Goal: Obtain resource: Download file/media

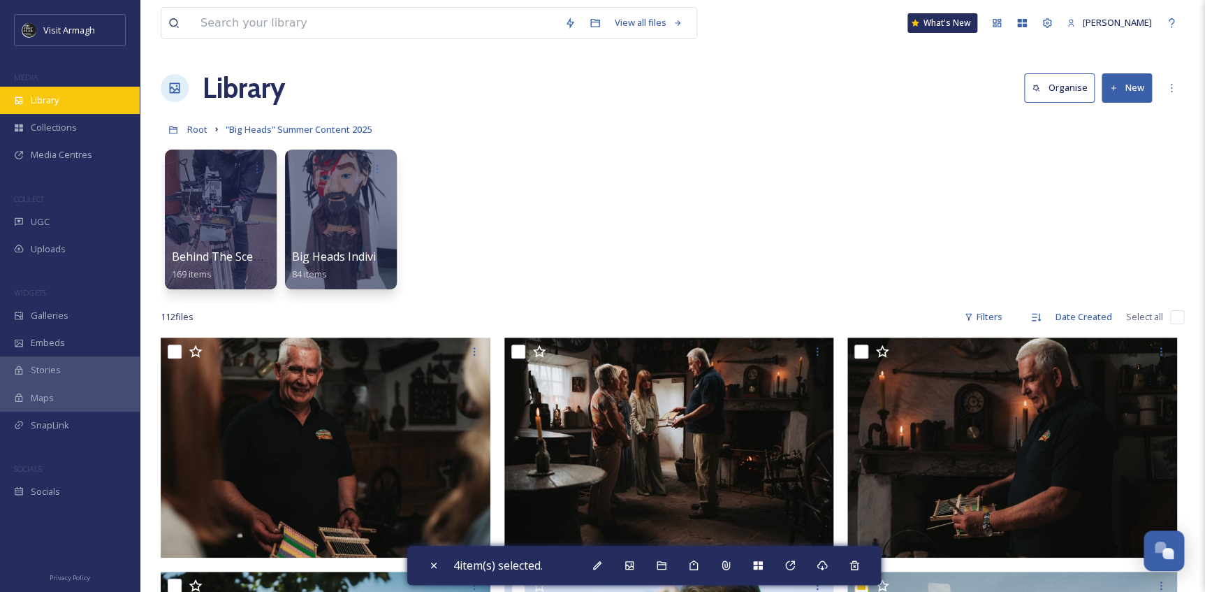
click at [40, 101] on span "Library" at bounding box center [45, 100] width 28 height 13
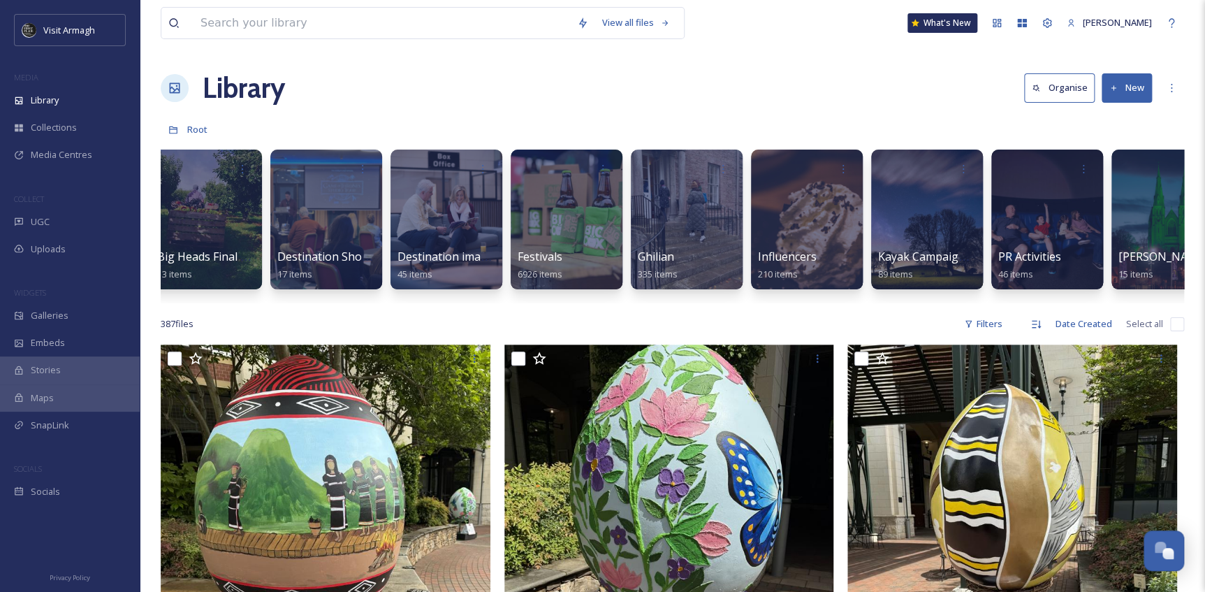
scroll to position [0, 499]
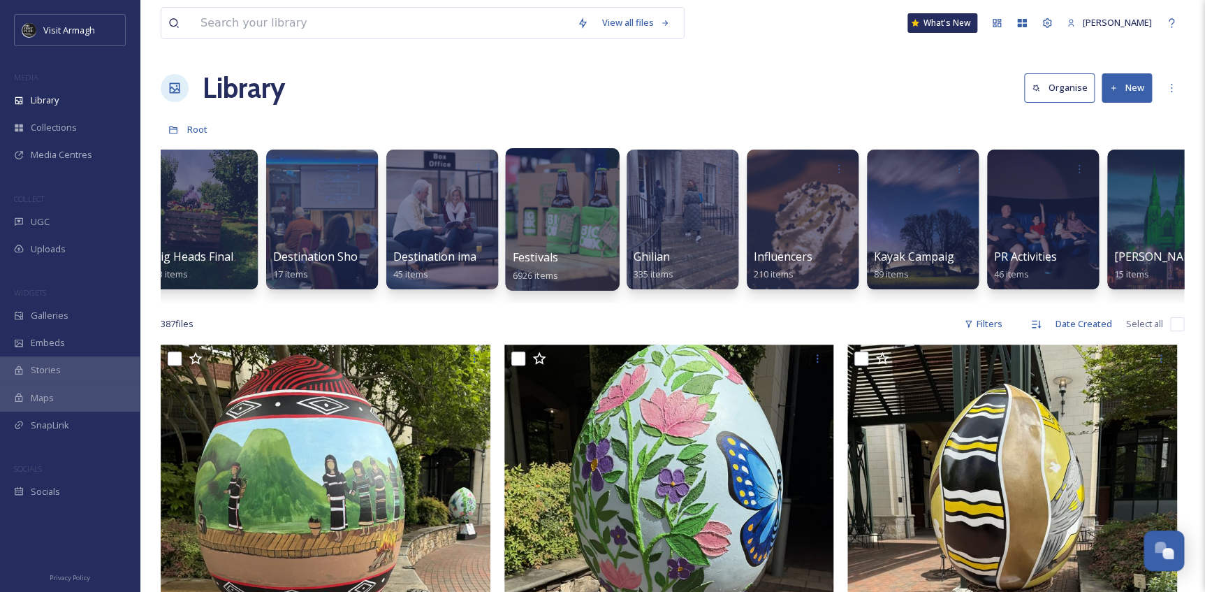
click at [560, 224] on div at bounding box center [562, 219] width 114 height 142
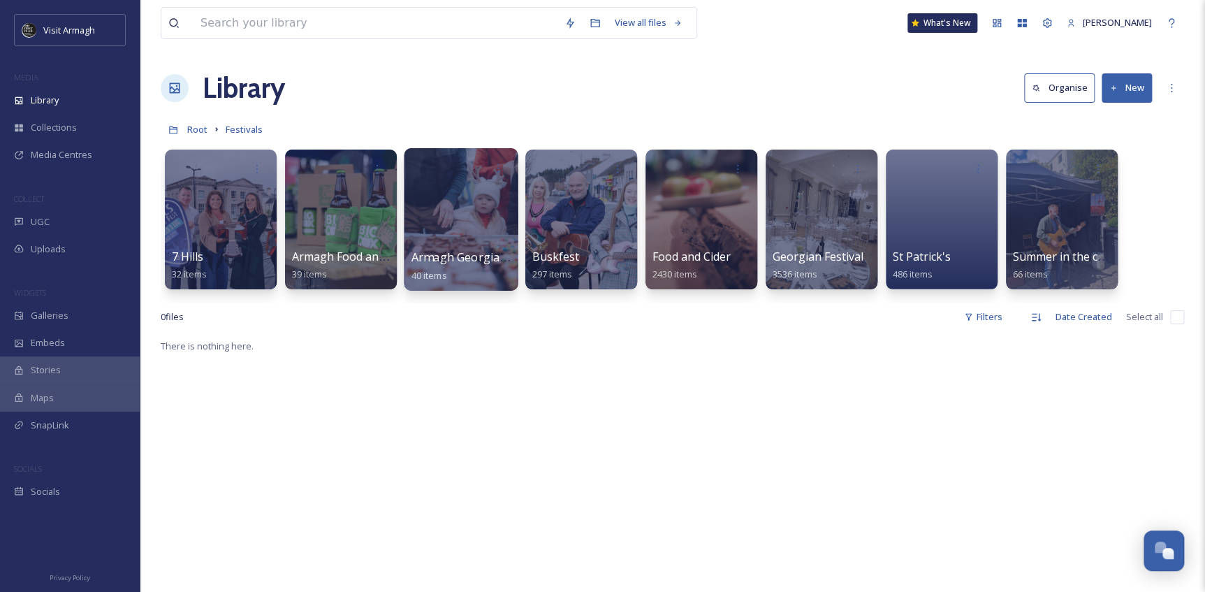
click at [464, 193] on div at bounding box center [461, 219] width 114 height 142
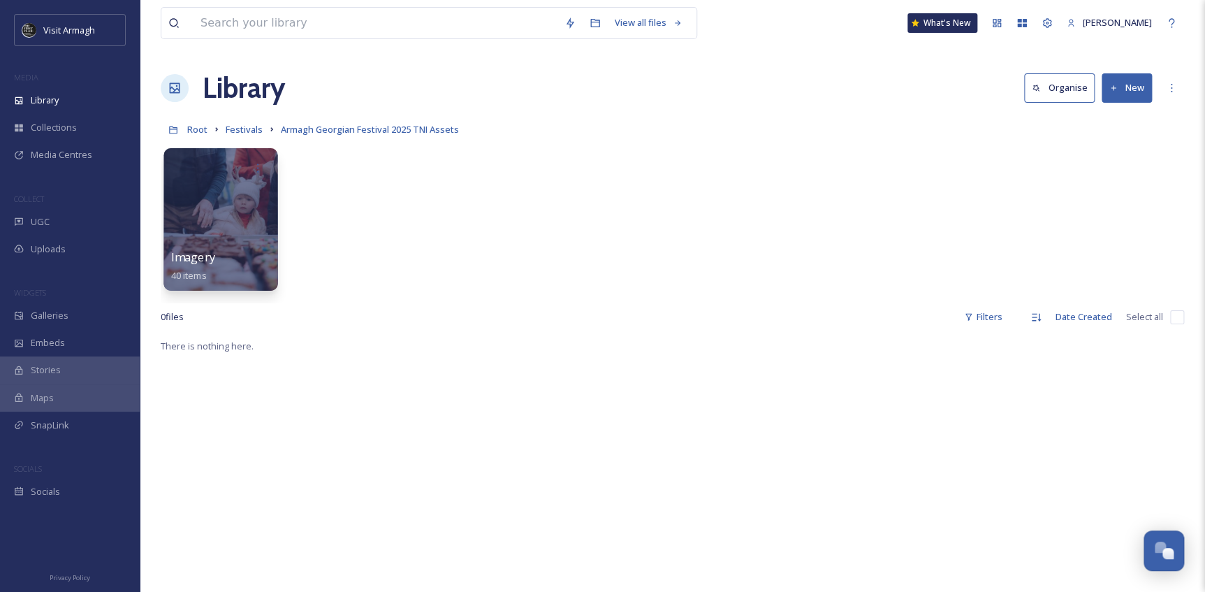
click at [230, 226] on div at bounding box center [220, 219] width 114 height 142
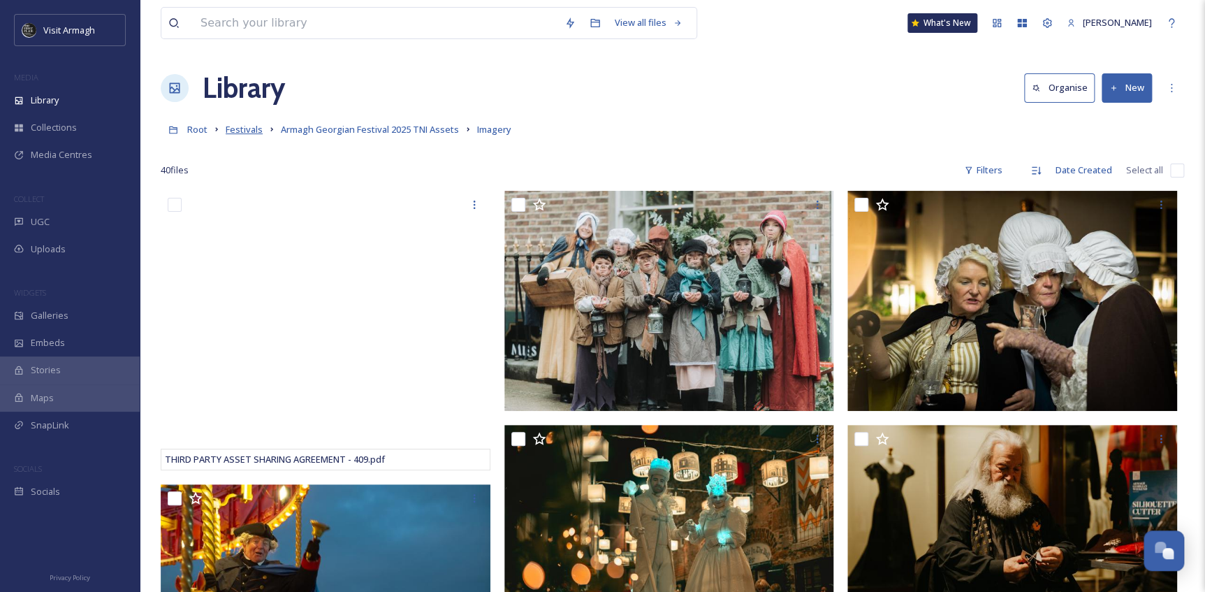
click at [251, 133] on span "Festivals" at bounding box center [244, 129] width 37 height 13
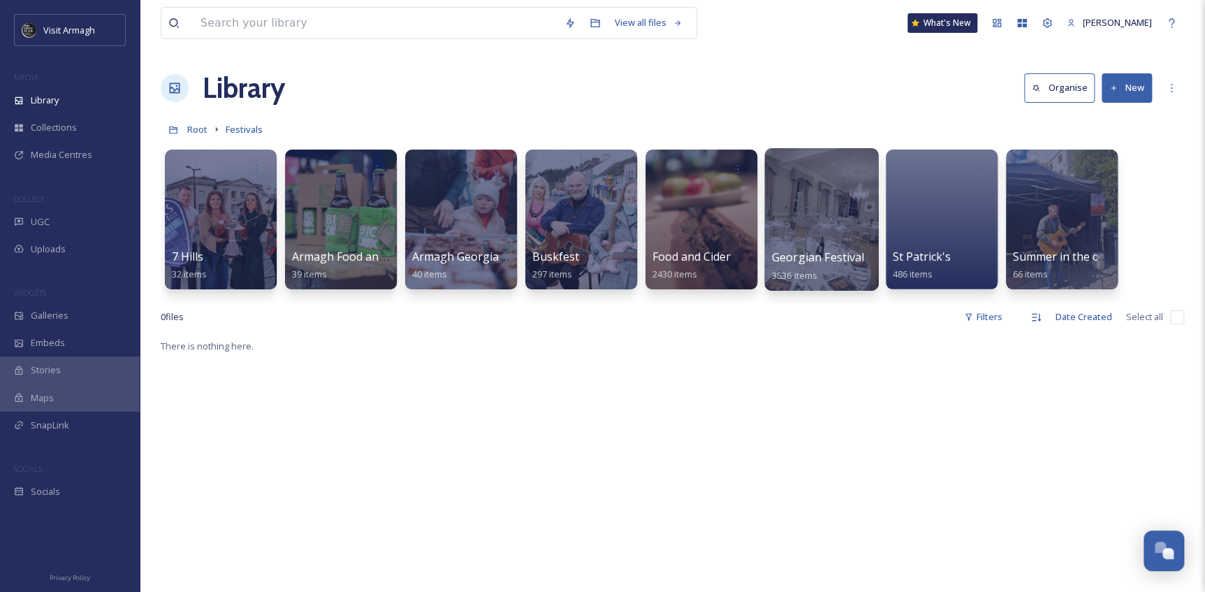
click at [817, 225] on div at bounding box center [821, 219] width 114 height 142
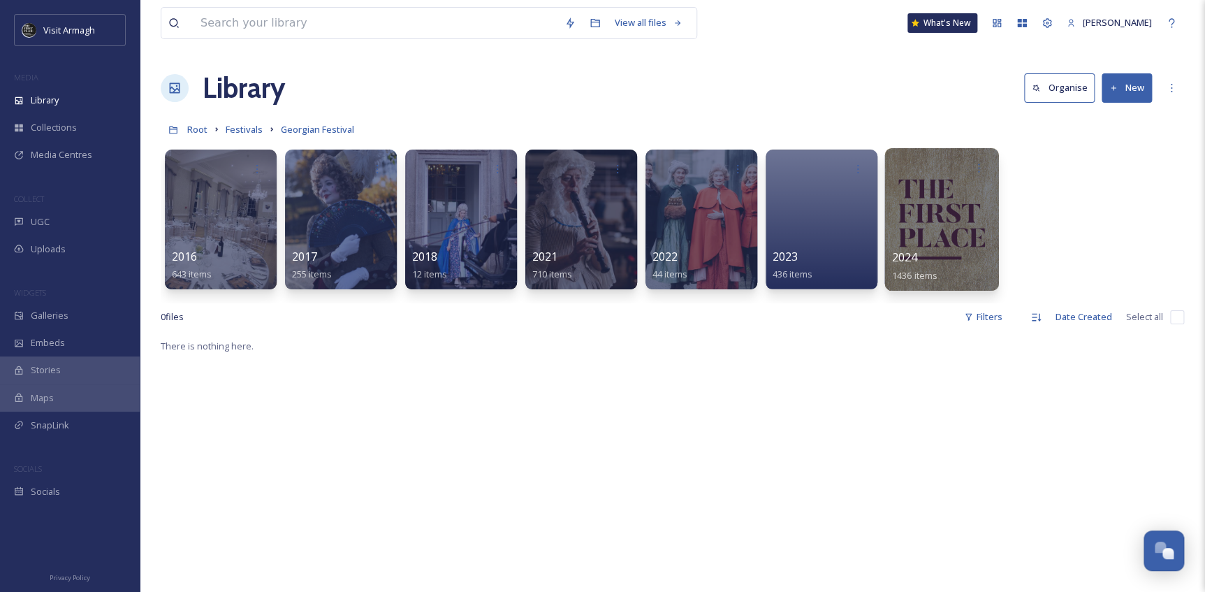
click at [935, 217] on div at bounding box center [941, 219] width 114 height 142
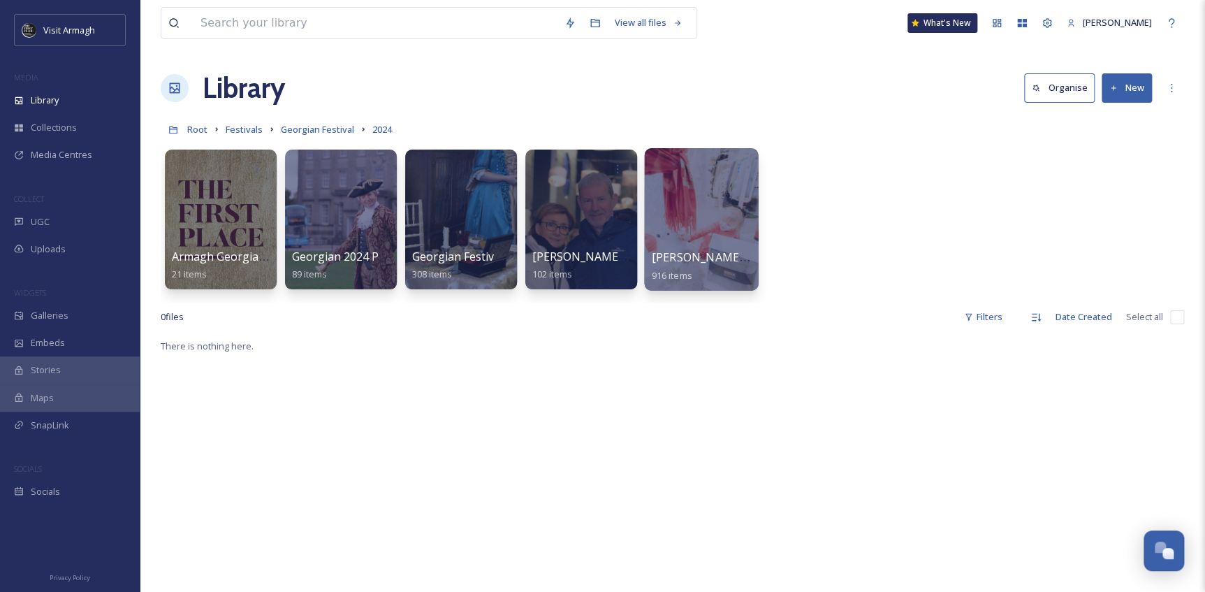
click at [698, 211] on div at bounding box center [701, 219] width 114 height 142
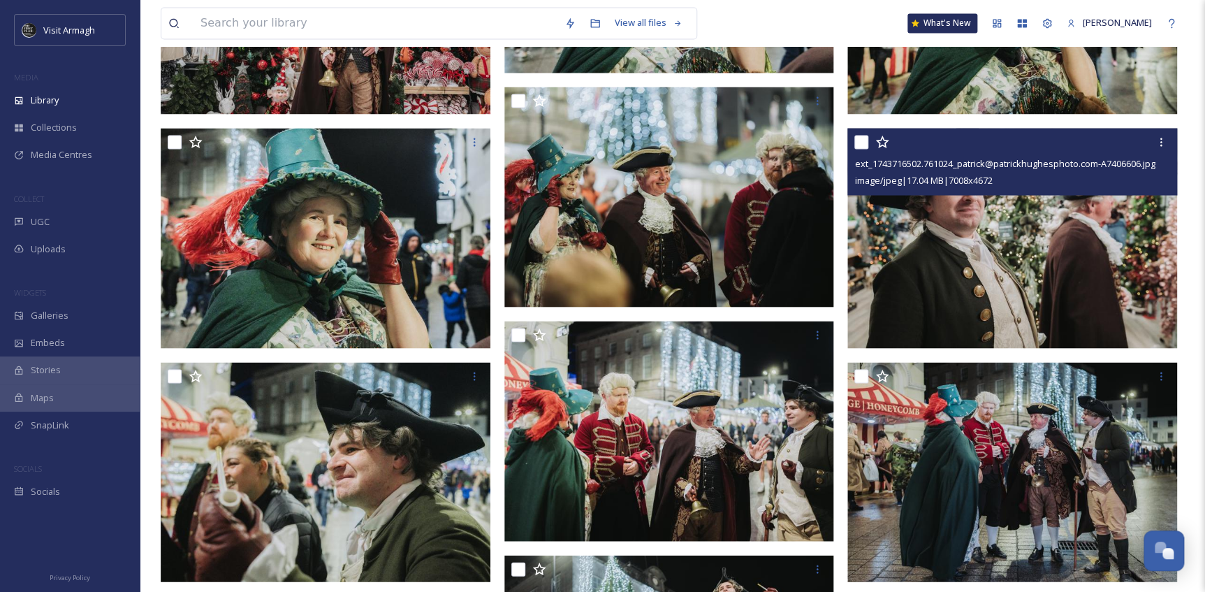
scroll to position [1270, 0]
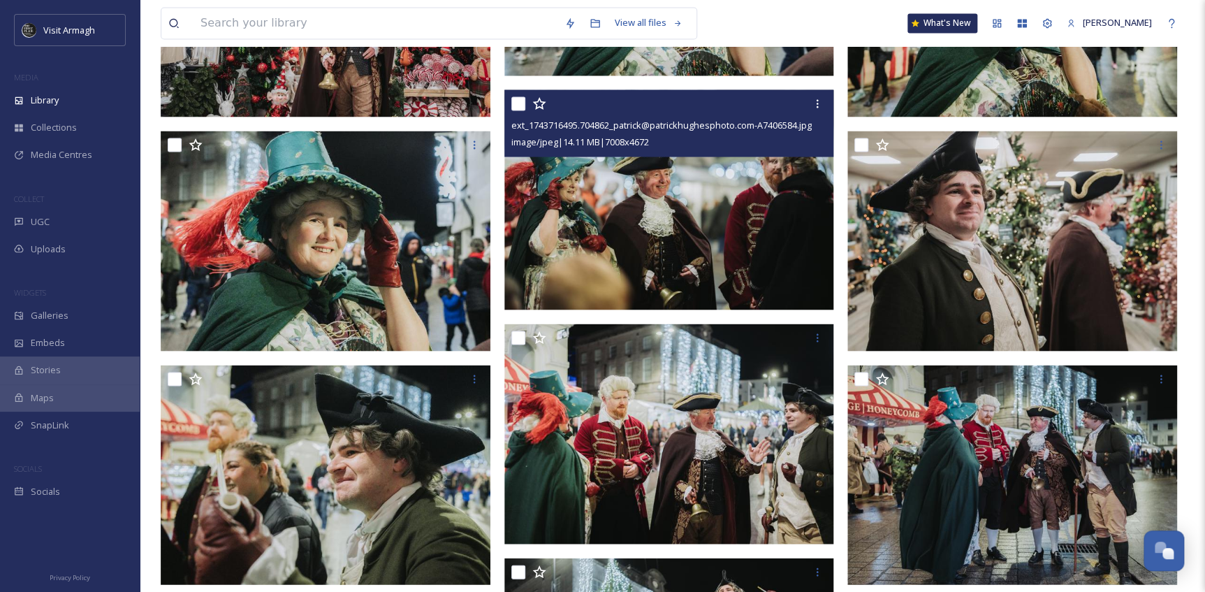
click at [513, 100] on input "checkbox" at bounding box center [518, 103] width 14 height 14
checkbox input "true"
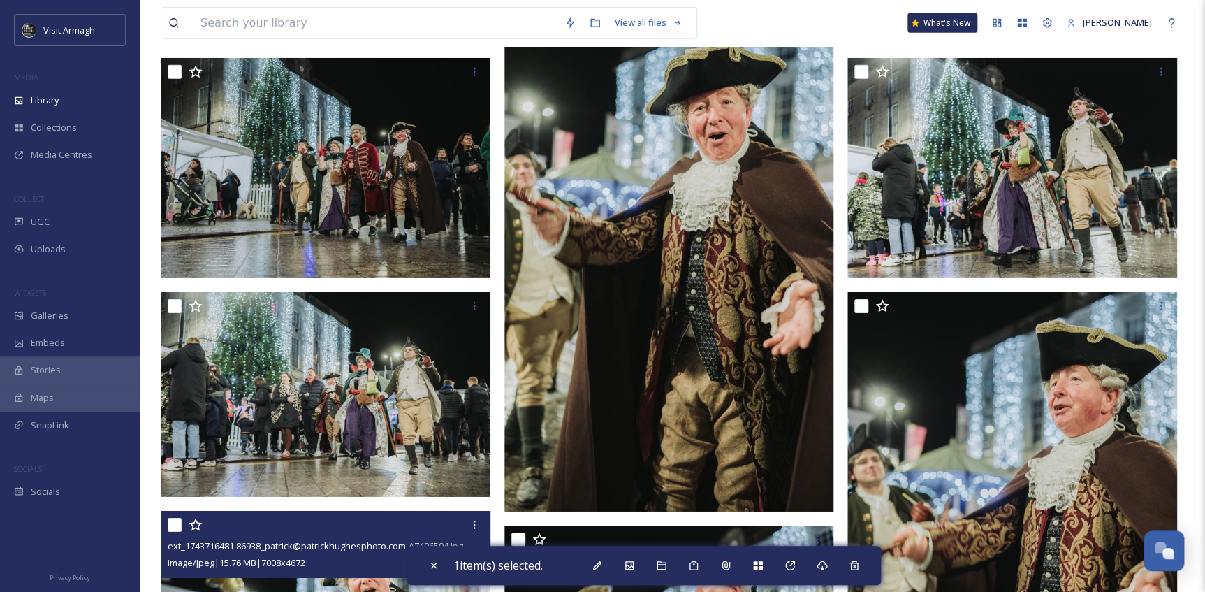
scroll to position [2222, 0]
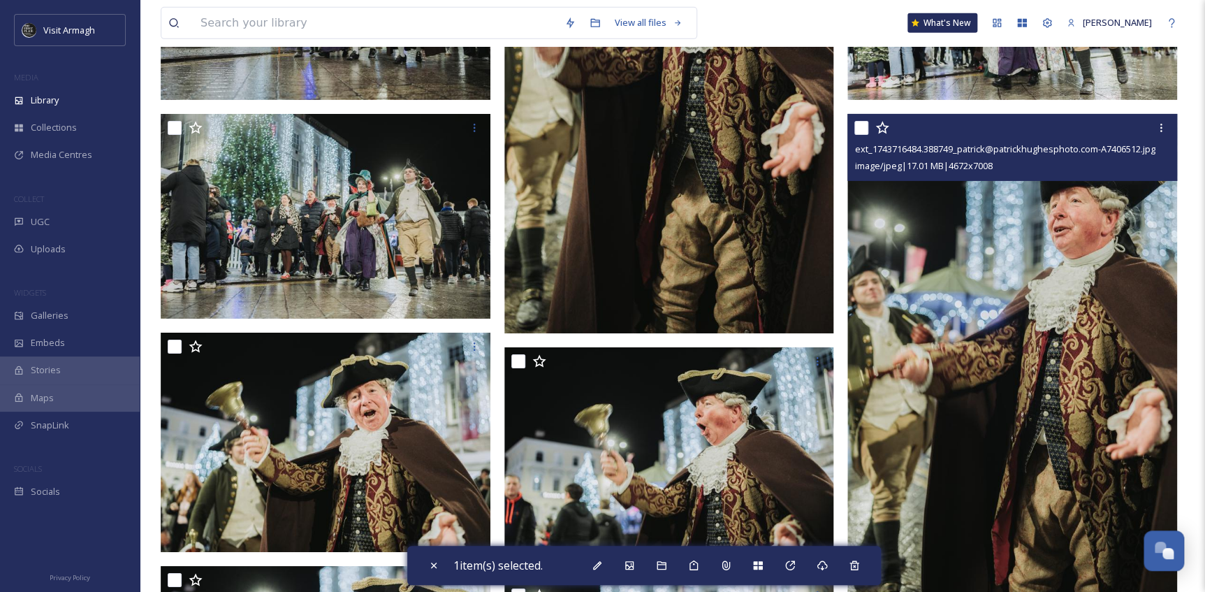
click at [860, 128] on input "checkbox" at bounding box center [861, 128] width 14 height 14
checkbox input "true"
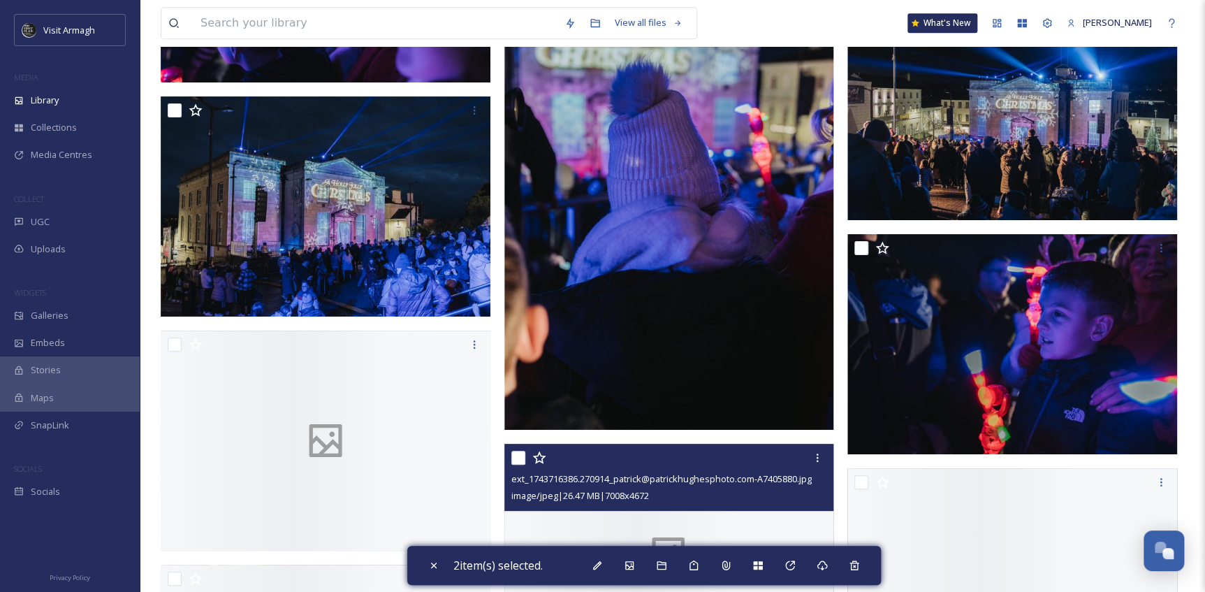
scroll to position [8445, 0]
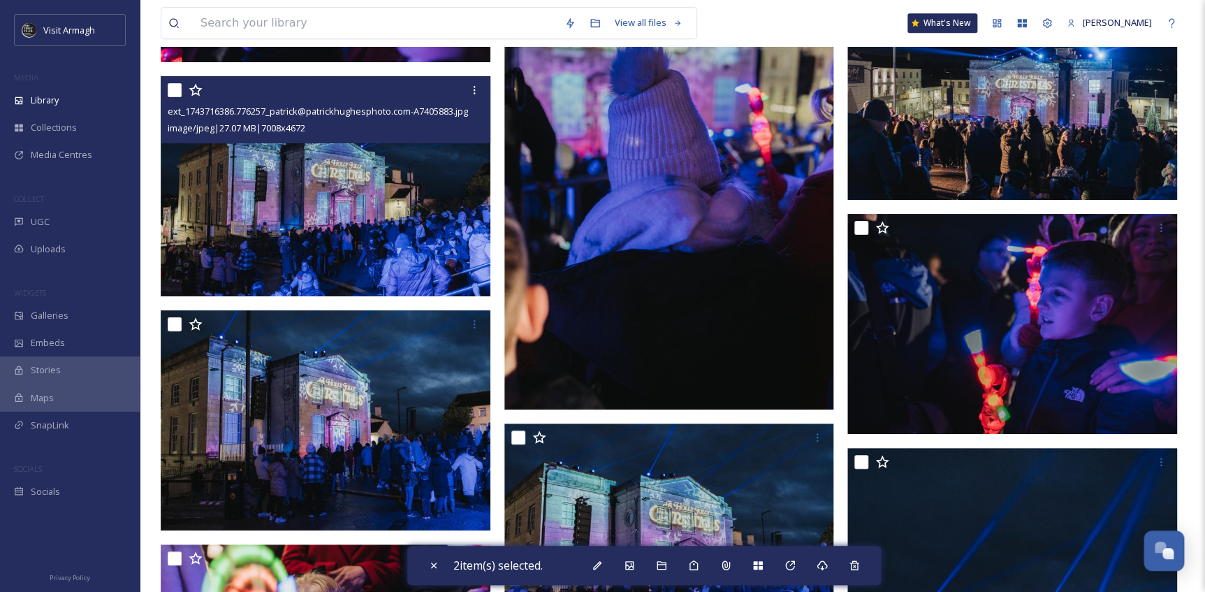
click at [173, 91] on input "checkbox" at bounding box center [175, 90] width 14 height 14
checkbox input "true"
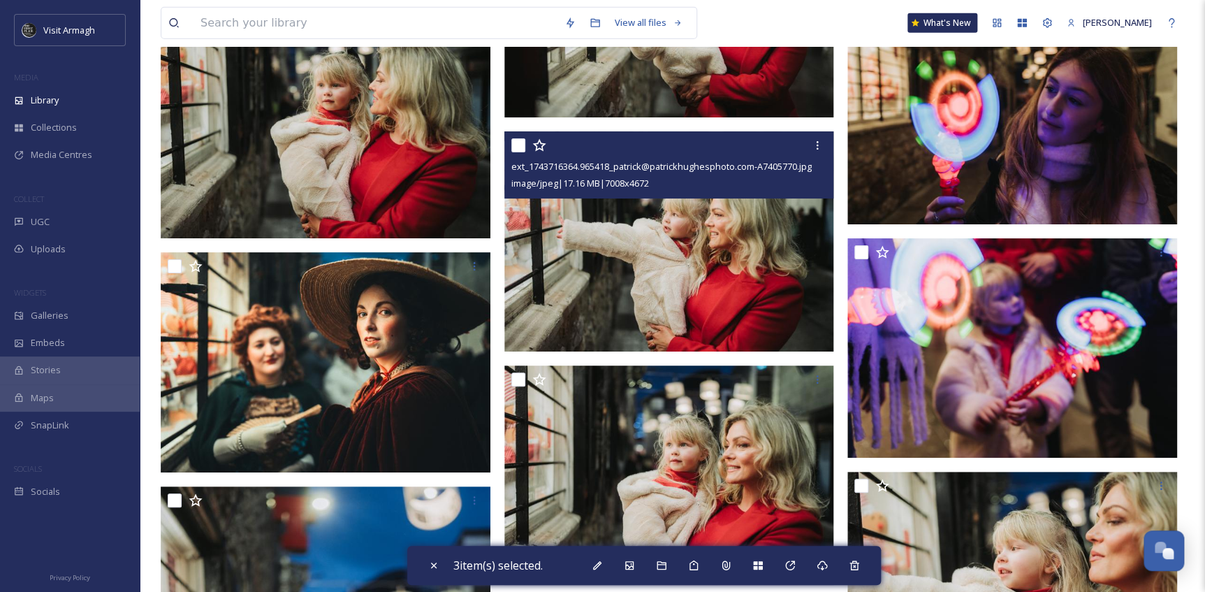
scroll to position [10096, 0]
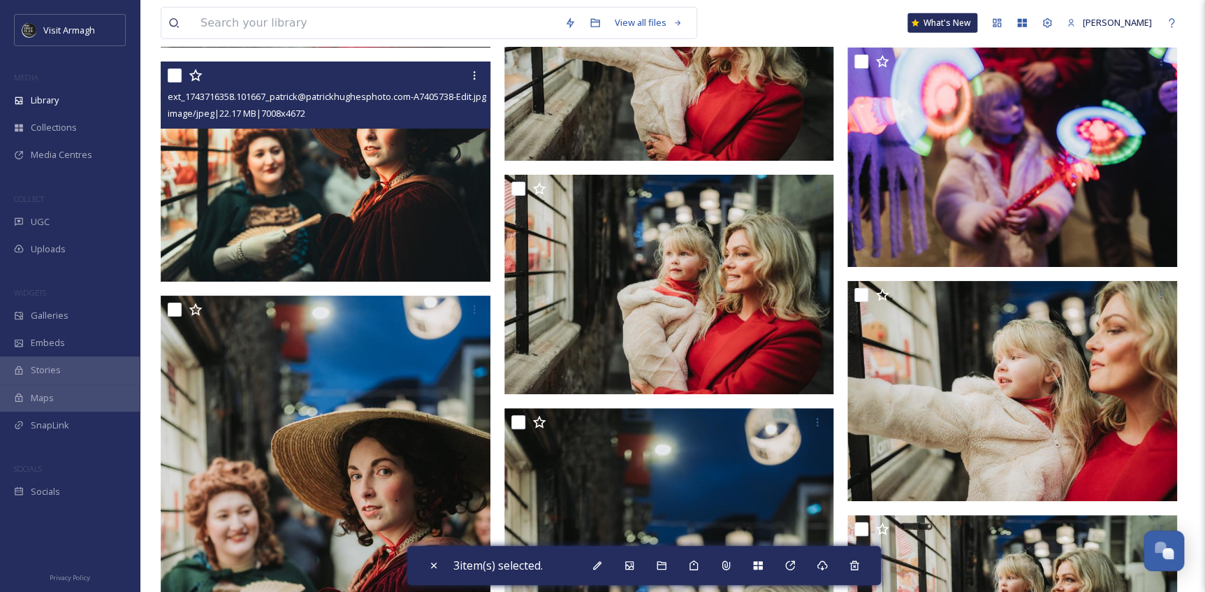
click at [174, 74] on input "checkbox" at bounding box center [175, 75] width 14 height 14
checkbox input "true"
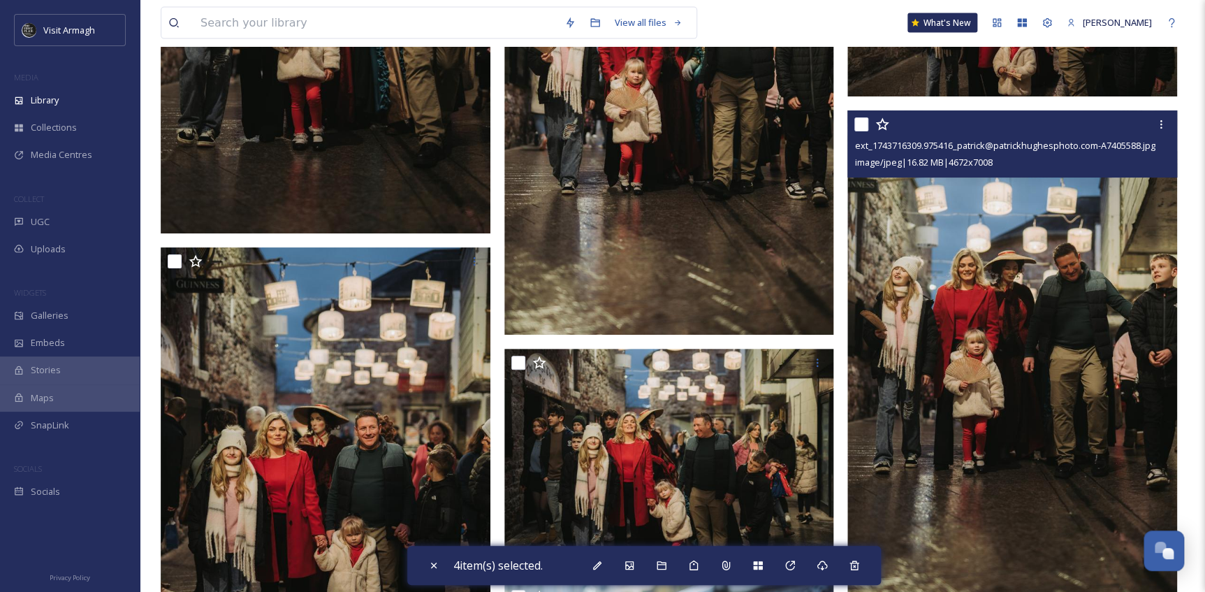
scroll to position [14795, 0]
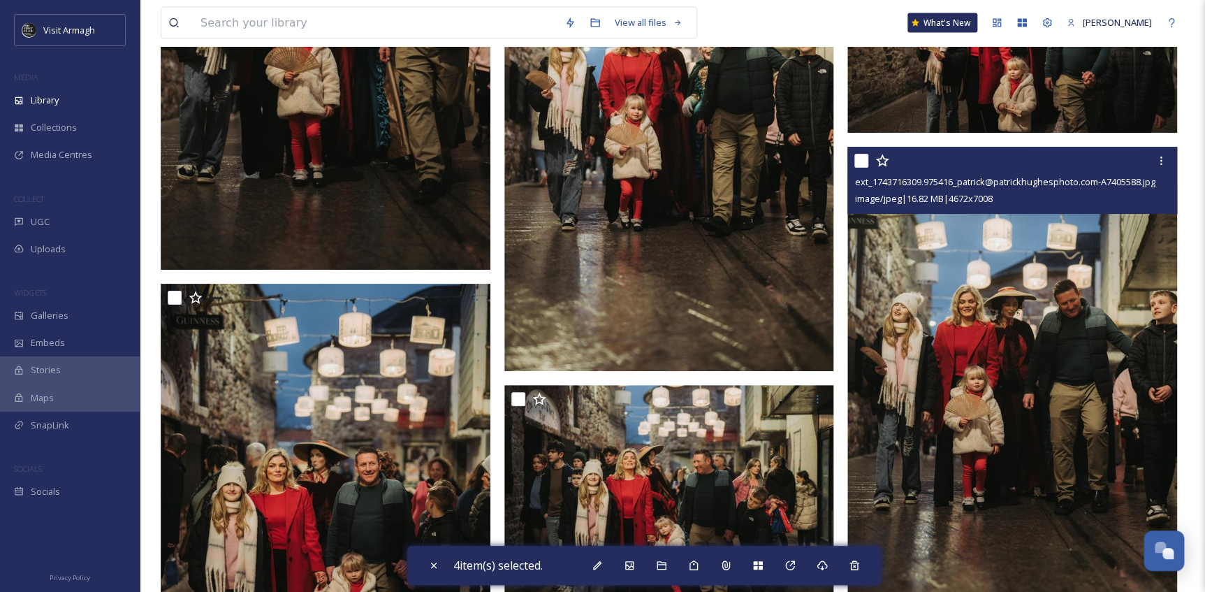
click at [862, 158] on input "checkbox" at bounding box center [861, 161] width 14 height 14
checkbox input "true"
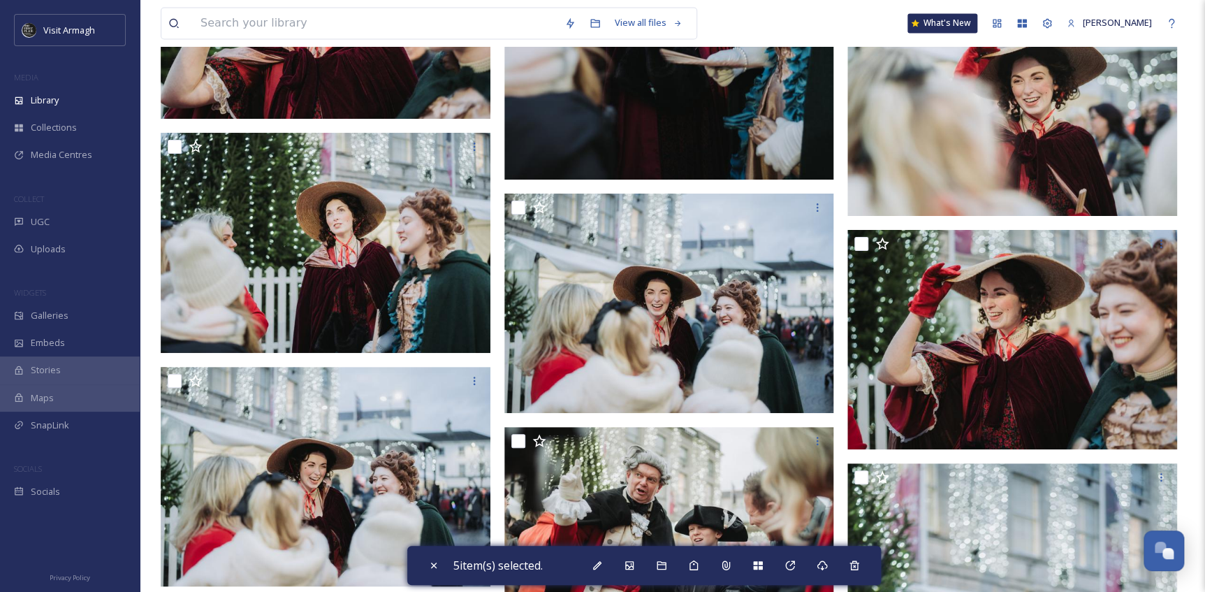
scroll to position [16954, 0]
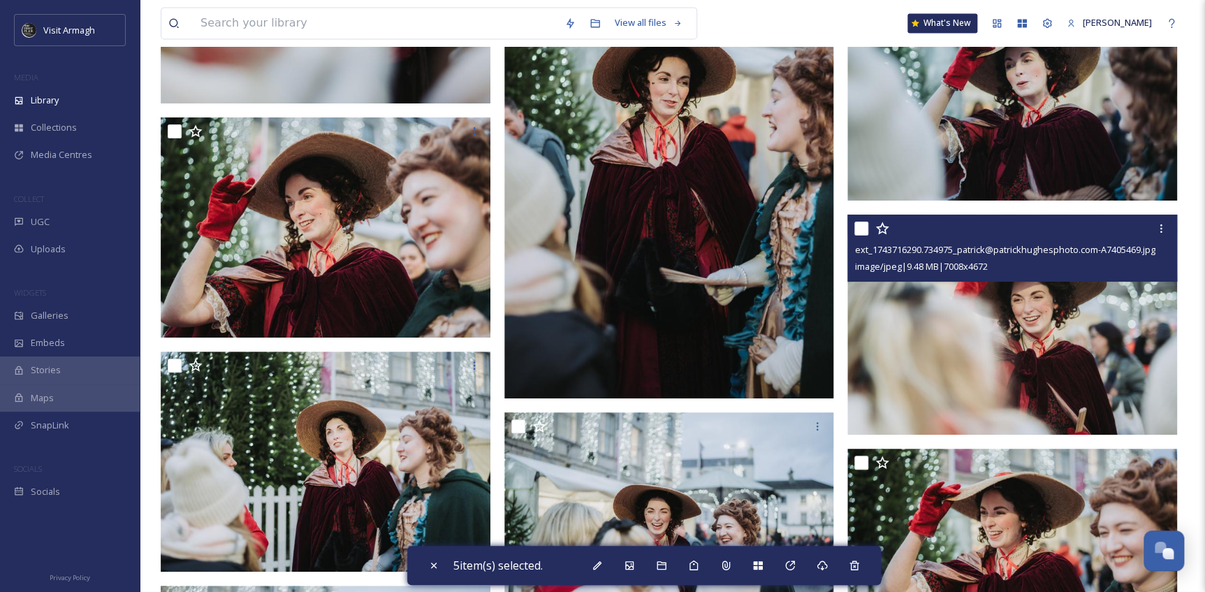
click at [858, 224] on input "checkbox" at bounding box center [861, 228] width 14 height 14
checkbox input "true"
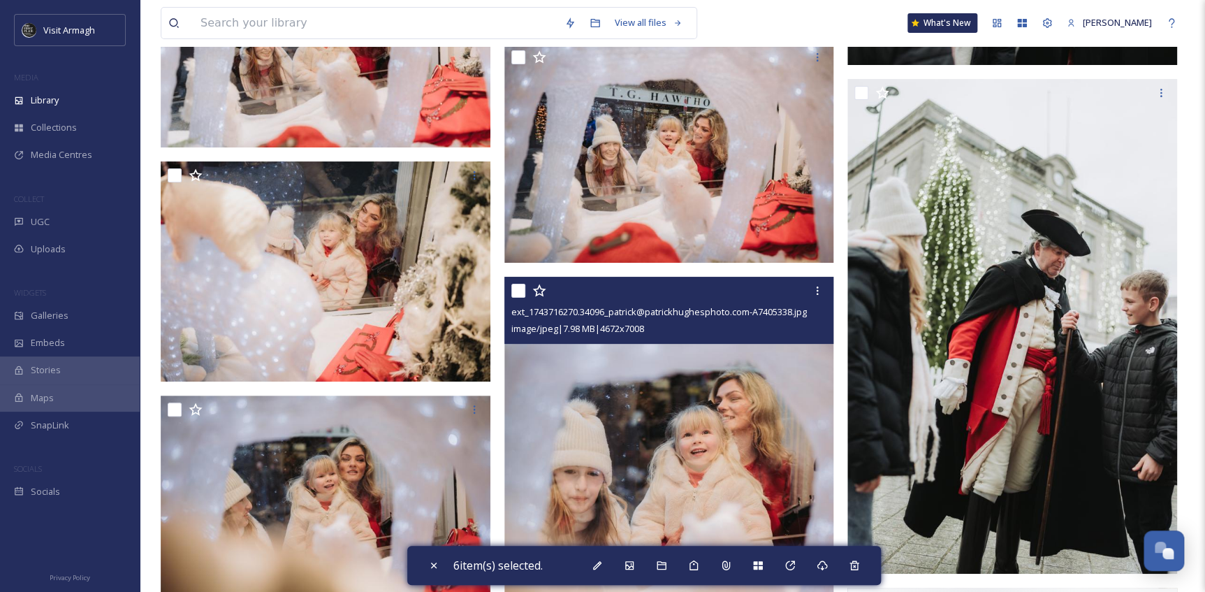
scroll to position [18669, 0]
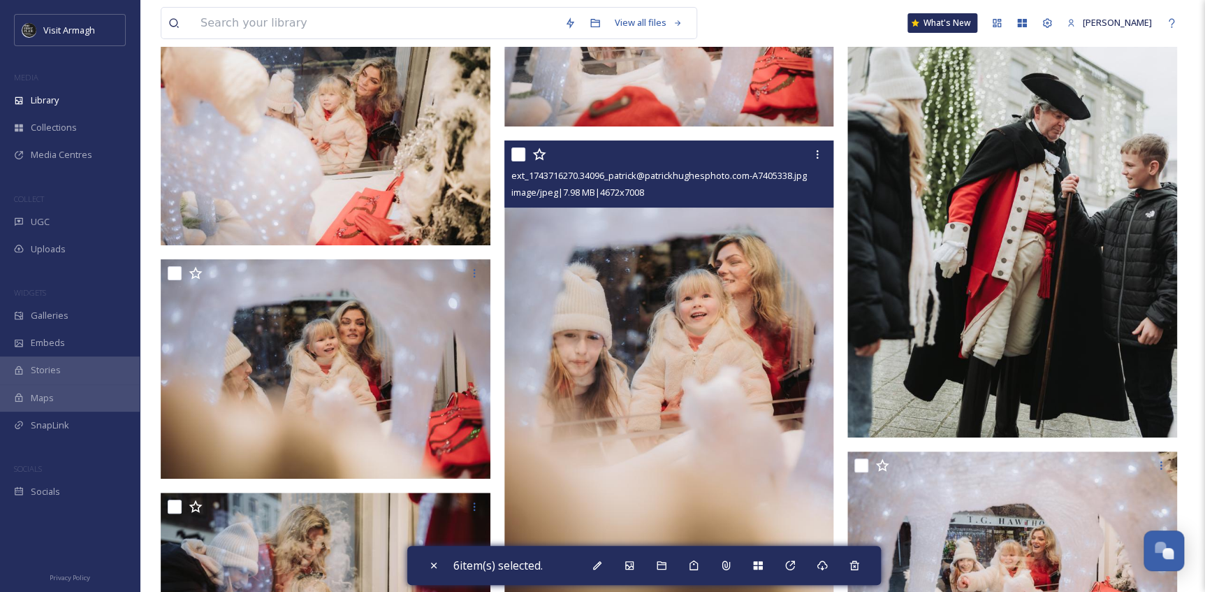
click at [515, 153] on input "checkbox" at bounding box center [518, 154] width 14 height 14
checkbox input "true"
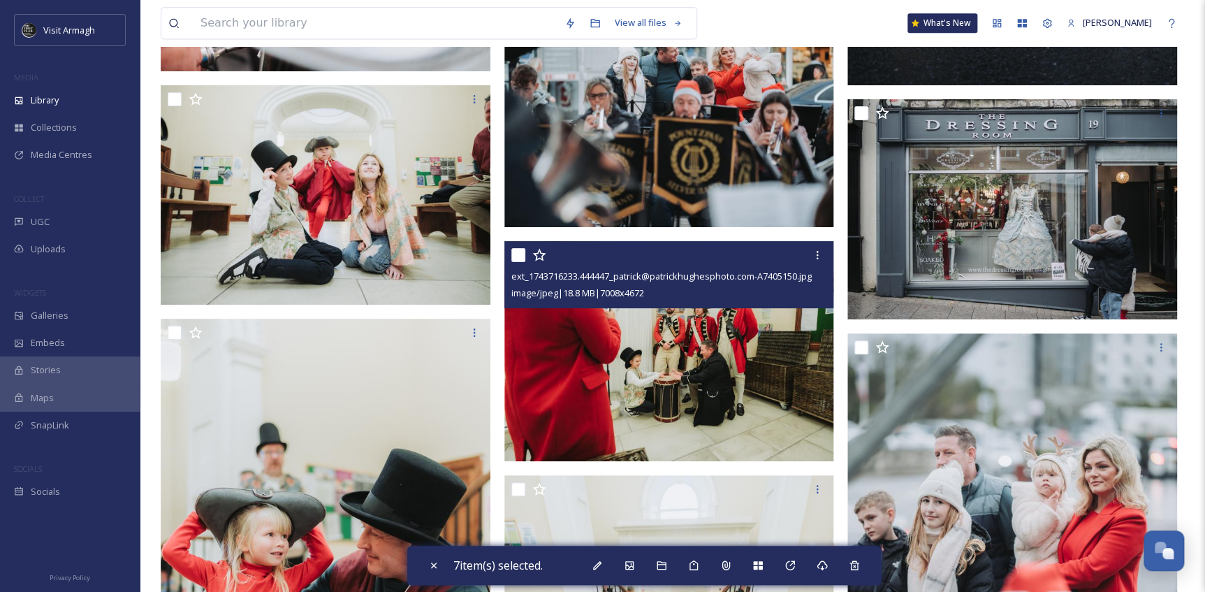
scroll to position [22161, 0]
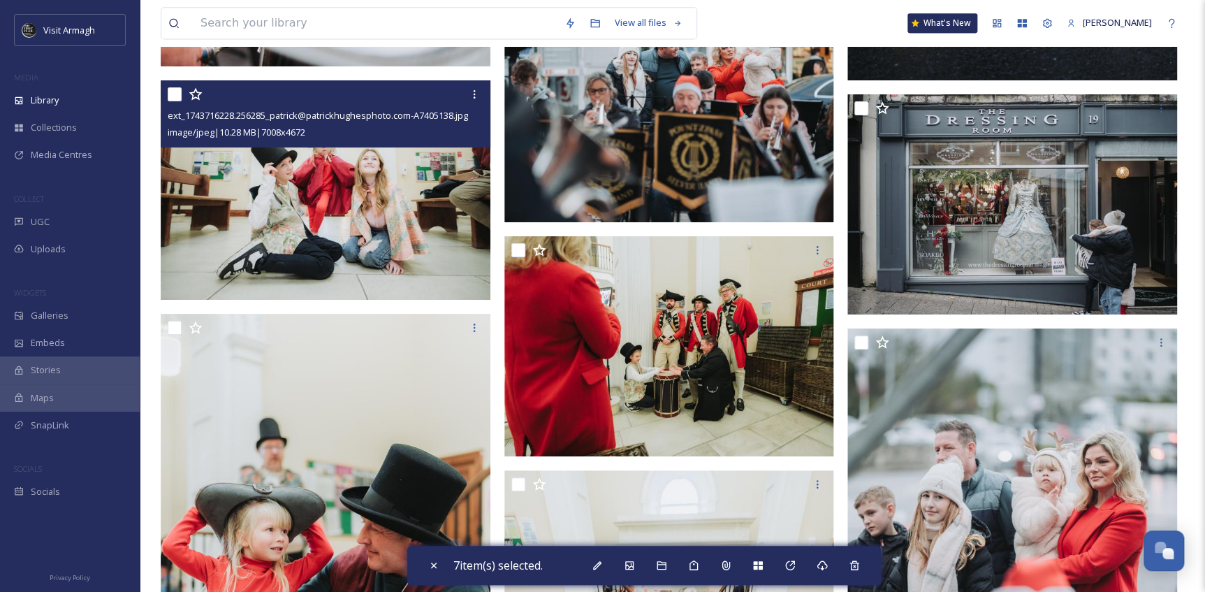
click at [177, 94] on input "checkbox" at bounding box center [175, 94] width 14 height 14
checkbox input "true"
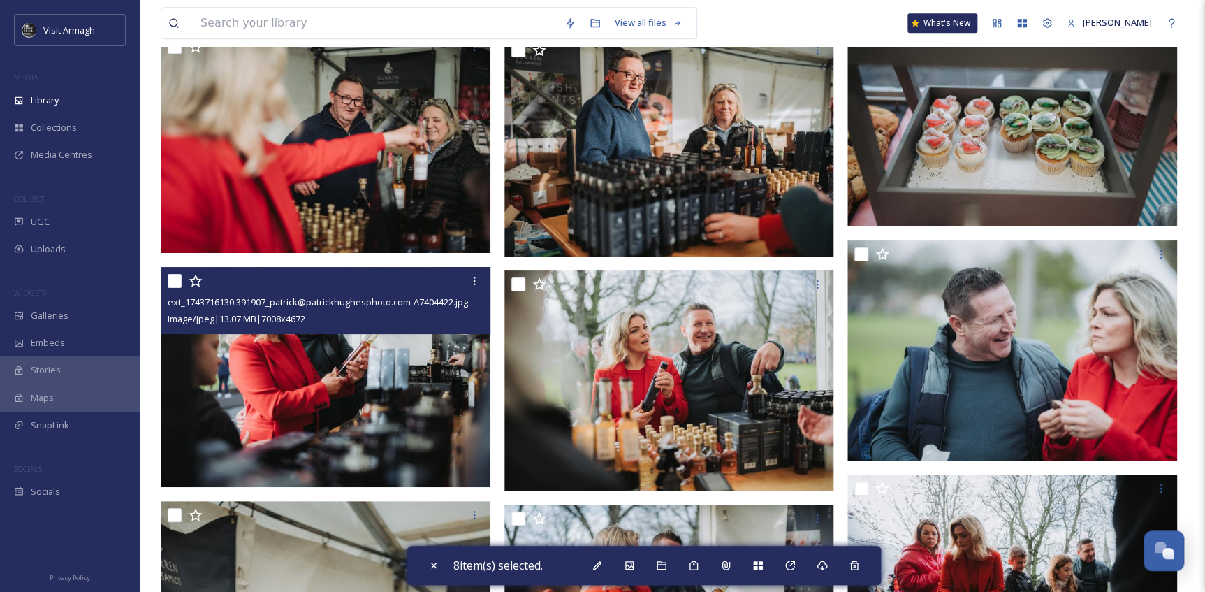
scroll to position [29591, 0]
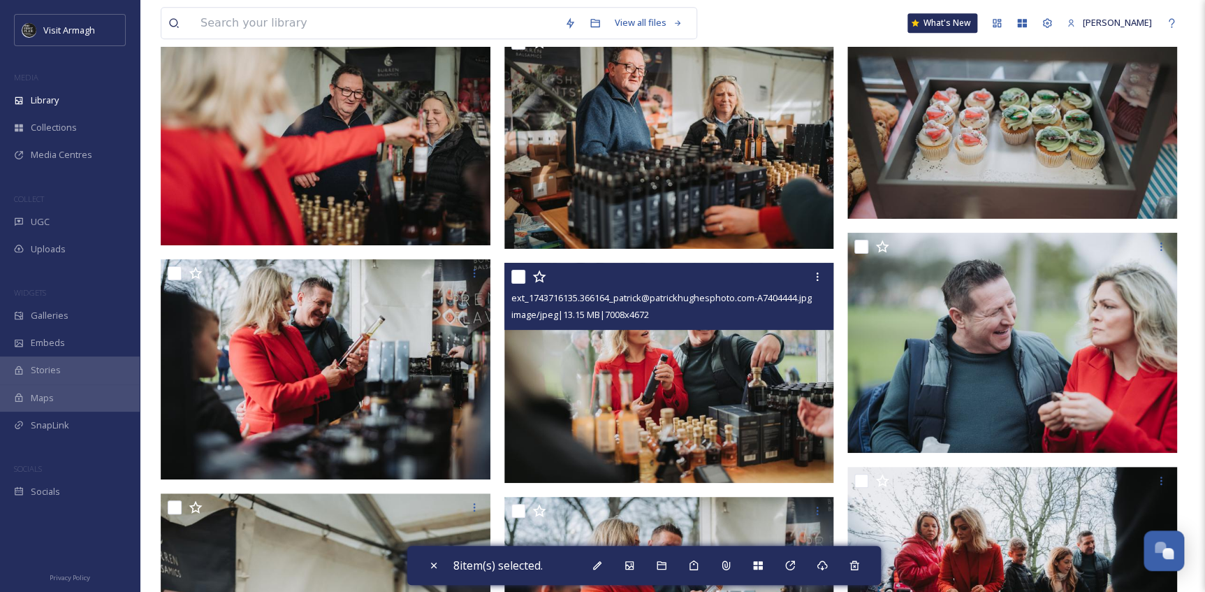
click at [520, 274] on input "checkbox" at bounding box center [518, 277] width 14 height 14
checkbox input "true"
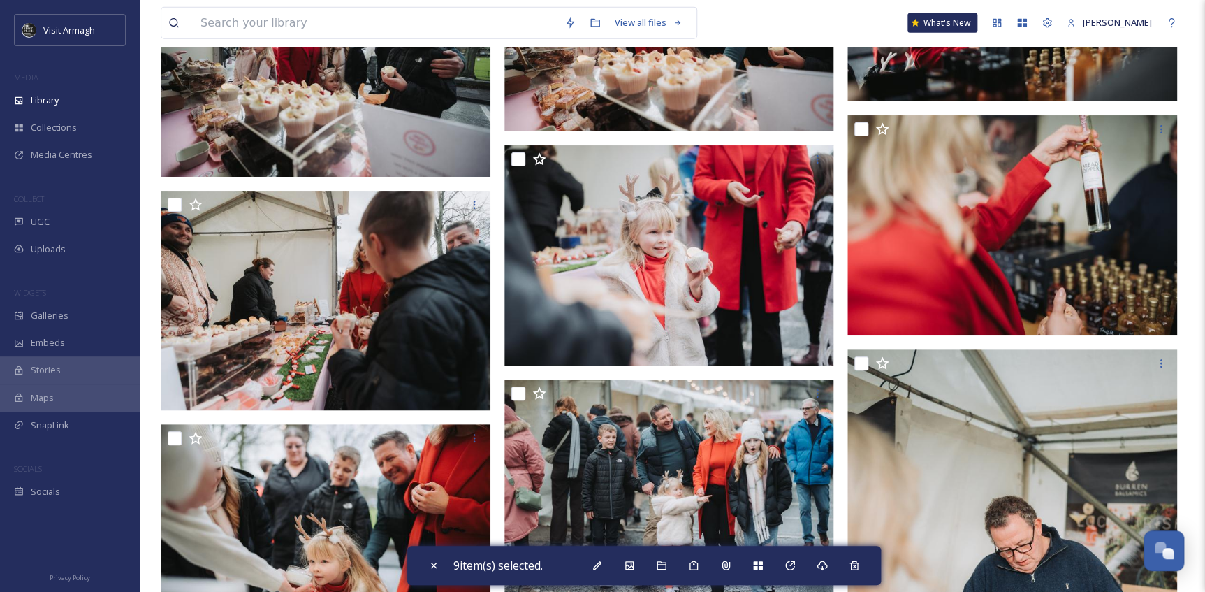
scroll to position [30861, 0]
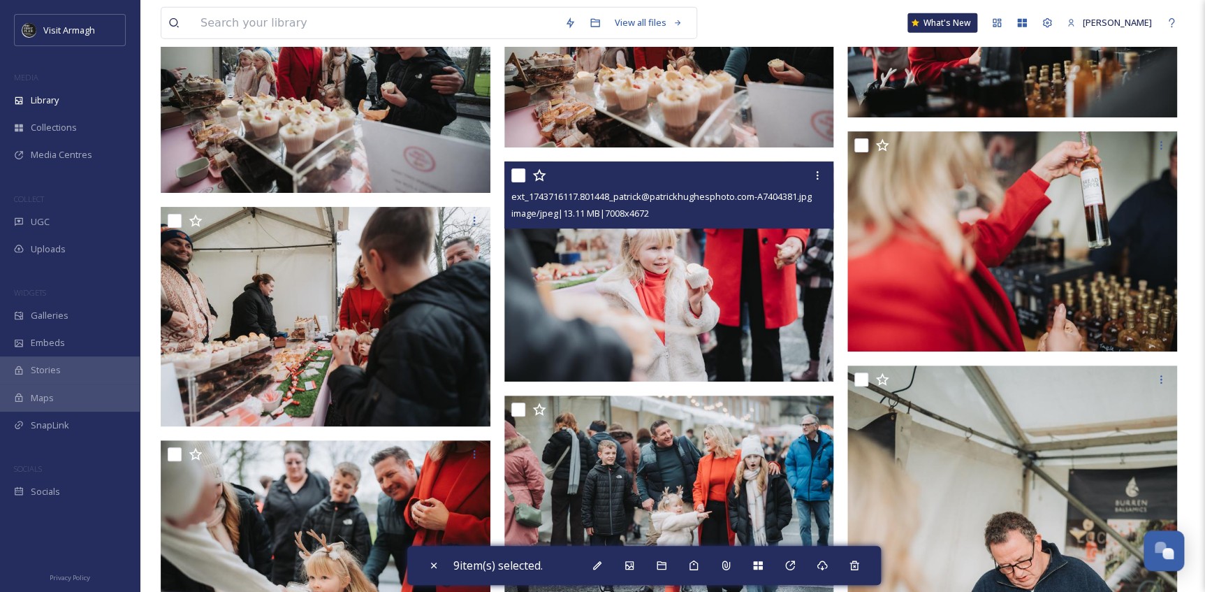
click at [518, 174] on input "checkbox" at bounding box center [518, 175] width 14 height 14
checkbox input "true"
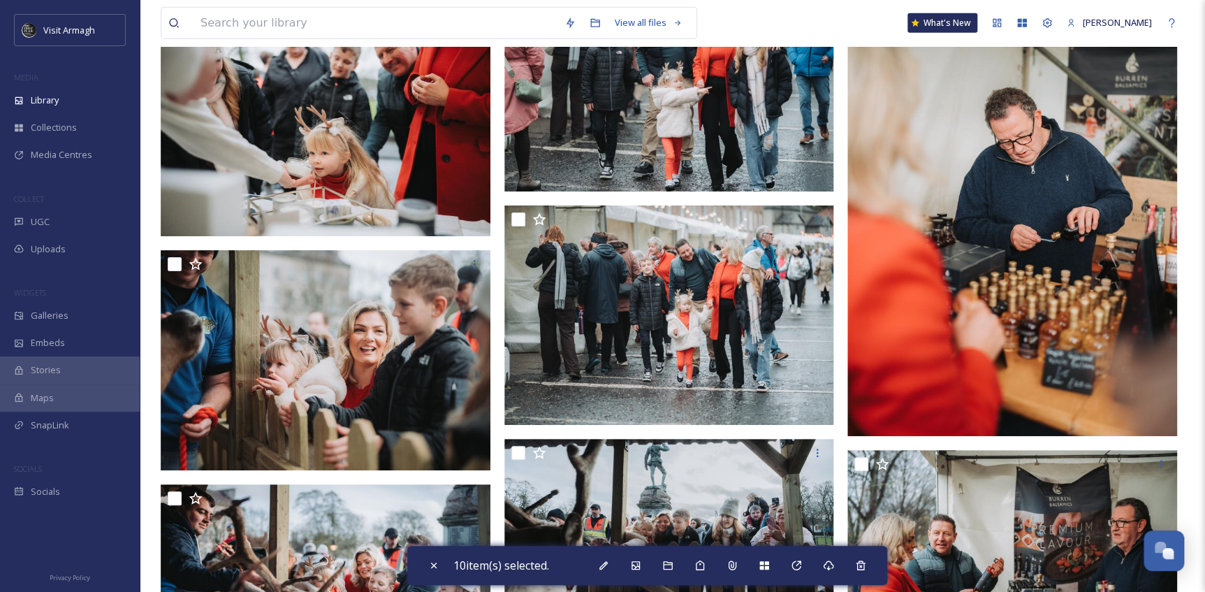
scroll to position [31559, 0]
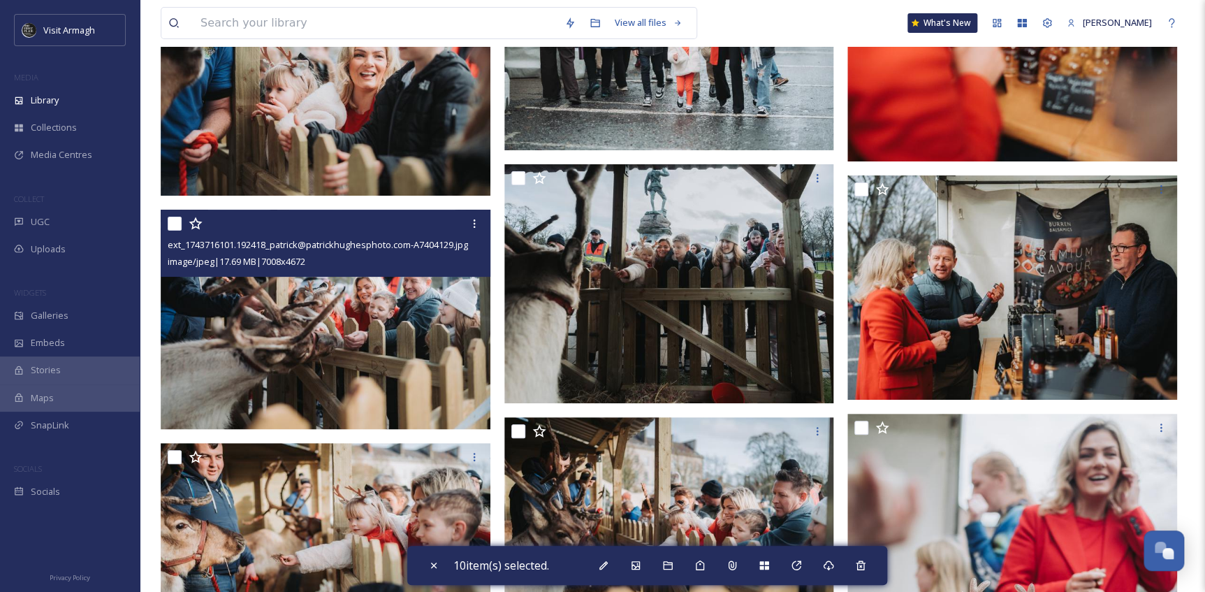
click at [173, 220] on input "checkbox" at bounding box center [175, 224] width 14 height 14
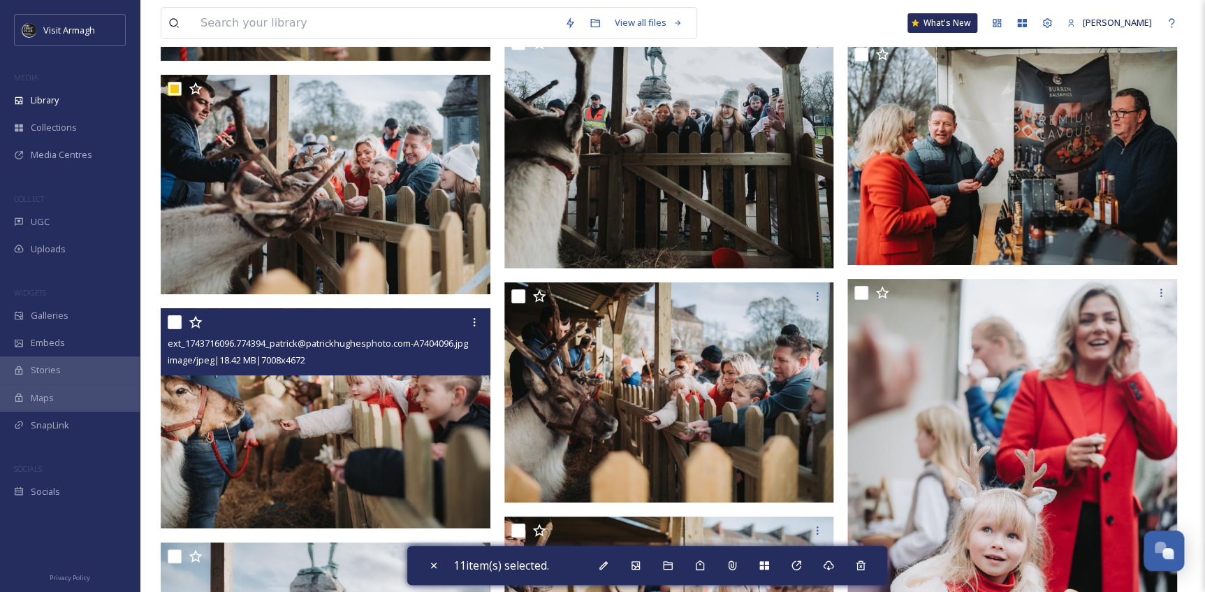
scroll to position [31623, 0]
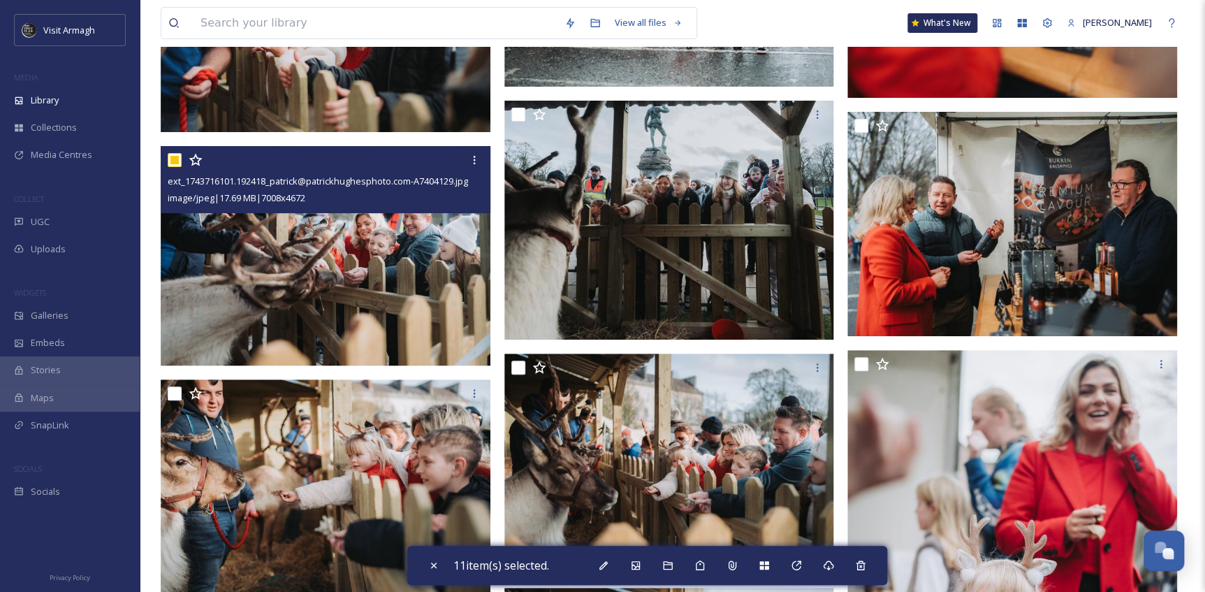
click at [173, 159] on input "checkbox" at bounding box center [175, 160] width 14 height 14
checkbox input "false"
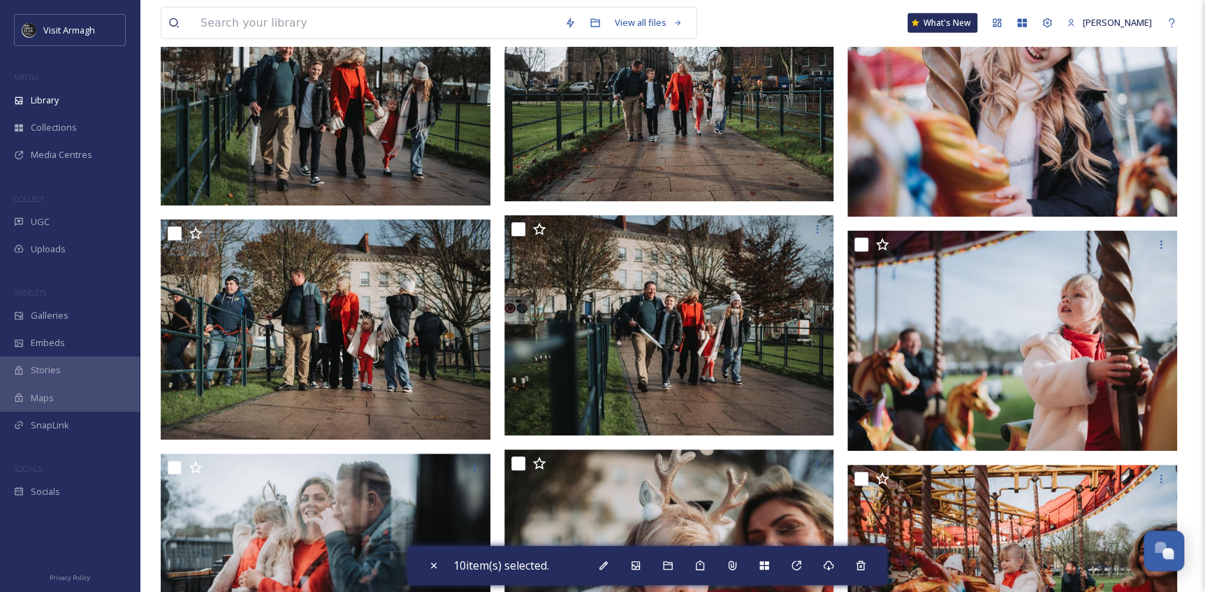
scroll to position [36131, 0]
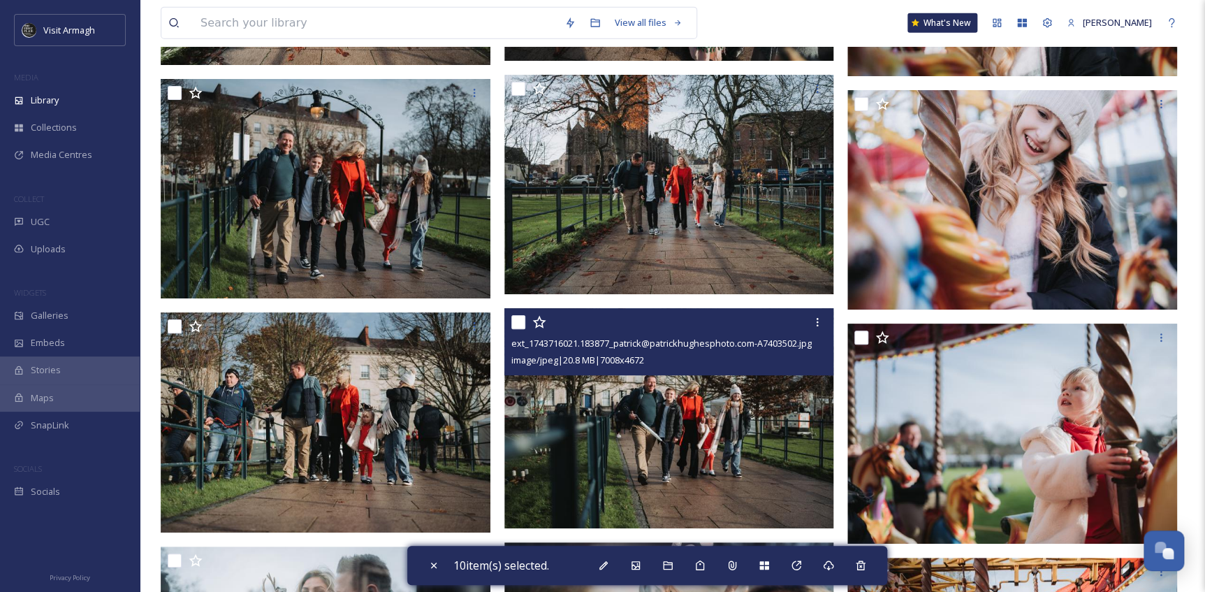
drag, startPoint x: 518, startPoint y: 319, endPoint x: 538, endPoint y: 415, distance: 98.4
click at [518, 319] on input "checkbox" at bounding box center [518, 322] width 14 height 14
checkbox input "true"
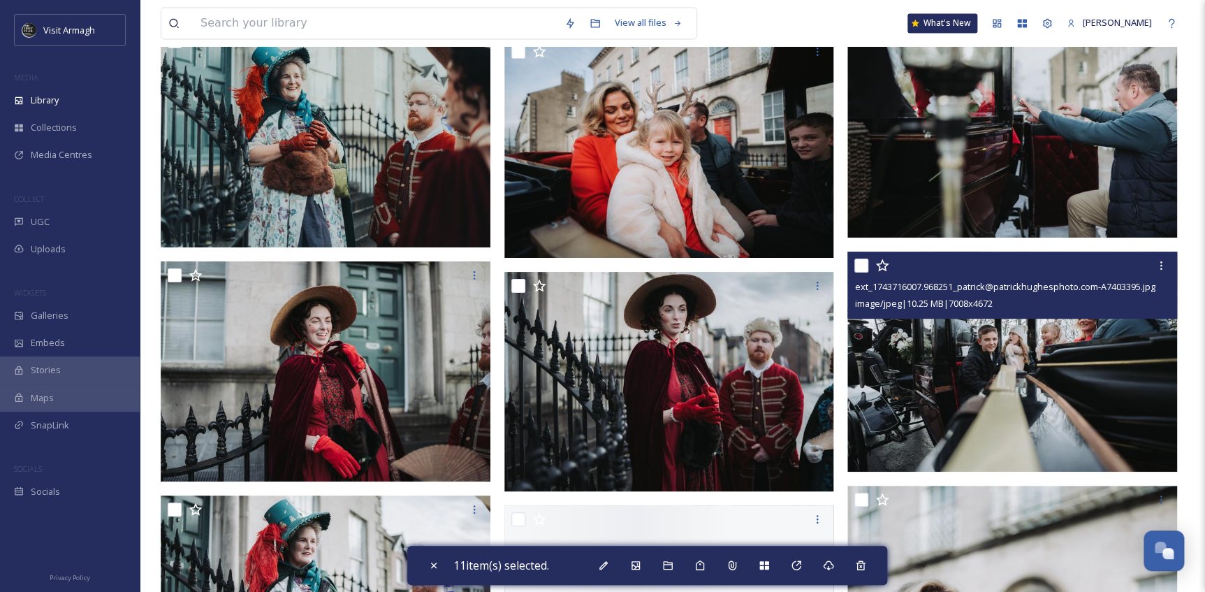
scroll to position [38354, 0]
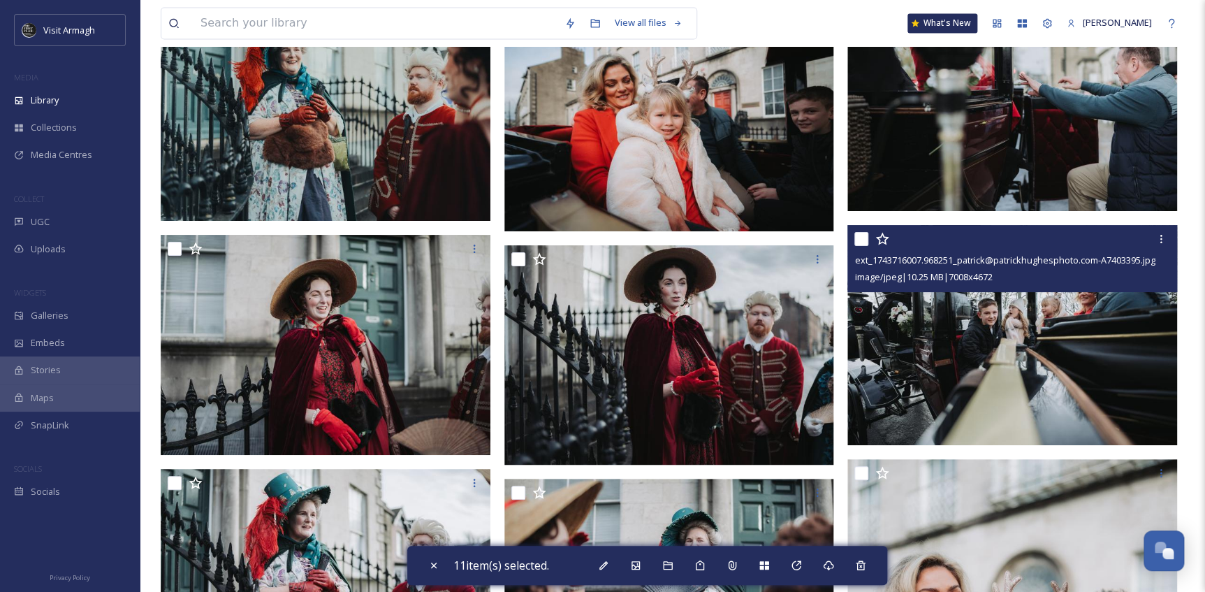
click at [859, 236] on input "checkbox" at bounding box center [861, 239] width 14 height 14
checkbox input "true"
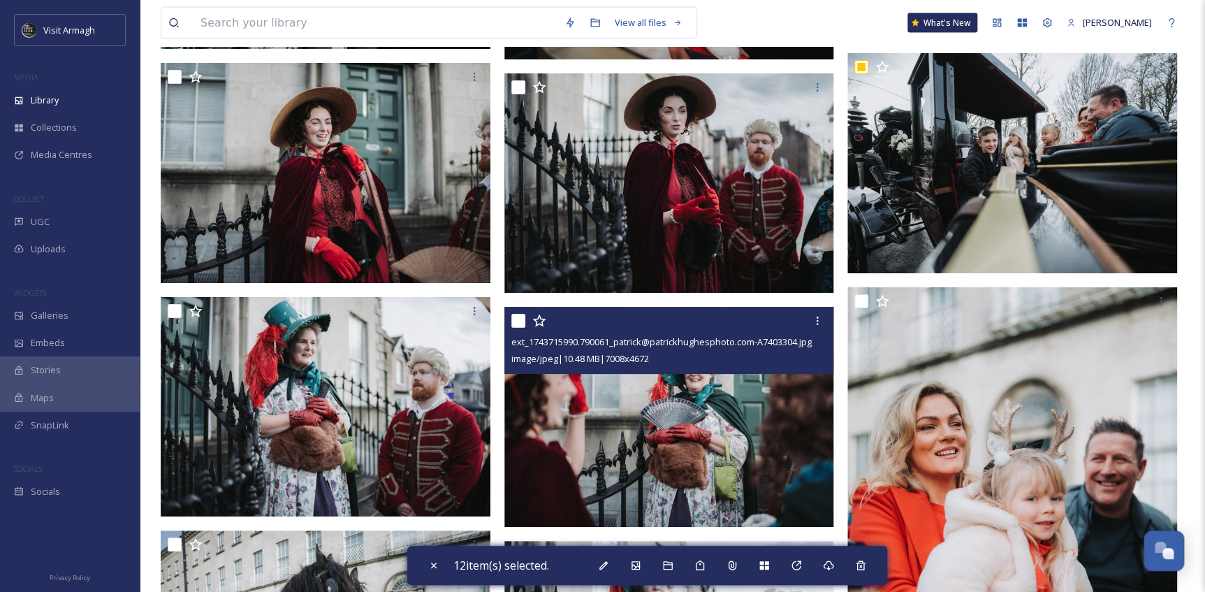
scroll to position [38608, 0]
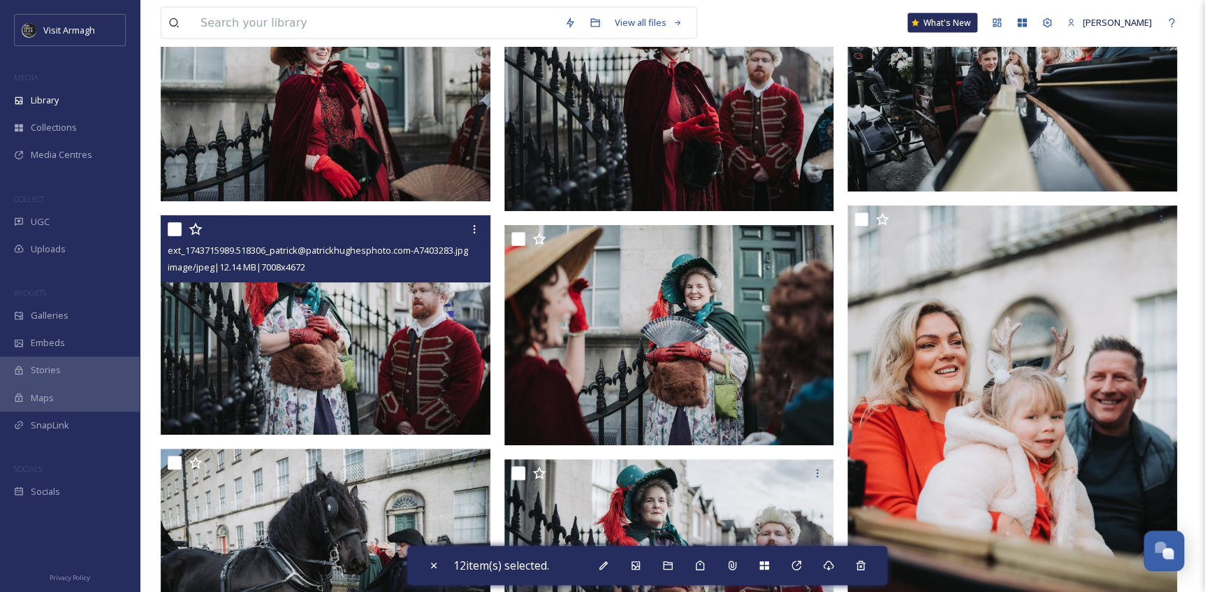
drag, startPoint x: 170, startPoint y: 228, endPoint x: 303, endPoint y: 265, distance: 138.5
click at [170, 228] on input "checkbox" at bounding box center [175, 229] width 14 height 14
checkbox input "true"
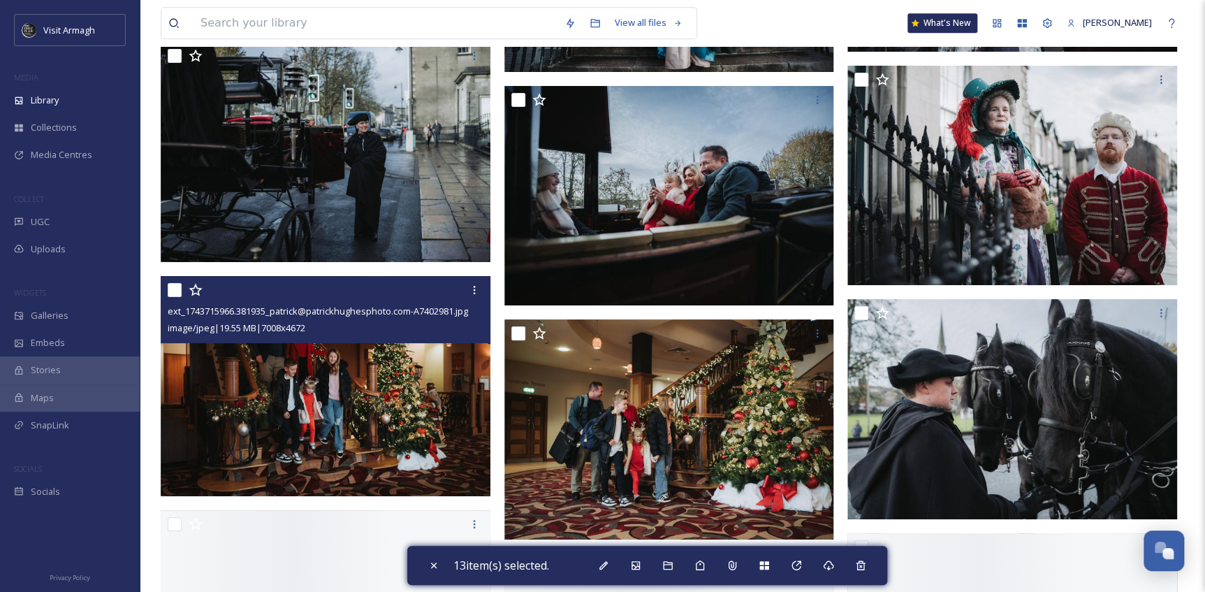
scroll to position [40450, 0]
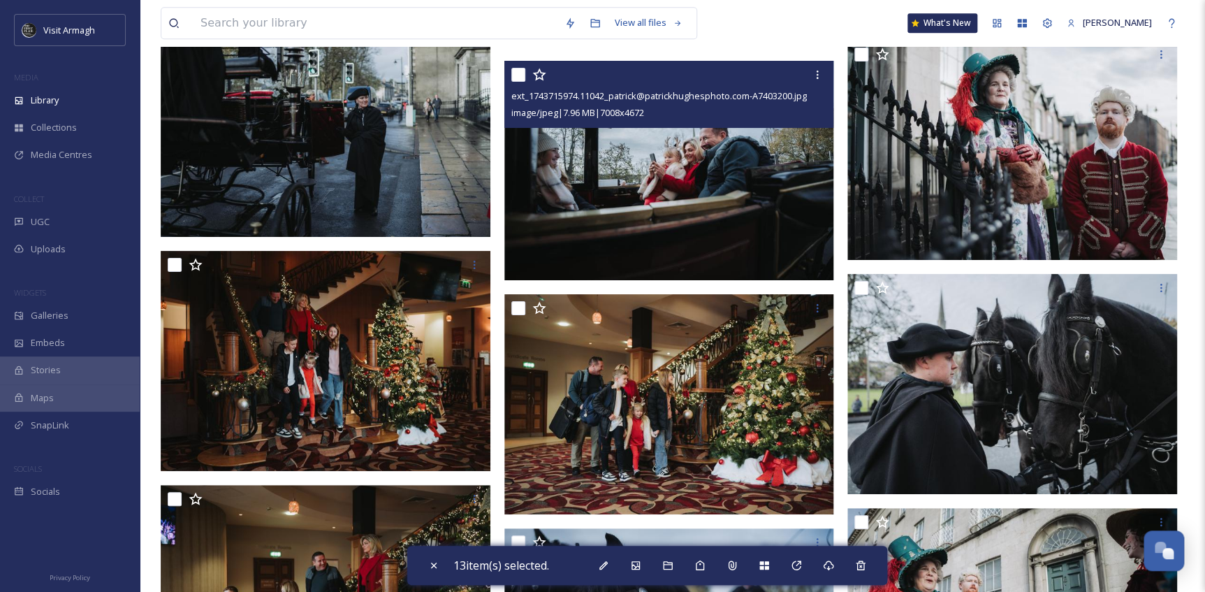
click at [520, 74] on input "checkbox" at bounding box center [518, 75] width 14 height 14
checkbox input "true"
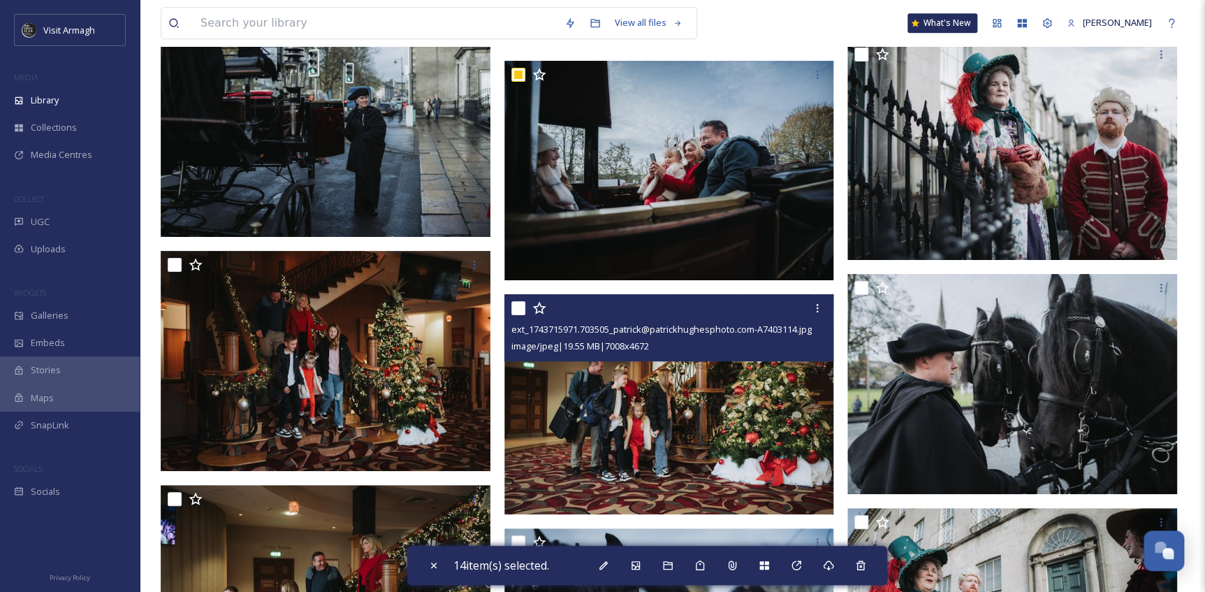
scroll to position [40576, 0]
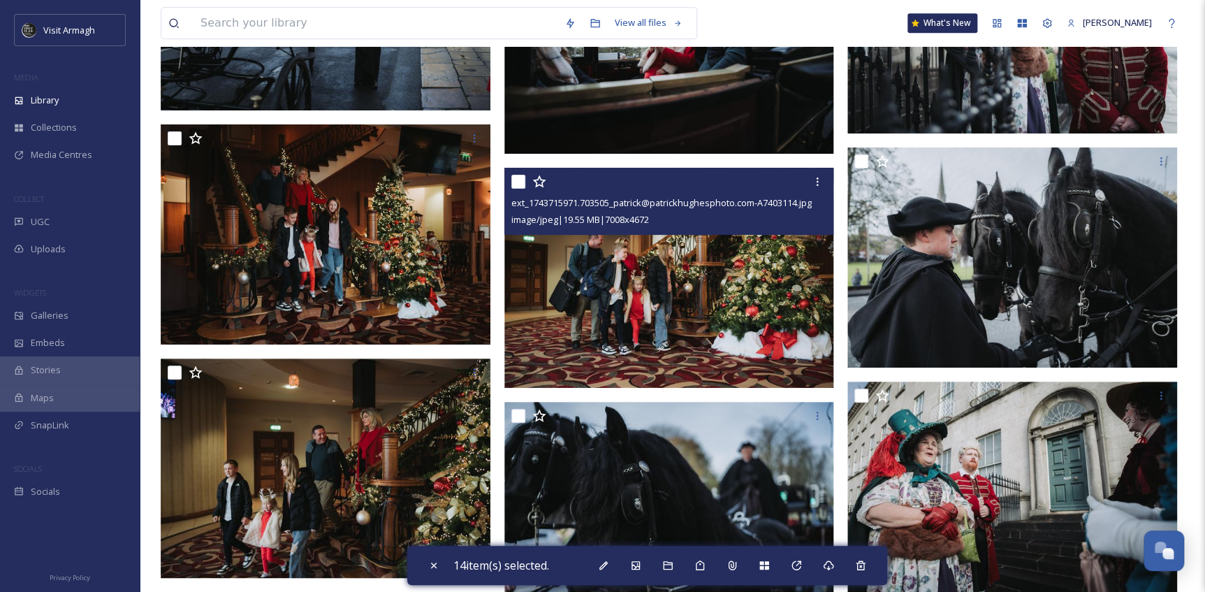
click at [518, 185] on input "checkbox" at bounding box center [518, 182] width 14 height 14
checkbox input "true"
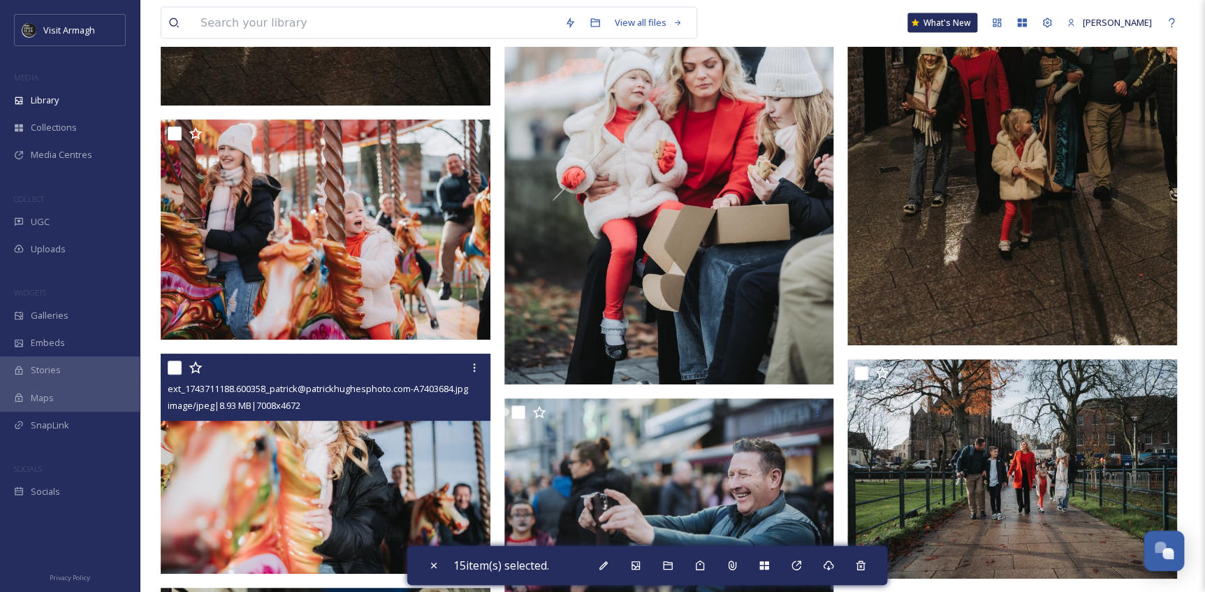
scroll to position [46355, 0]
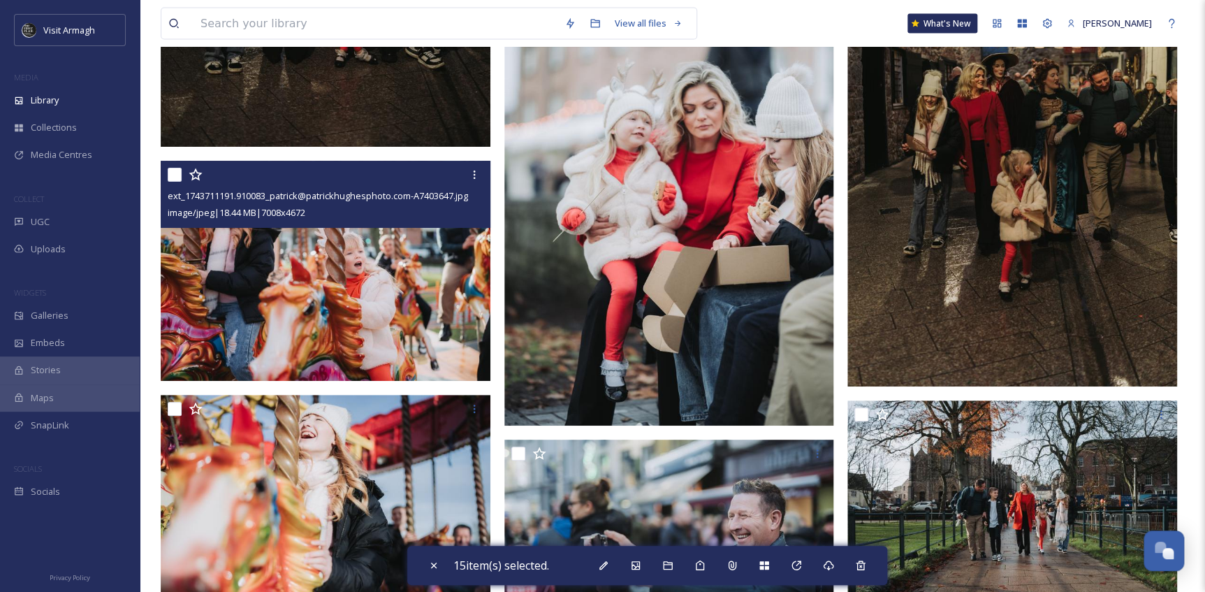
click at [169, 177] on input "checkbox" at bounding box center [175, 175] width 14 height 14
checkbox input "true"
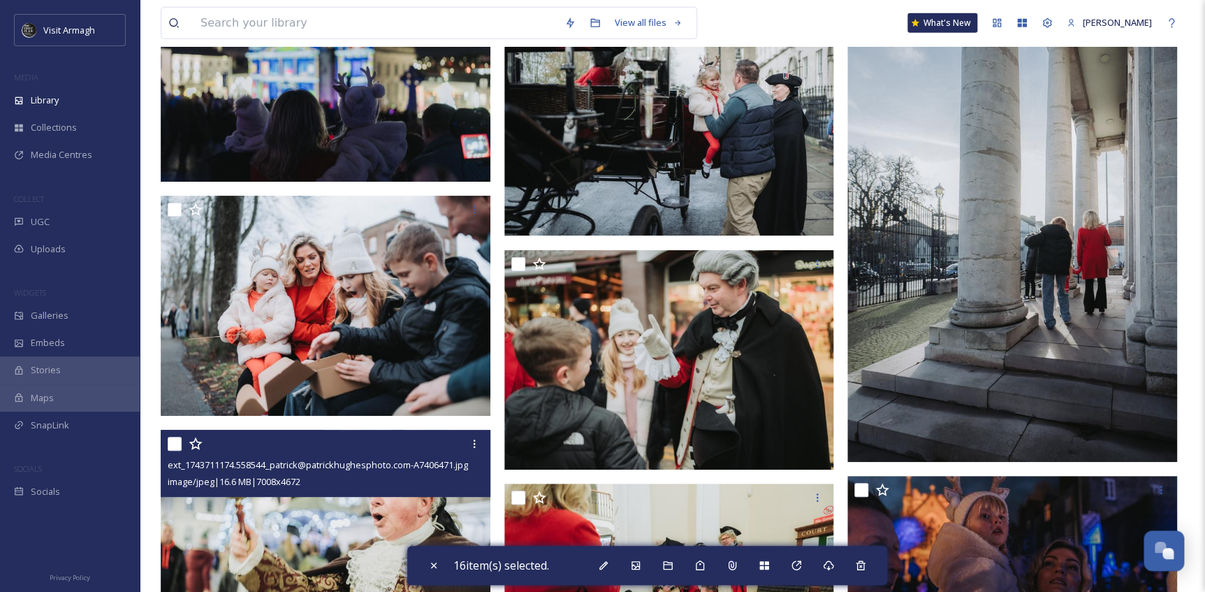
scroll to position [47117, 0]
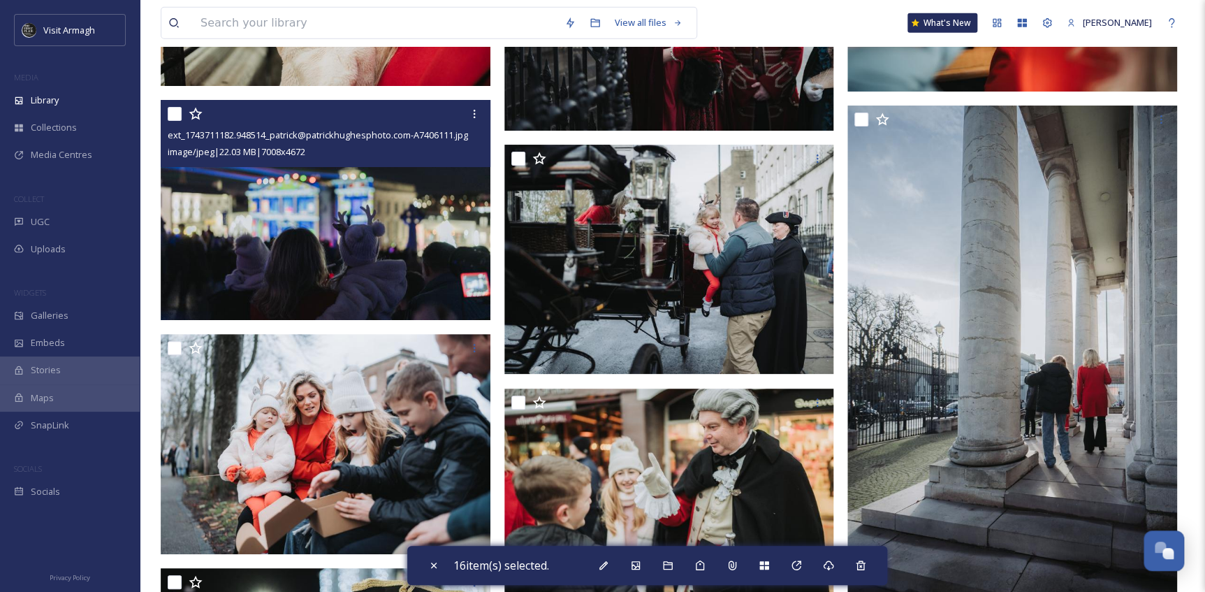
click at [172, 115] on input "checkbox" at bounding box center [175, 114] width 14 height 14
checkbox input "true"
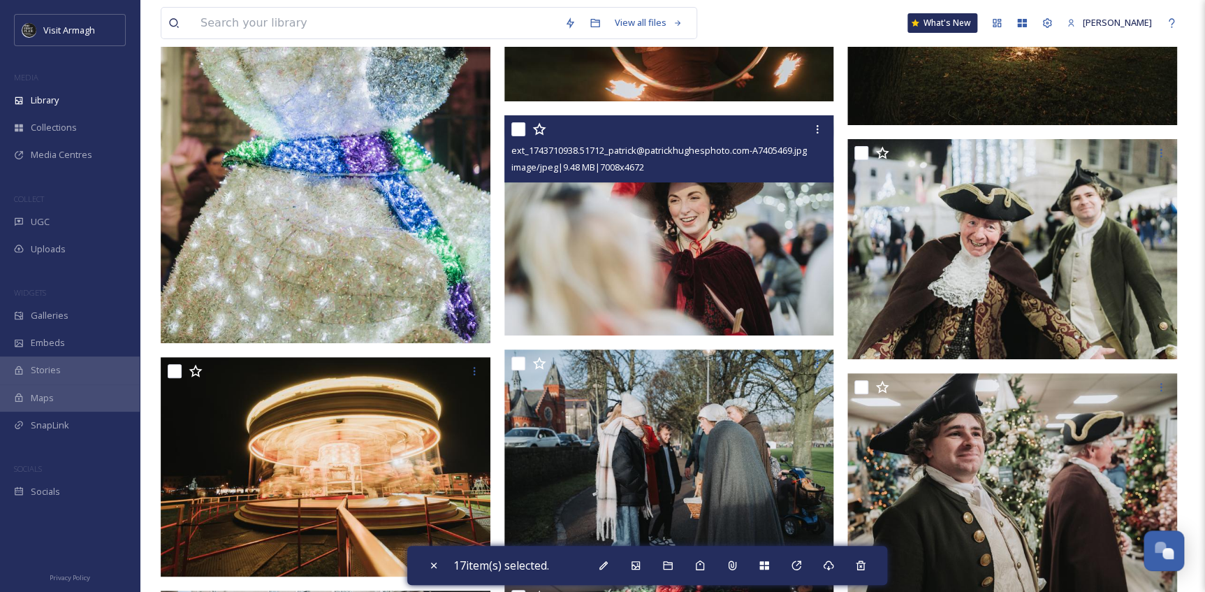
scroll to position [63310, 0]
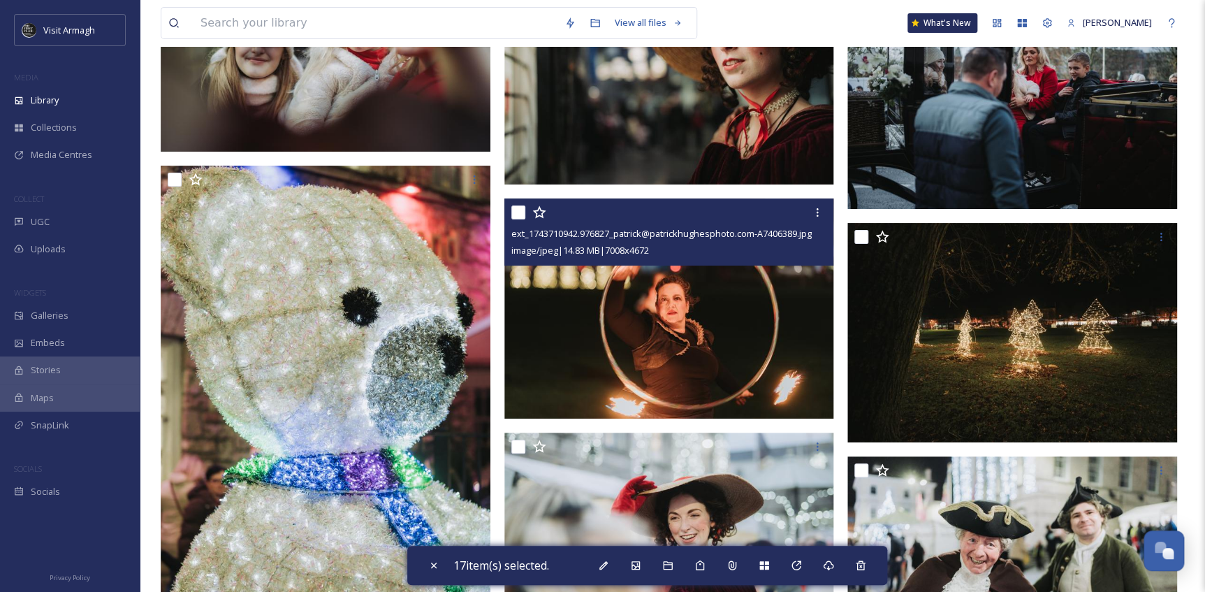
click at [520, 213] on input "checkbox" at bounding box center [518, 212] width 14 height 14
checkbox input "true"
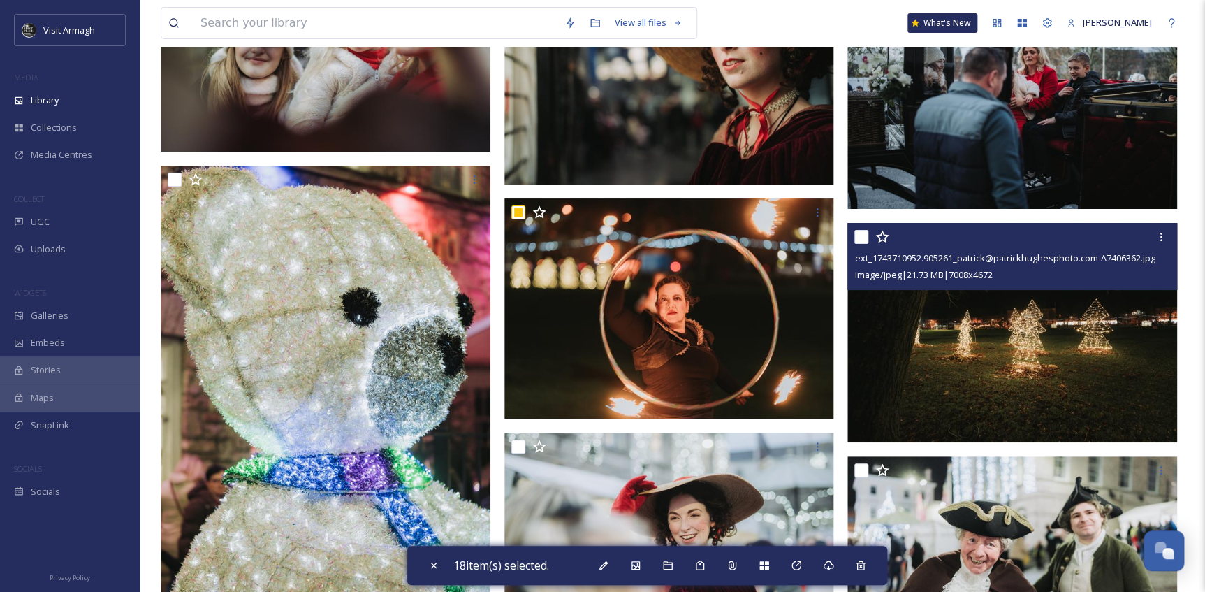
click at [858, 233] on input "checkbox" at bounding box center [861, 237] width 14 height 14
checkbox input "true"
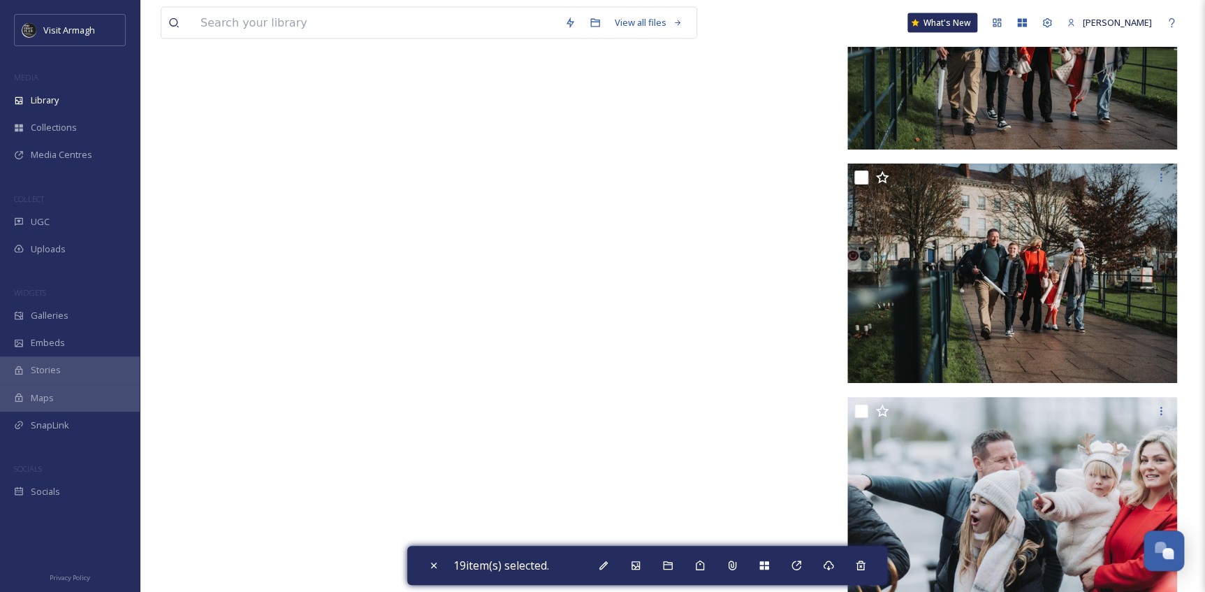
scroll to position [83806, 0]
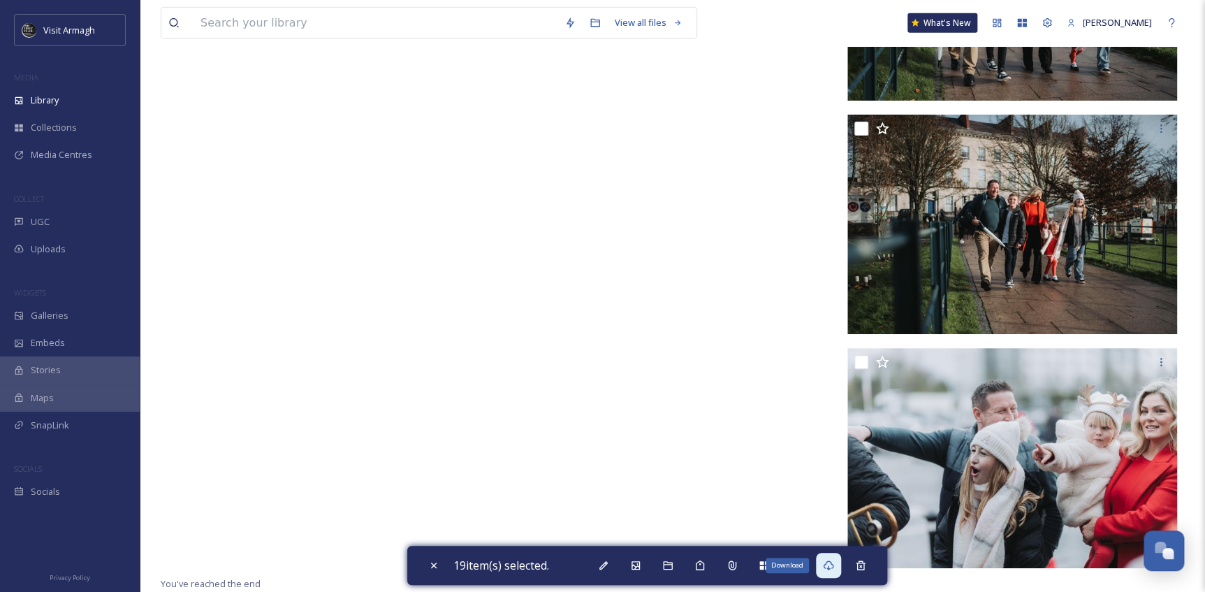
click at [833, 561] on icon at bounding box center [828, 565] width 10 height 10
drag, startPoint x: 431, startPoint y: 562, endPoint x: 426, endPoint y: 571, distance: 10.9
click at [431, 562] on icon at bounding box center [433, 565] width 11 height 11
checkbox input "false"
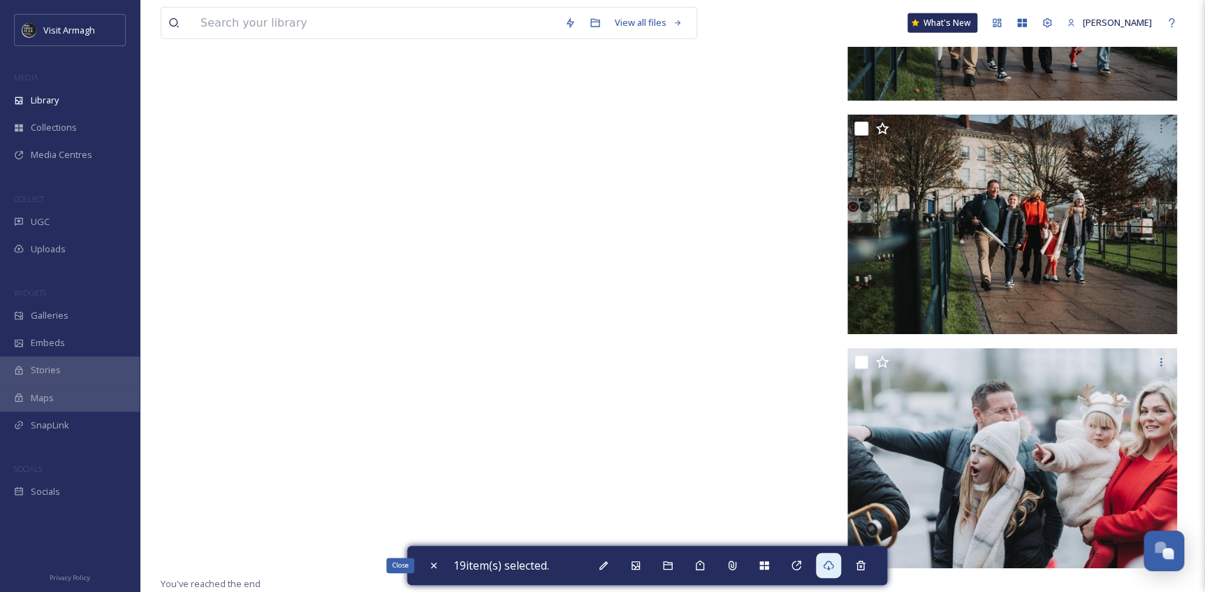
checkbox input "false"
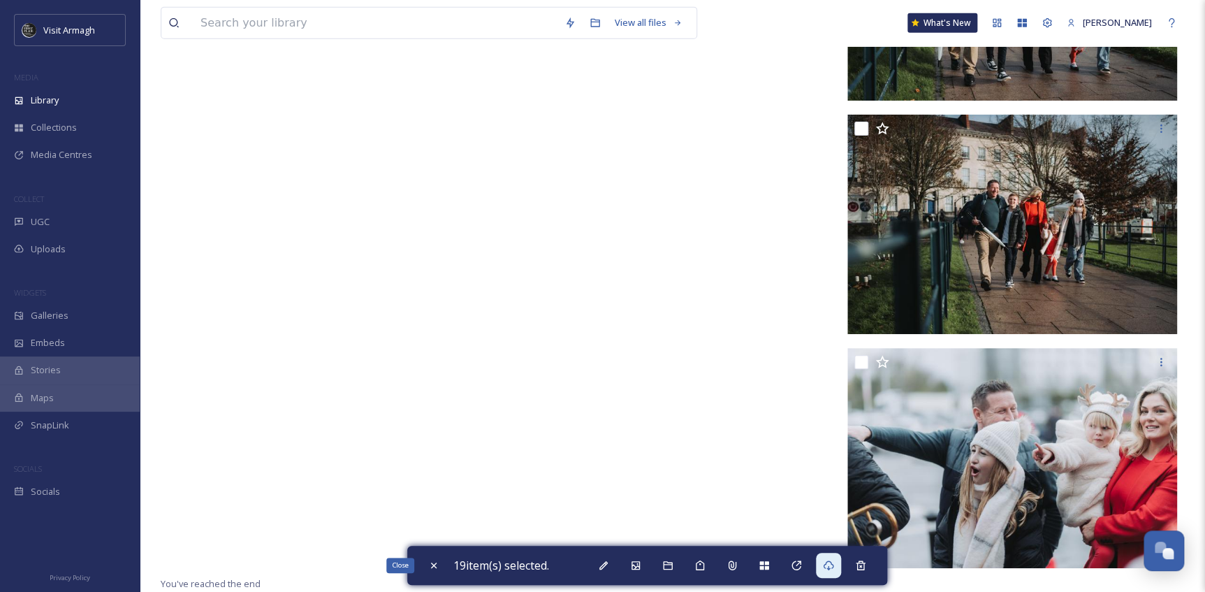
checkbox input "false"
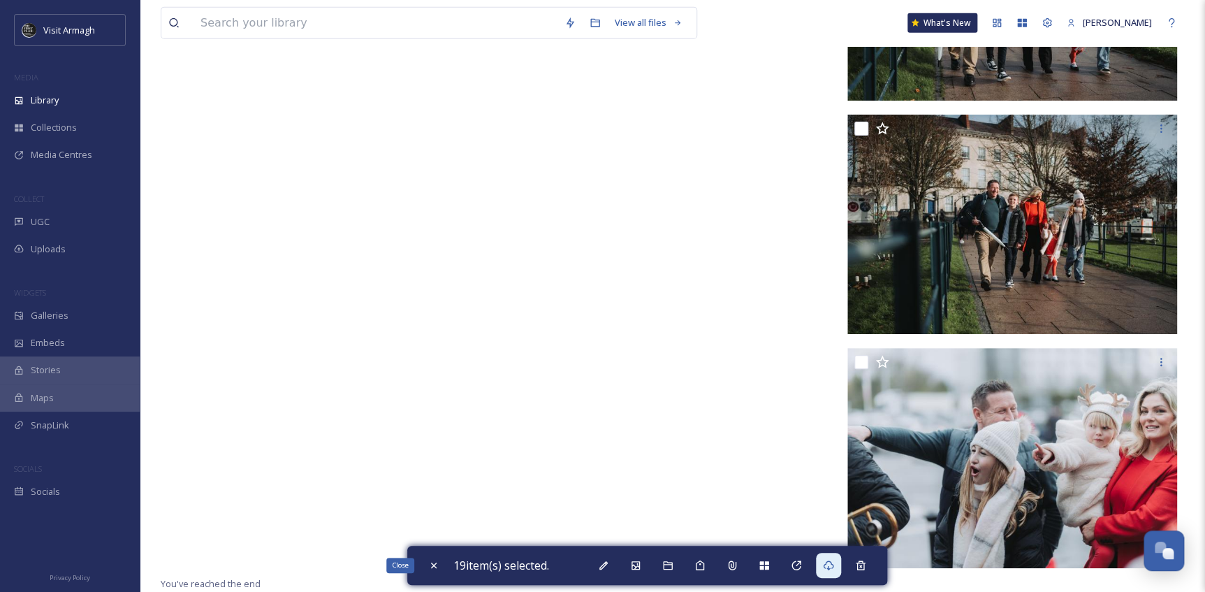
checkbox input "false"
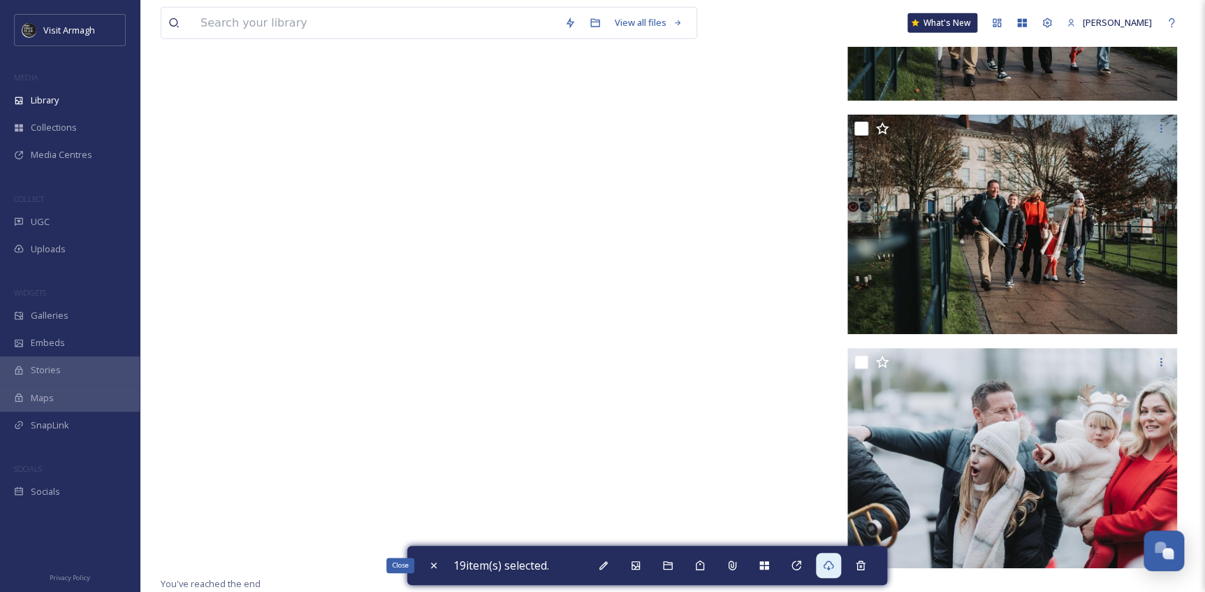
checkbox input "false"
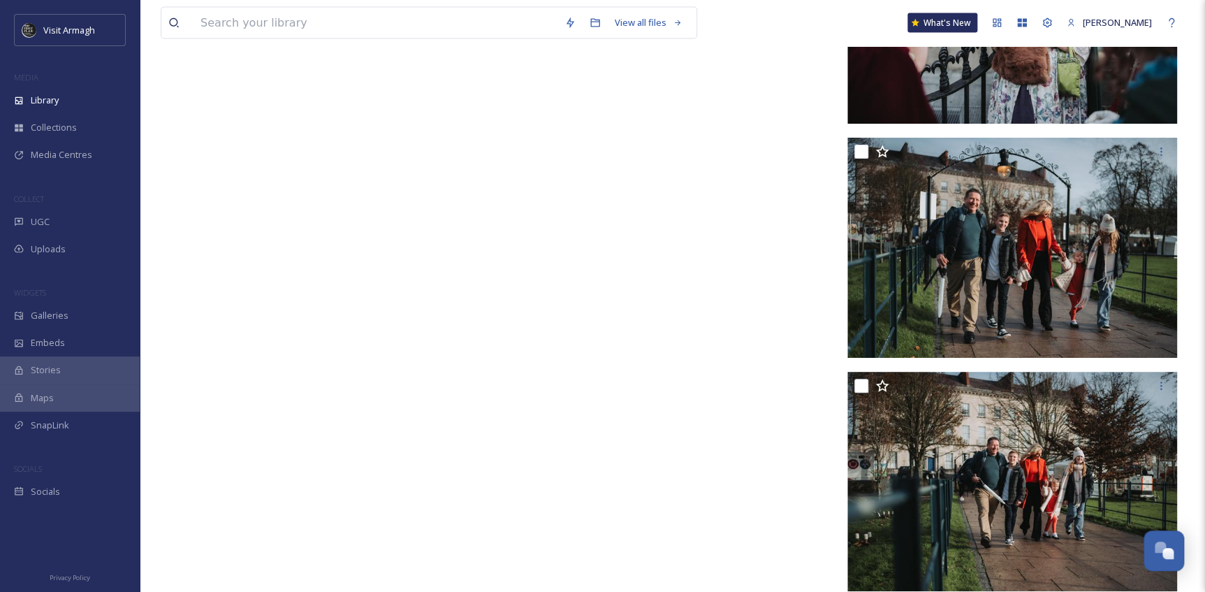
scroll to position [83361, 0]
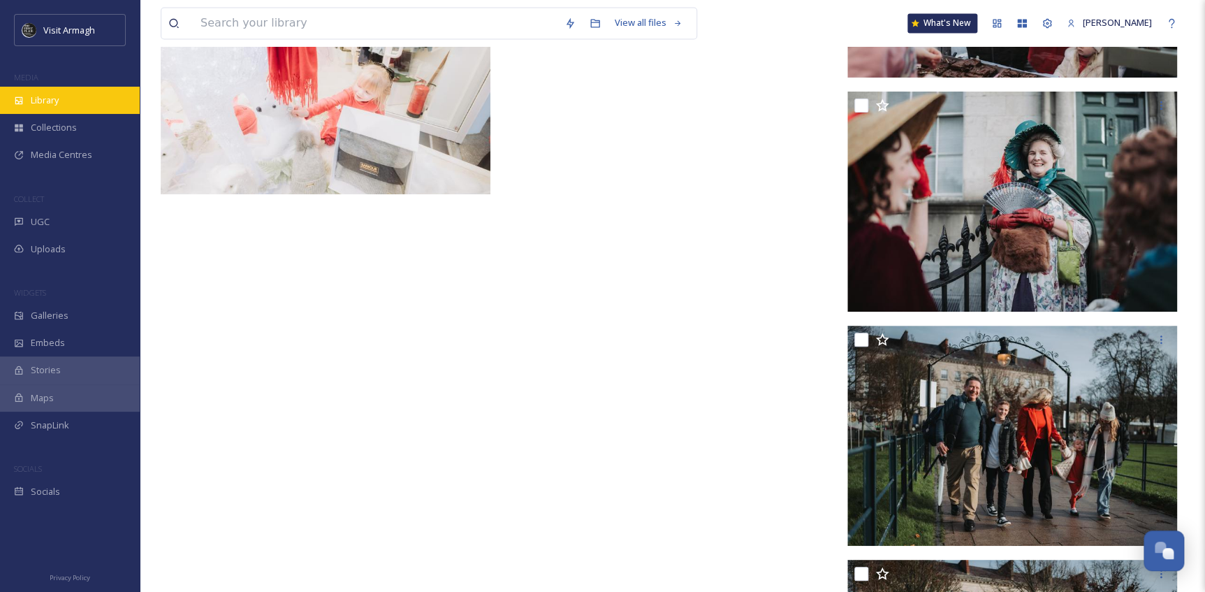
click at [27, 94] on div "Library" at bounding box center [70, 100] width 140 height 27
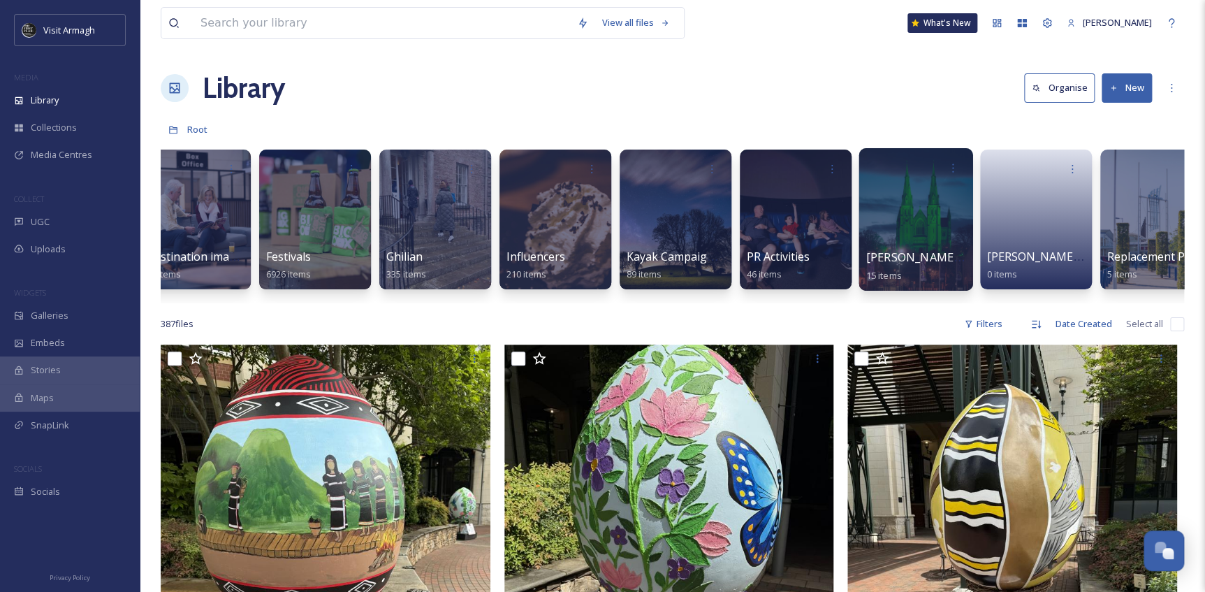
scroll to position [0, 753]
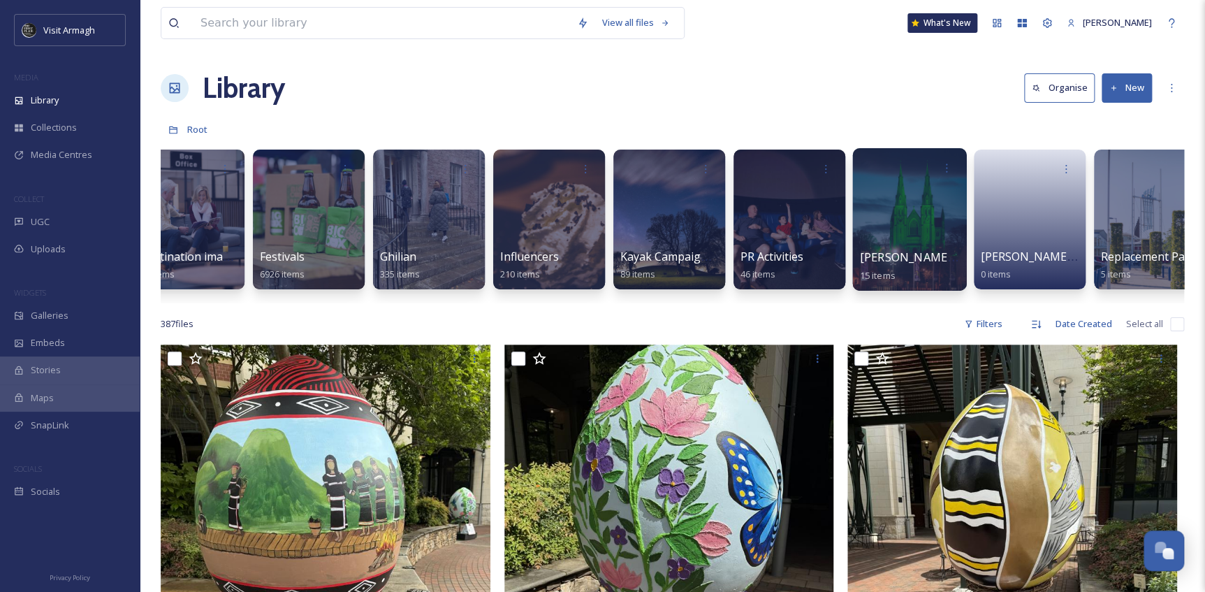
click at [899, 243] on div at bounding box center [909, 219] width 114 height 142
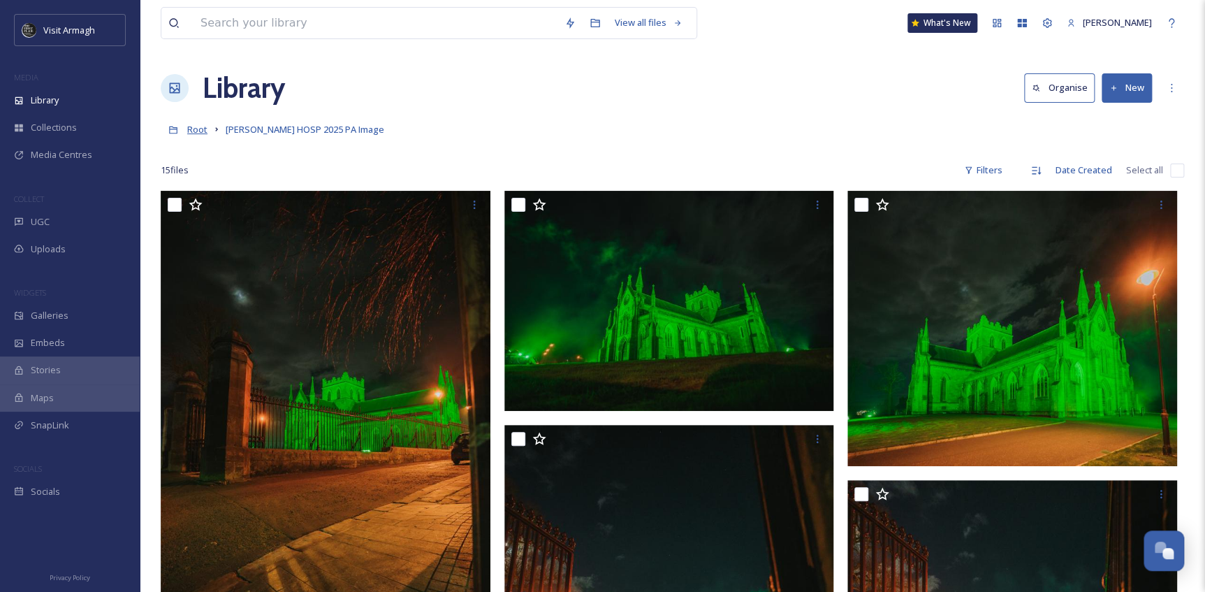
click at [203, 133] on span "Root" at bounding box center [197, 129] width 20 height 13
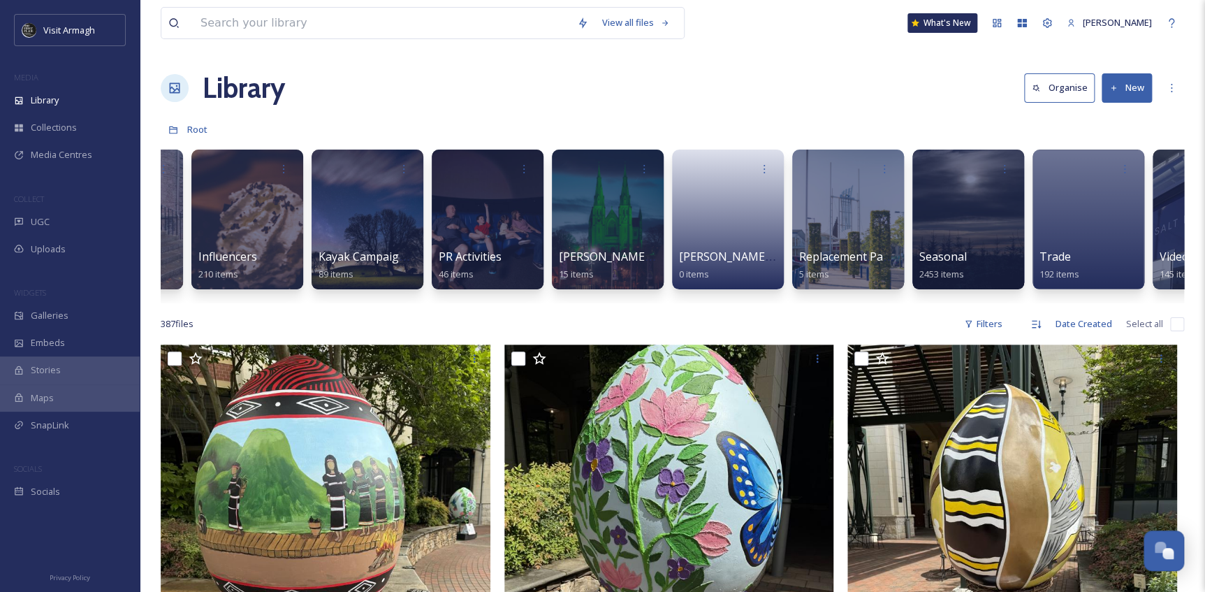
scroll to position [0, 1139]
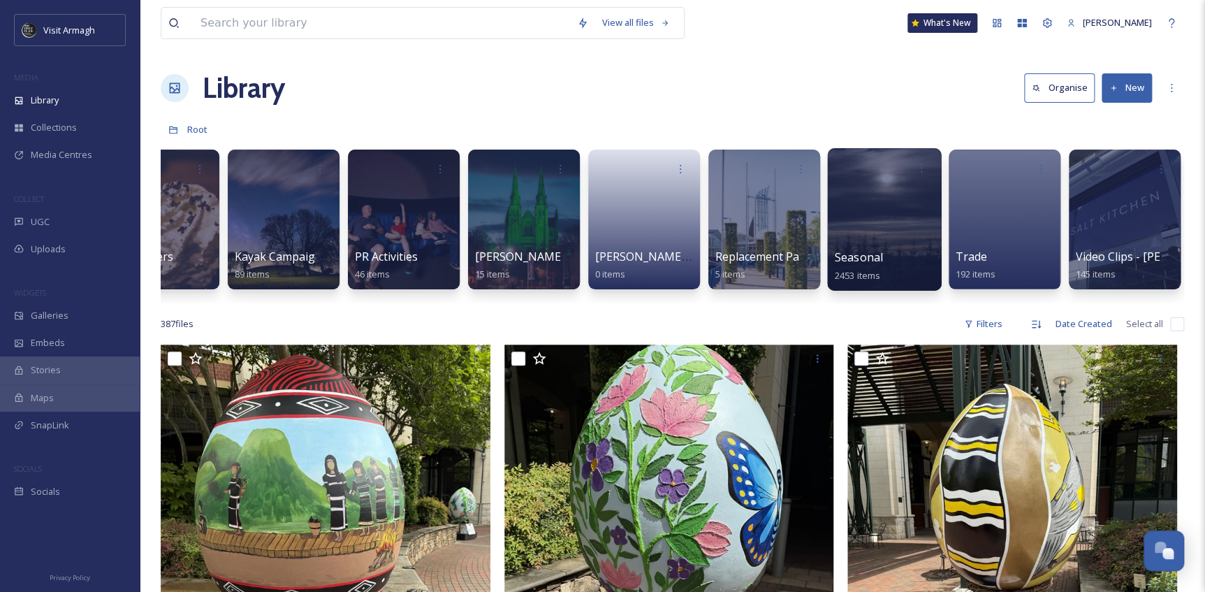
click at [863, 224] on div at bounding box center [884, 219] width 114 height 142
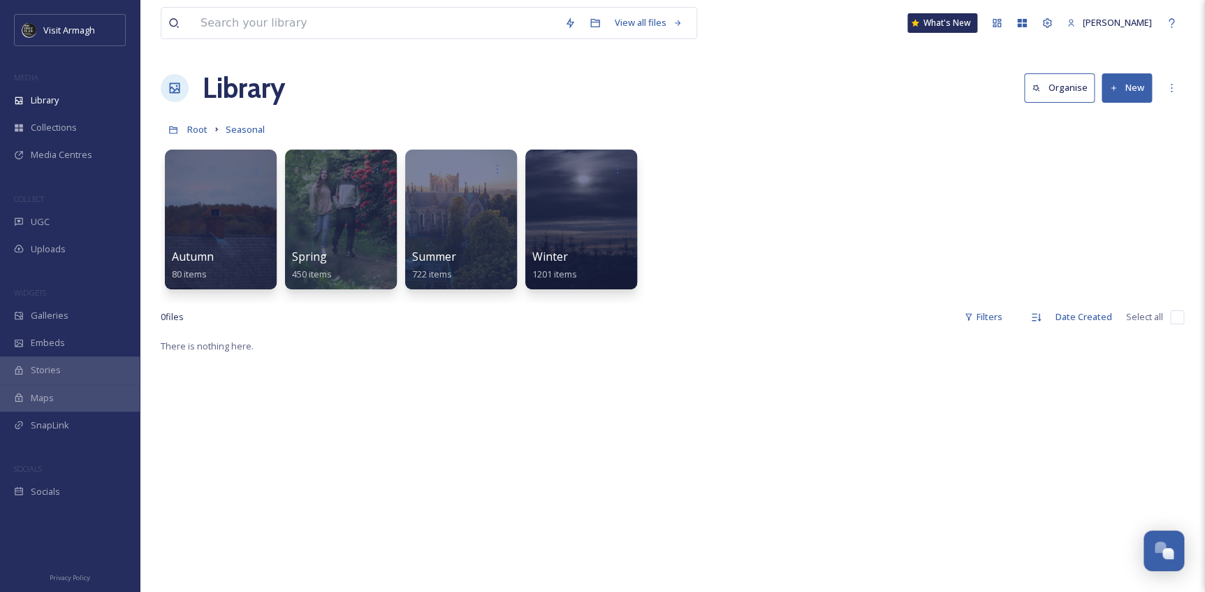
click at [402, 219] on div "Autumn 80 items Spring 450 items Summer 722 items Winter 1201 items" at bounding box center [672, 222] width 1023 height 161
click at [463, 224] on div at bounding box center [461, 219] width 114 height 142
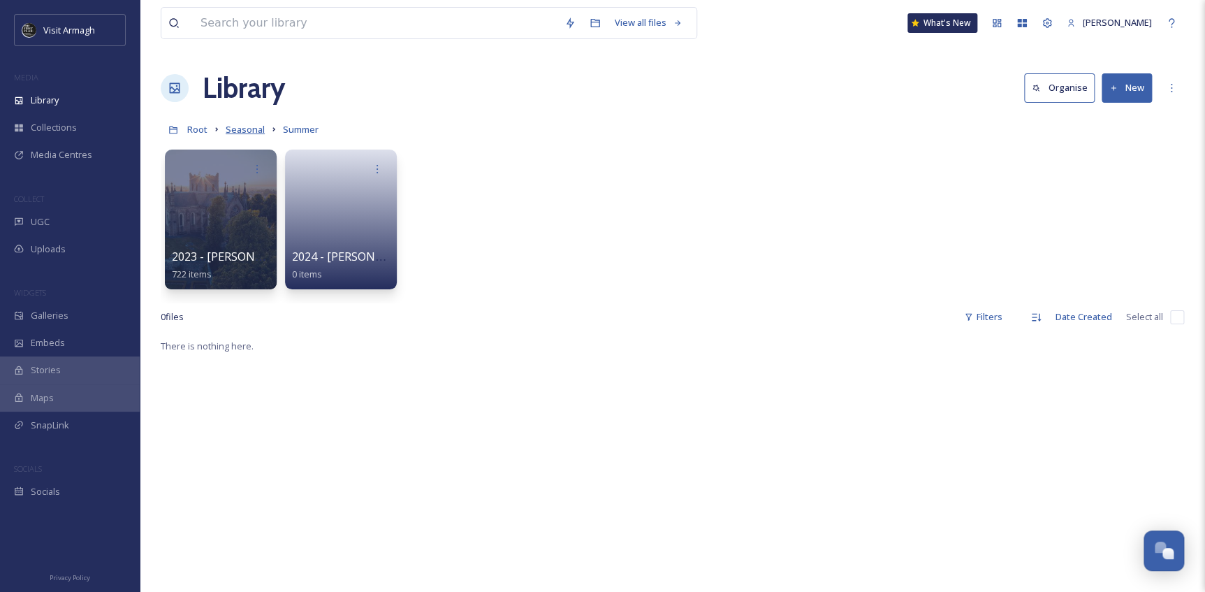
click at [242, 130] on span "Seasonal" at bounding box center [245, 129] width 39 height 13
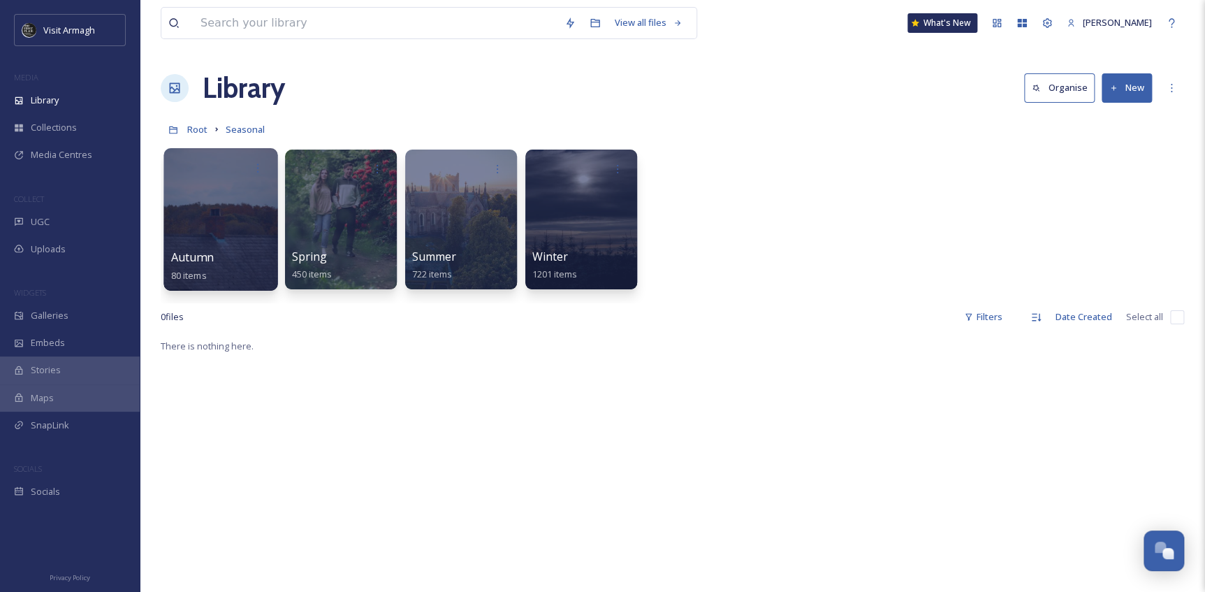
click at [230, 201] on div at bounding box center [220, 219] width 114 height 142
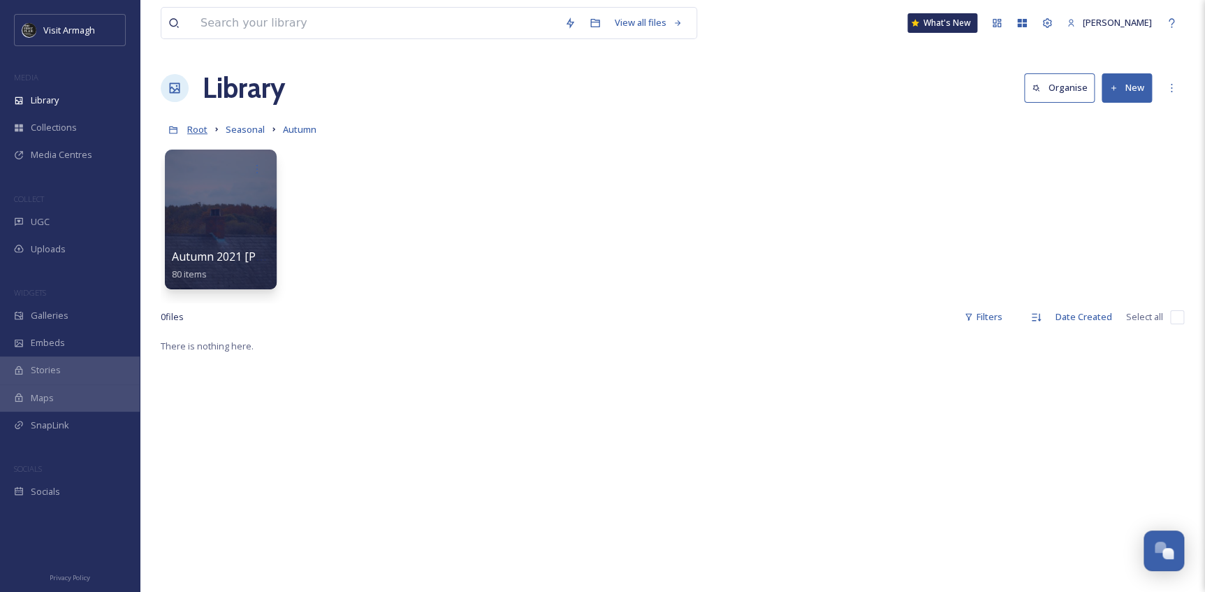
click at [193, 136] on span "Root" at bounding box center [197, 129] width 20 height 13
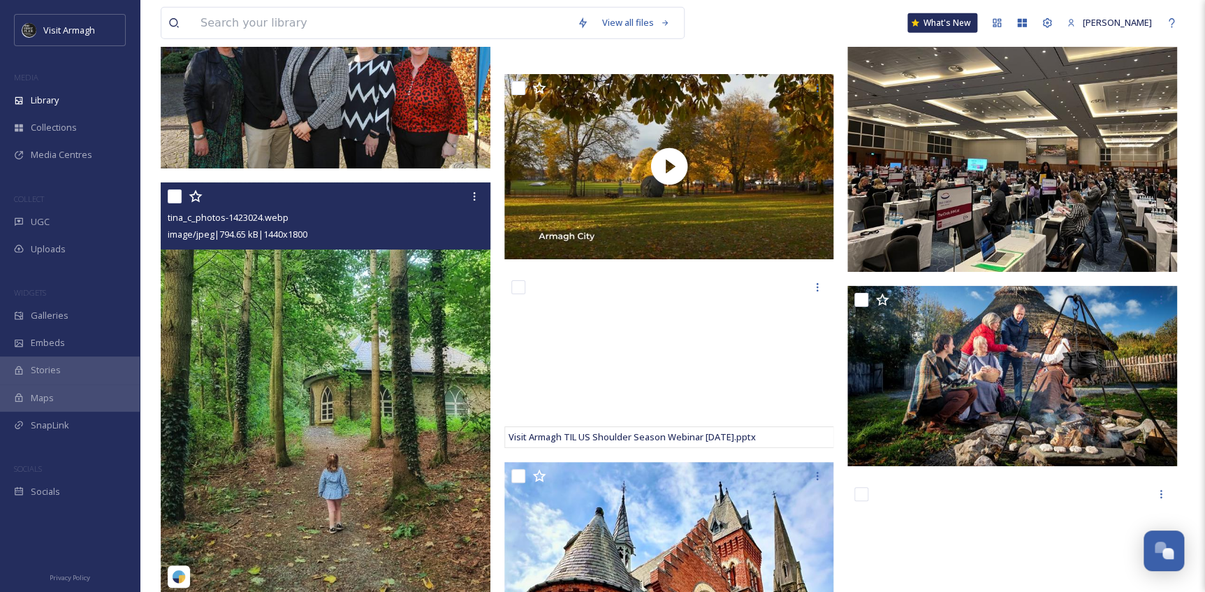
scroll to position [4725, 0]
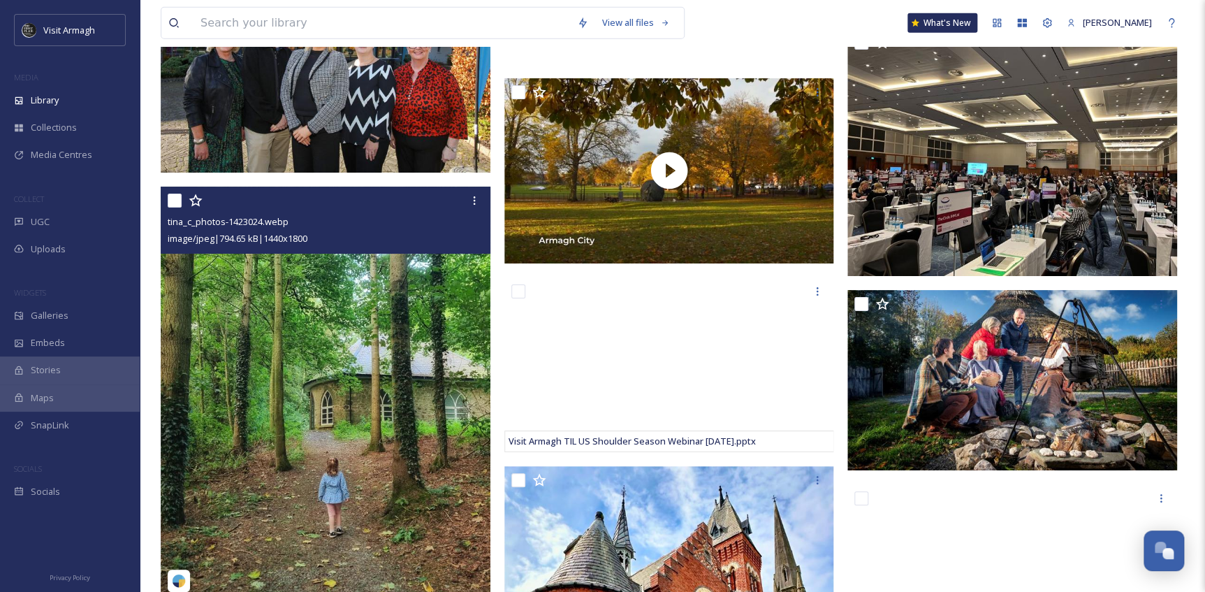
click at [319, 363] on img at bounding box center [326, 393] width 330 height 412
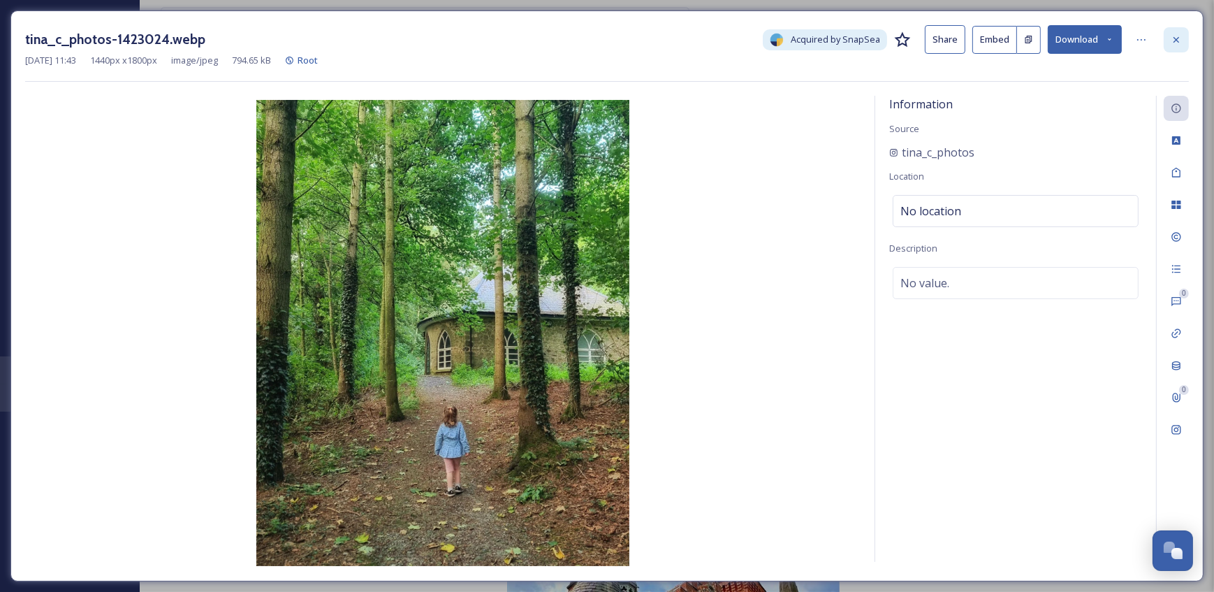
click at [1175, 41] on icon at bounding box center [1176, 39] width 11 height 11
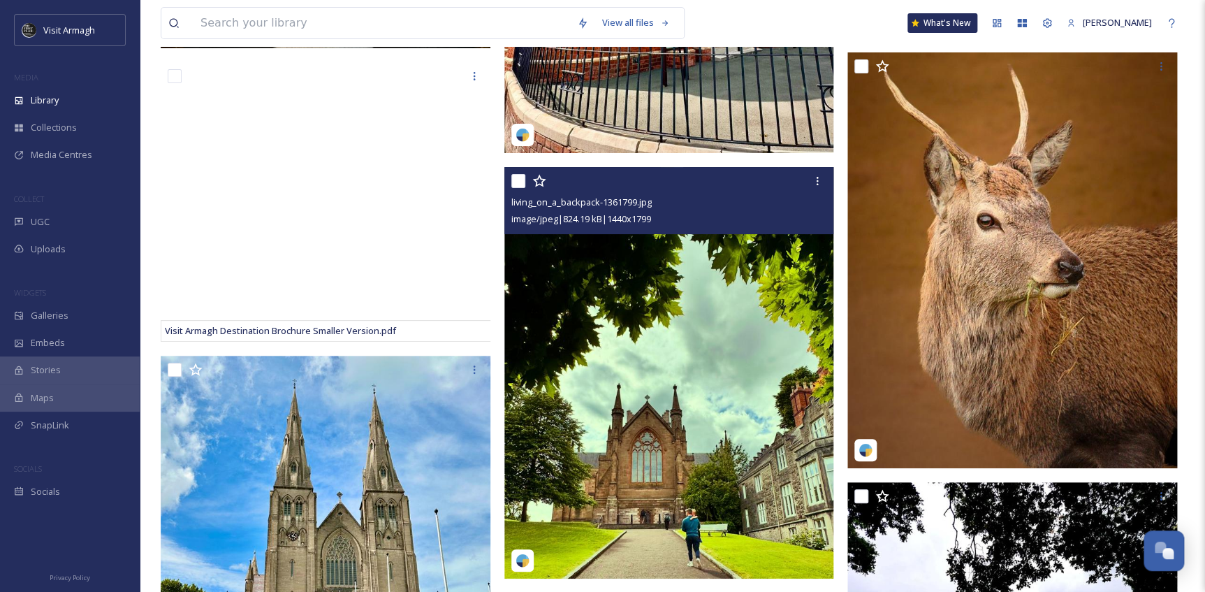
scroll to position [5487, 0]
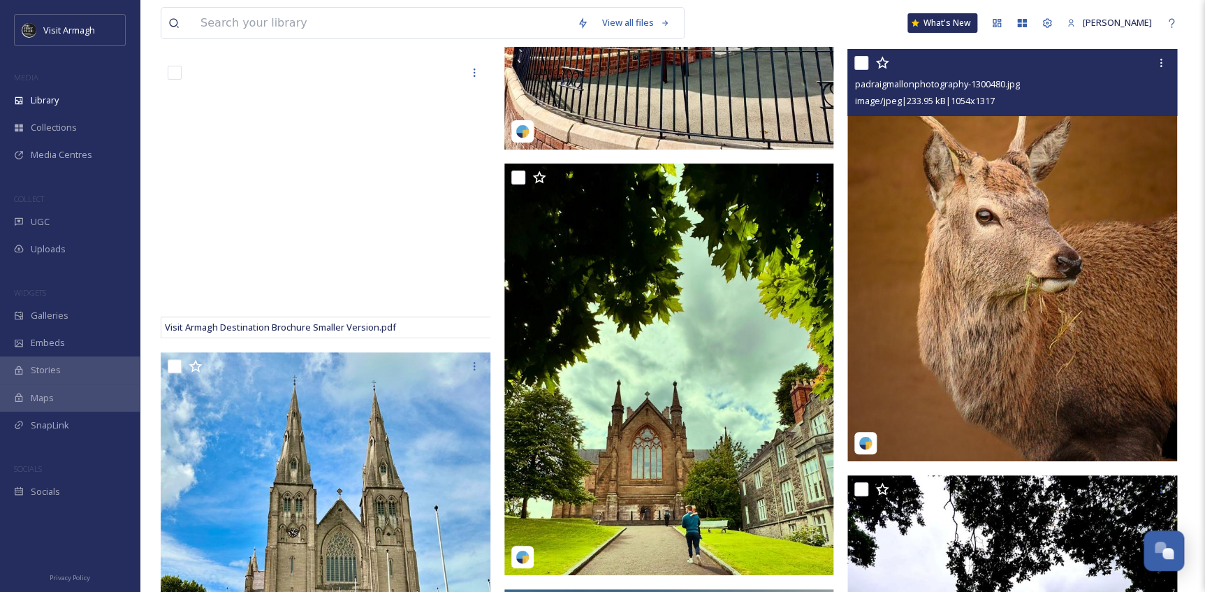
click at [964, 258] on img at bounding box center [1012, 255] width 330 height 412
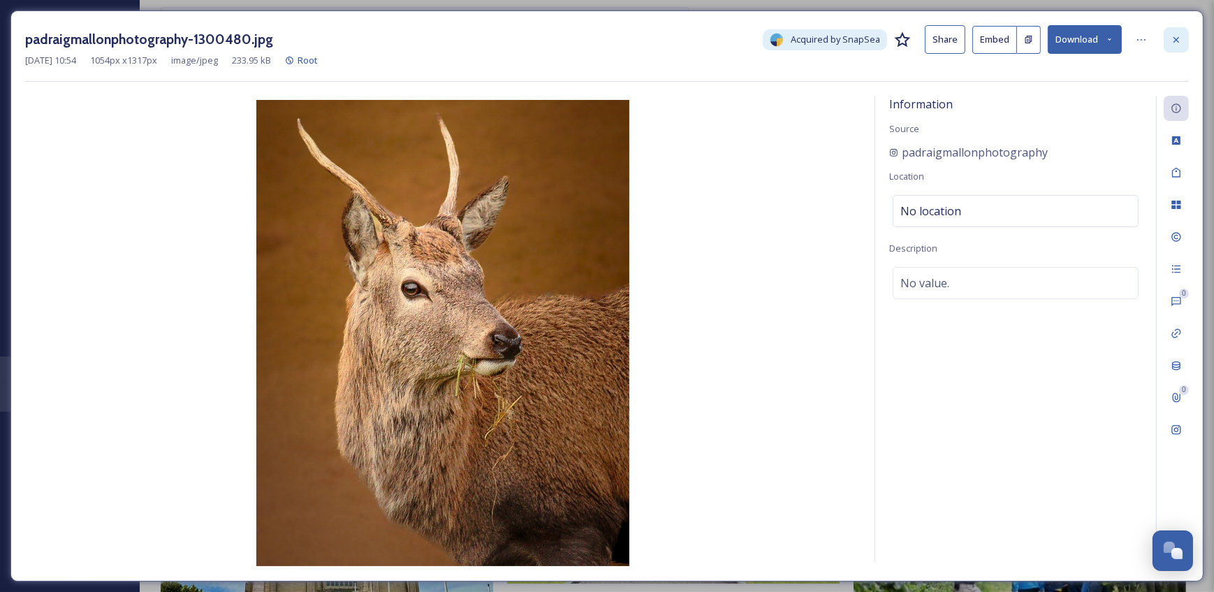
click at [1180, 36] on icon at bounding box center [1176, 39] width 11 height 11
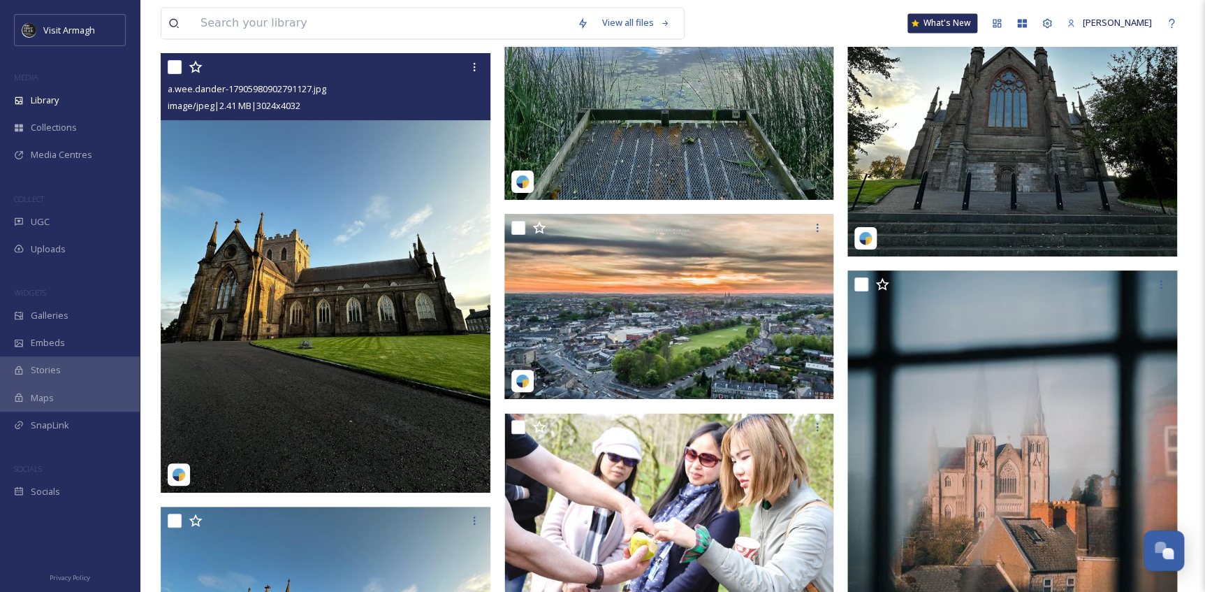
scroll to position [6489, 0]
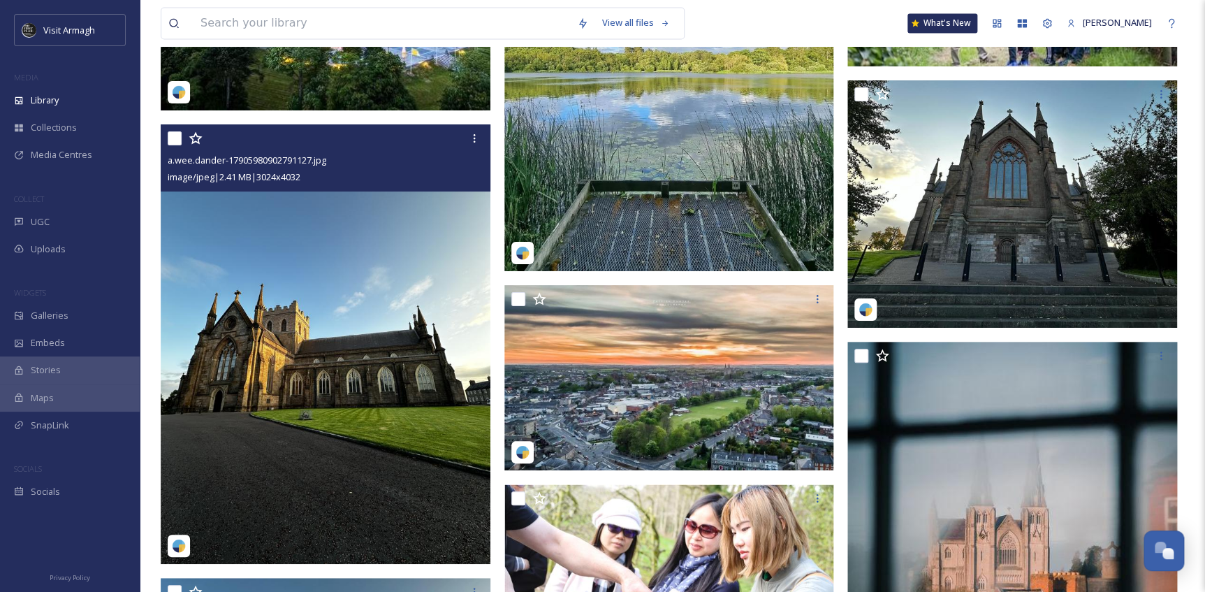
click at [316, 349] on img at bounding box center [326, 343] width 330 height 439
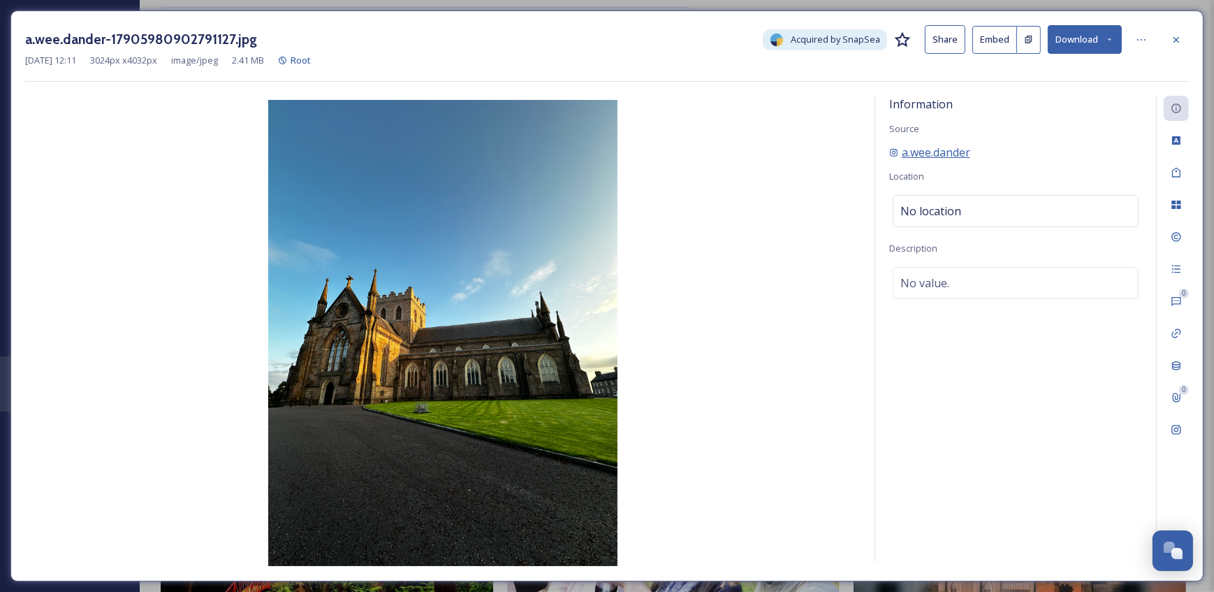
click at [934, 148] on span "a.wee.dander" at bounding box center [936, 152] width 68 height 17
click at [1173, 38] on icon at bounding box center [1176, 39] width 11 height 11
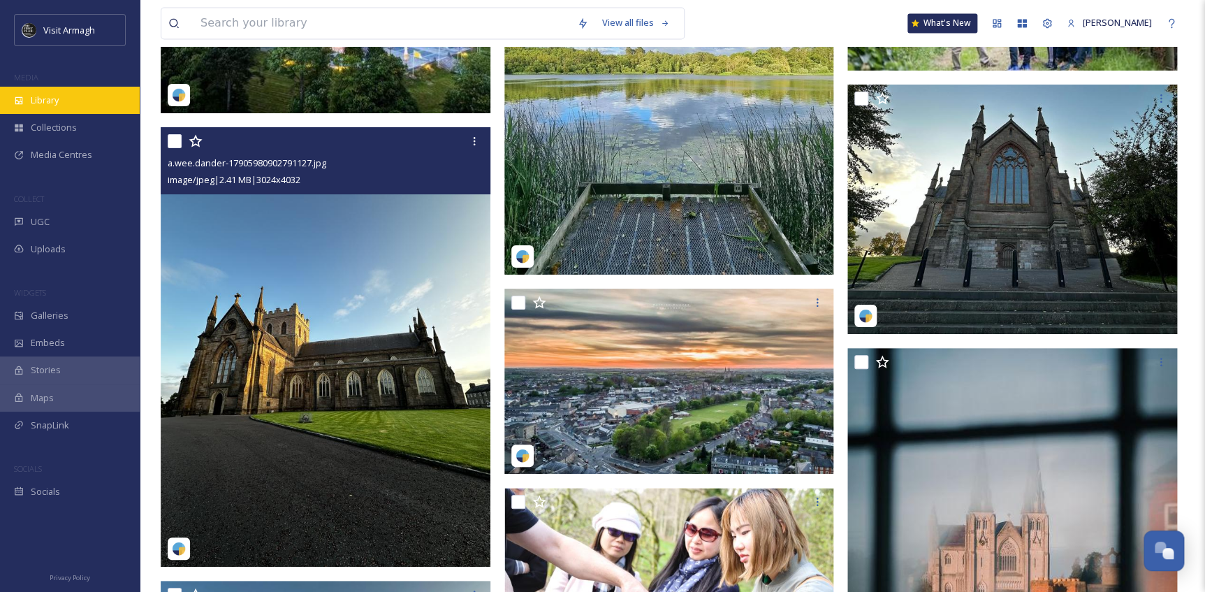
click at [59, 108] on div "Library" at bounding box center [70, 100] width 140 height 27
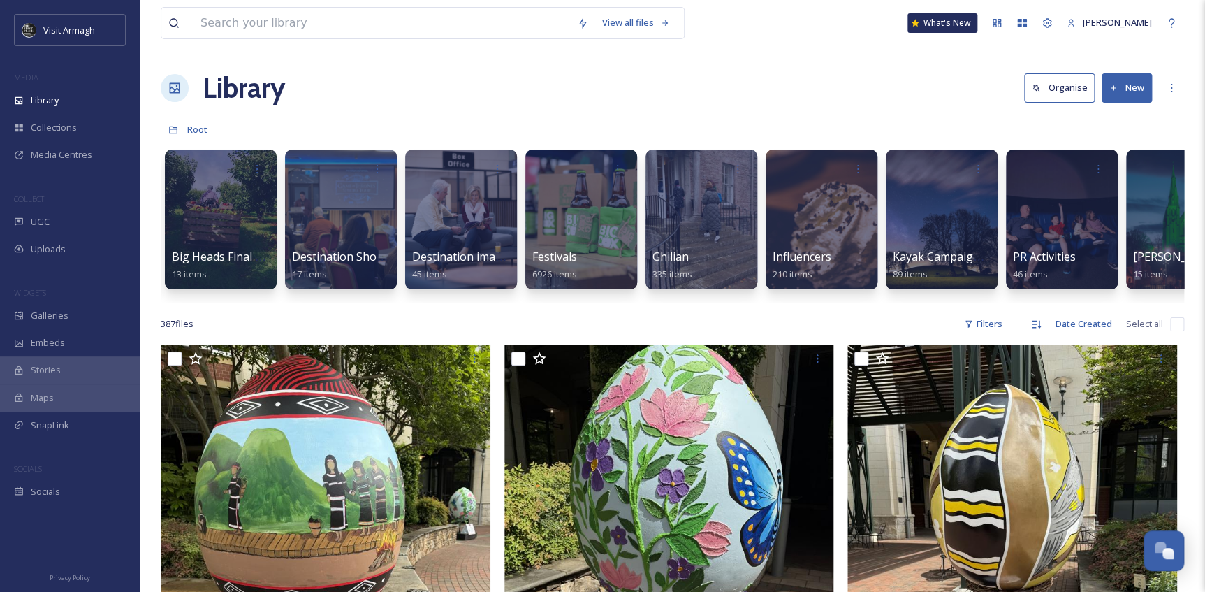
scroll to position [0, 474]
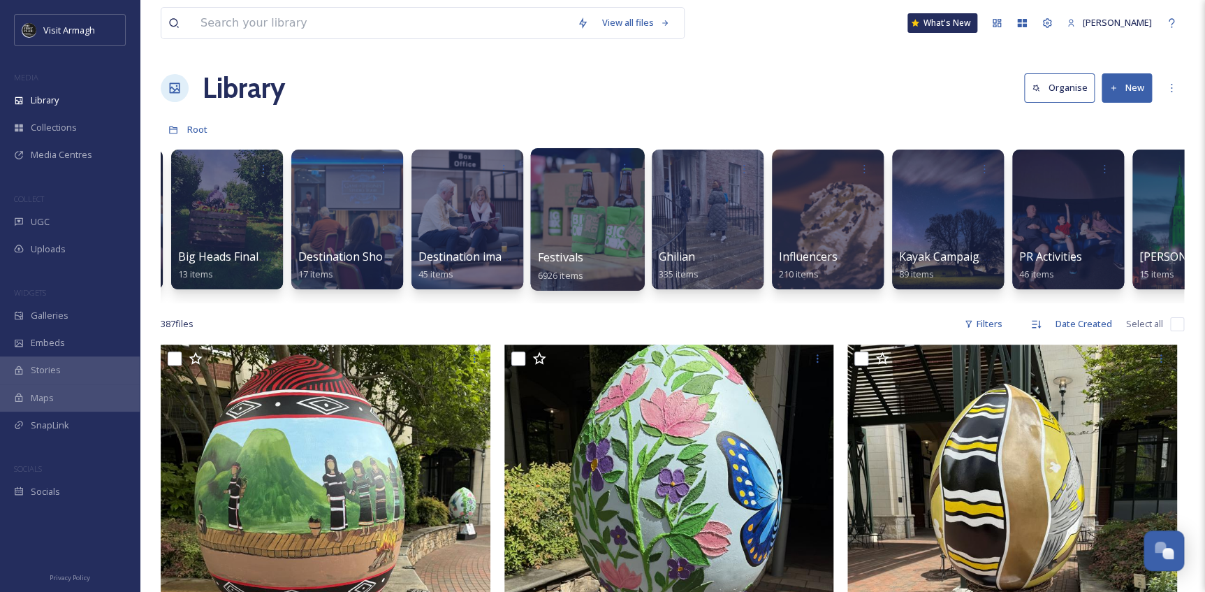
click at [587, 207] on div at bounding box center [587, 219] width 114 height 142
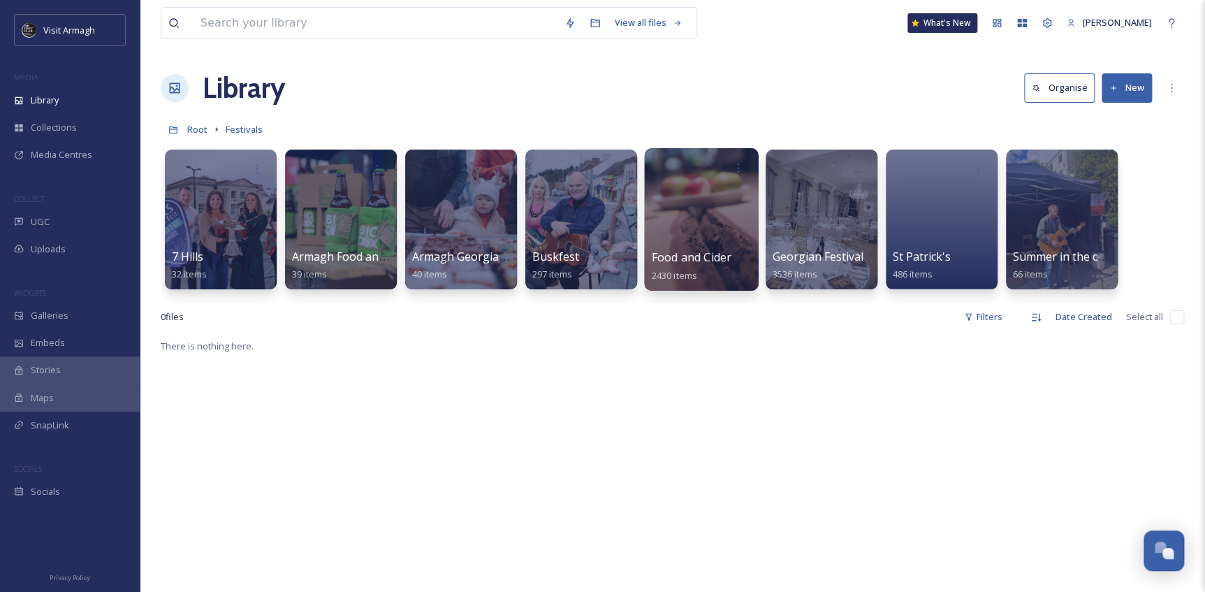
click at [702, 224] on div at bounding box center [701, 219] width 114 height 142
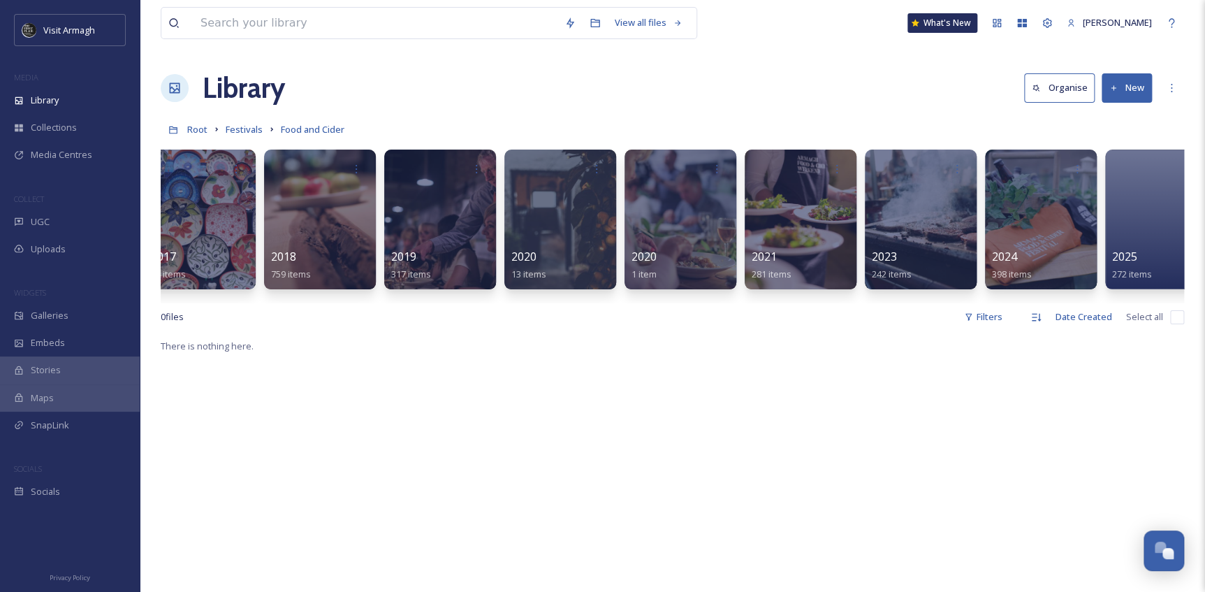
scroll to position [0, 178]
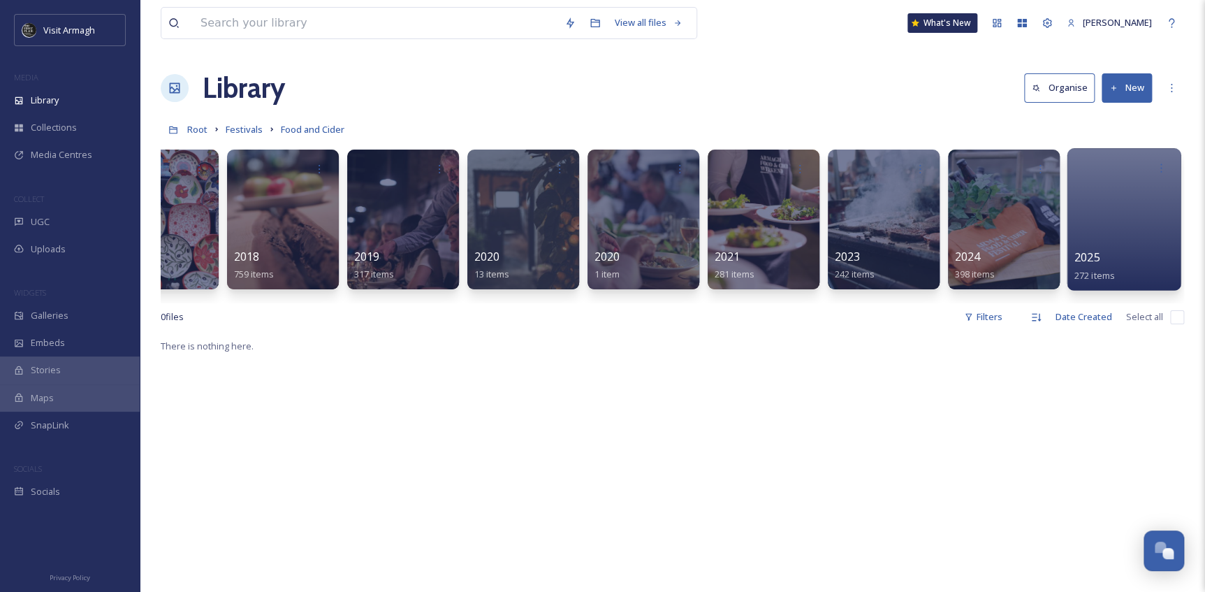
click at [1113, 224] on div at bounding box center [1124, 219] width 114 height 142
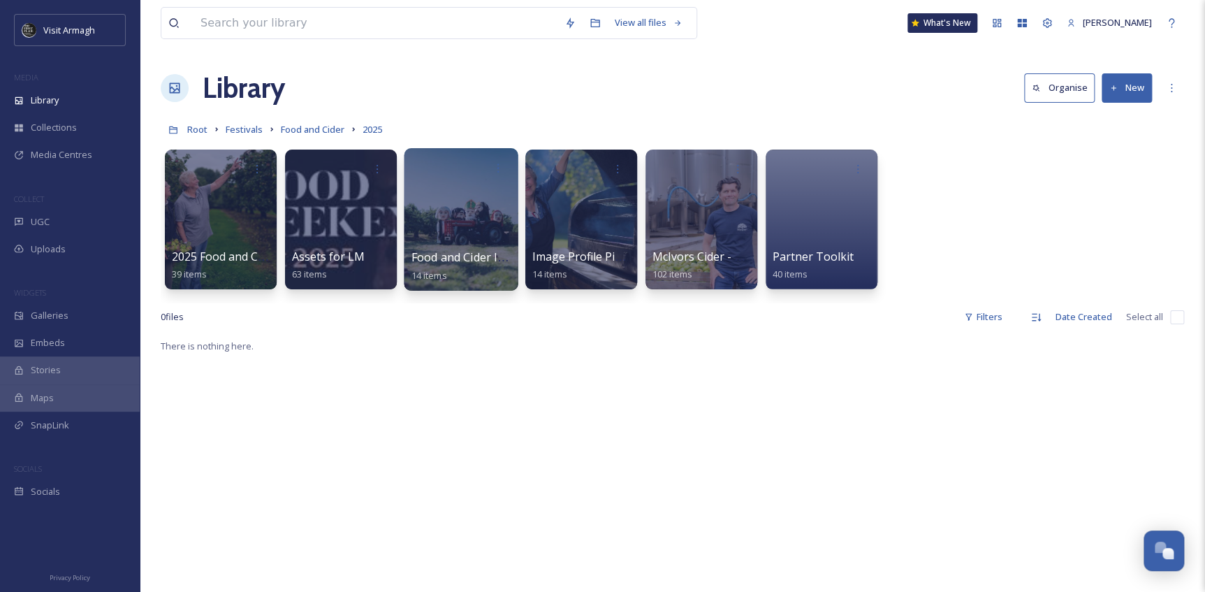
click at [422, 217] on div at bounding box center [461, 219] width 114 height 142
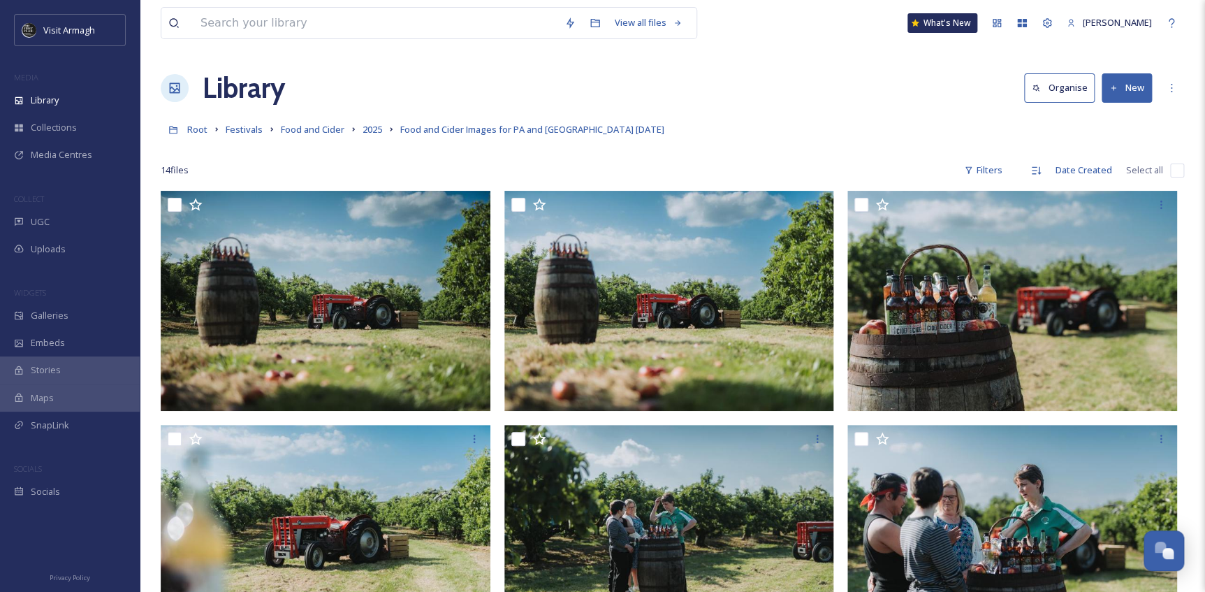
click at [367, 123] on link "2025" at bounding box center [373, 129] width 20 height 17
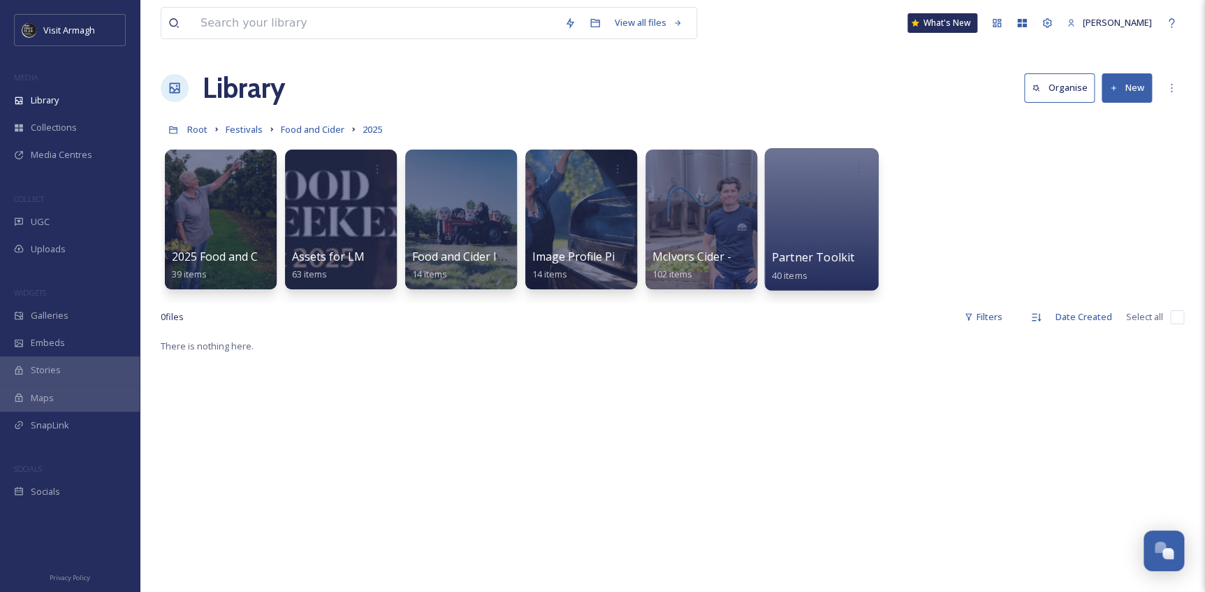
click at [850, 250] on span "Partner Toolkit" at bounding box center [813, 256] width 82 height 15
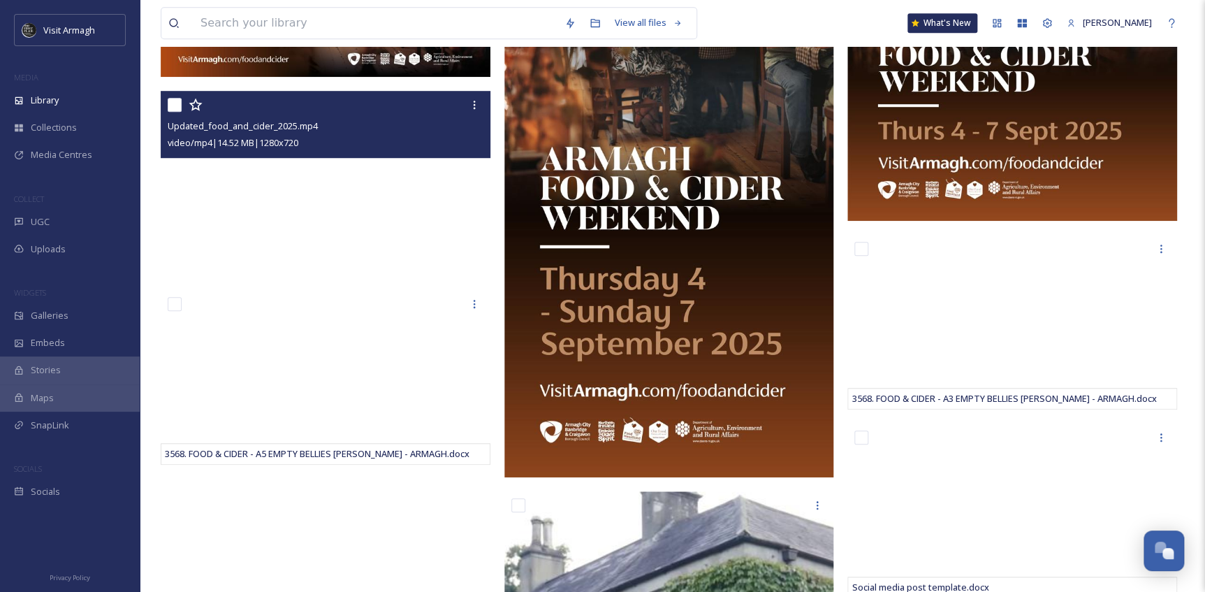
scroll to position [446, 0]
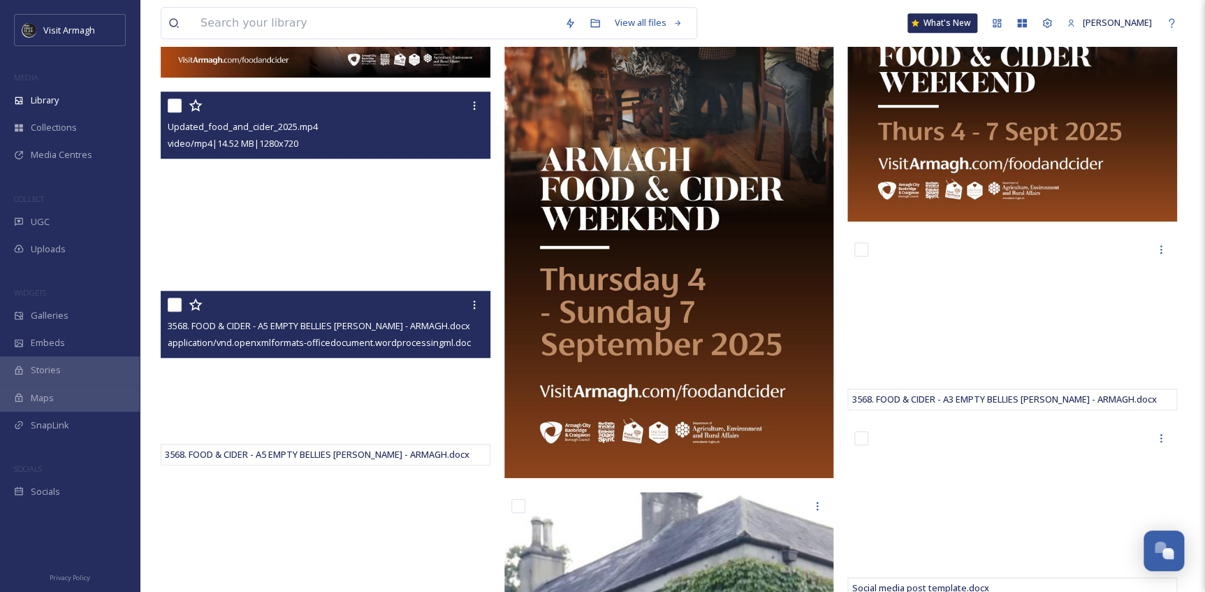
click at [268, 341] on span "application/vnd.openxmlformats-officedocument.wordprocessingml.document | 235.3…" at bounding box center [365, 341] width 394 height 13
click at [217, 314] on div at bounding box center [327, 304] width 319 height 25
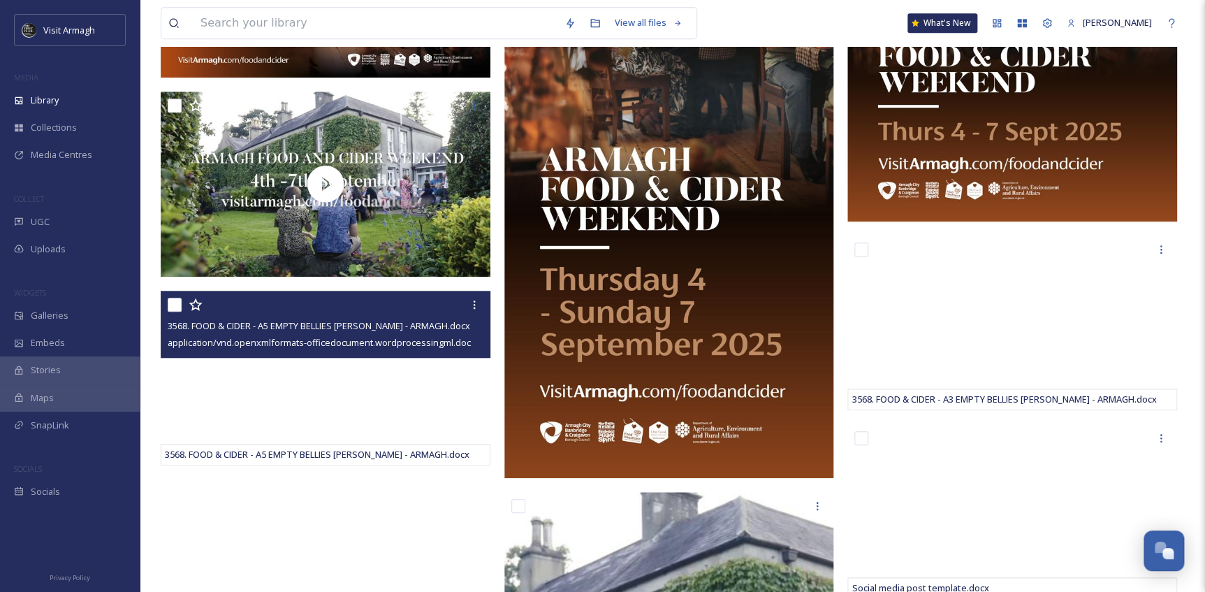
click at [363, 330] on span "3568. FOOD & CIDER - A5 EMPTY BELLIES [PERSON_NAME] - ARMAGH.docx" at bounding box center [319, 325] width 302 height 13
click at [470, 301] on icon at bounding box center [474, 304] width 11 height 11
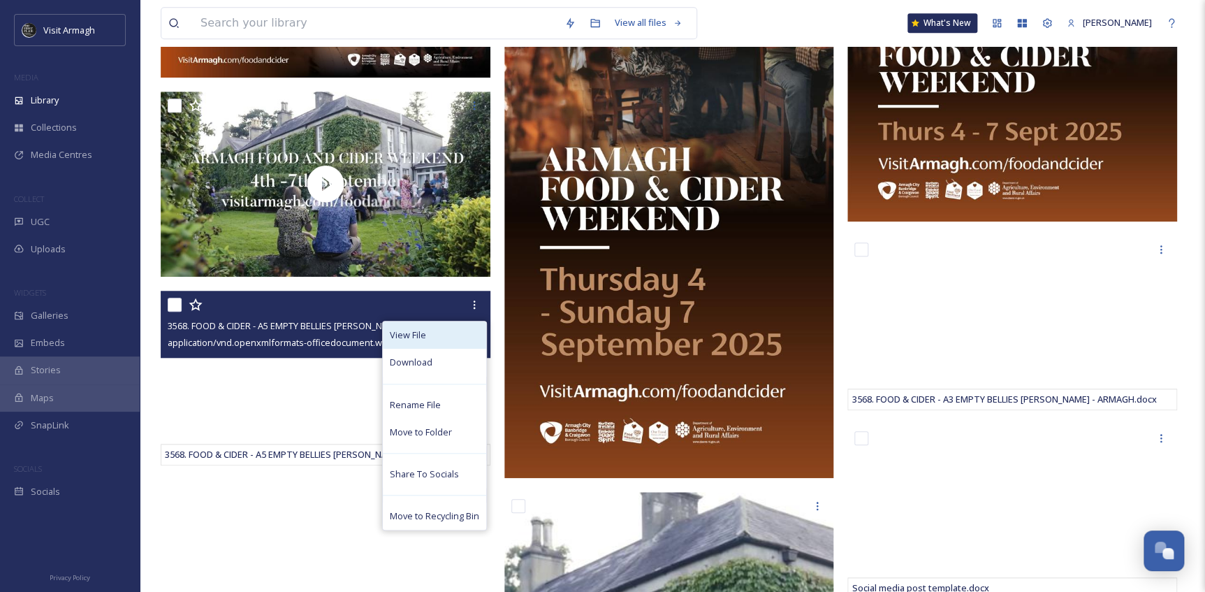
click at [447, 328] on div "View File" at bounding box center [434, 334] width 103 height 27
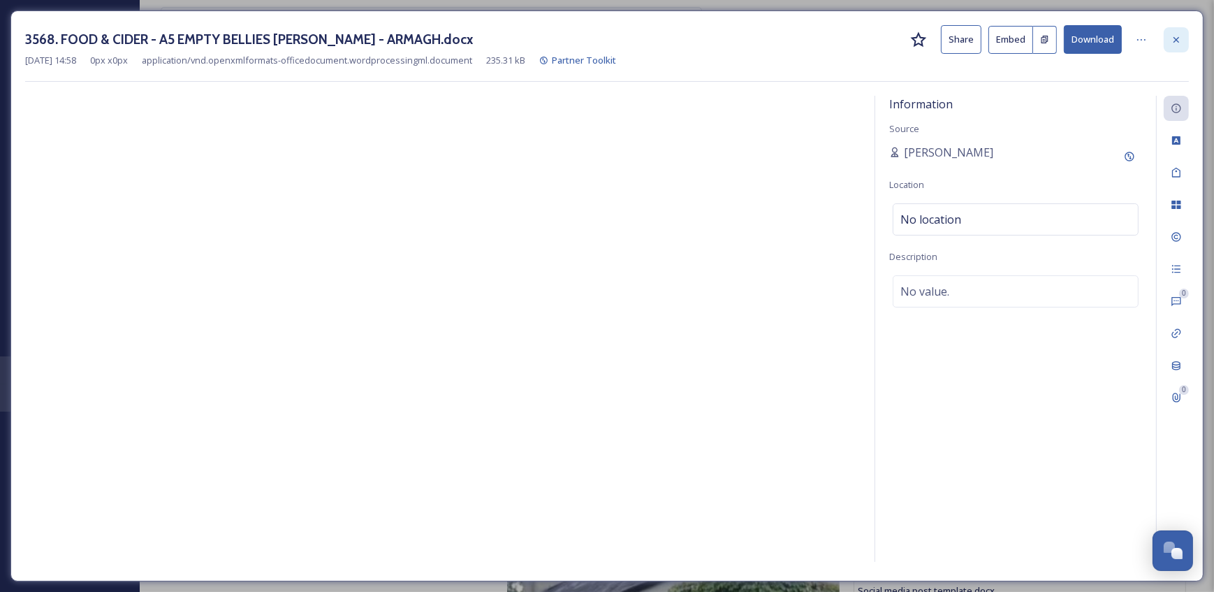
click at [1175, 35] on icon at bounding box center [1176, 39] width 11 height 11
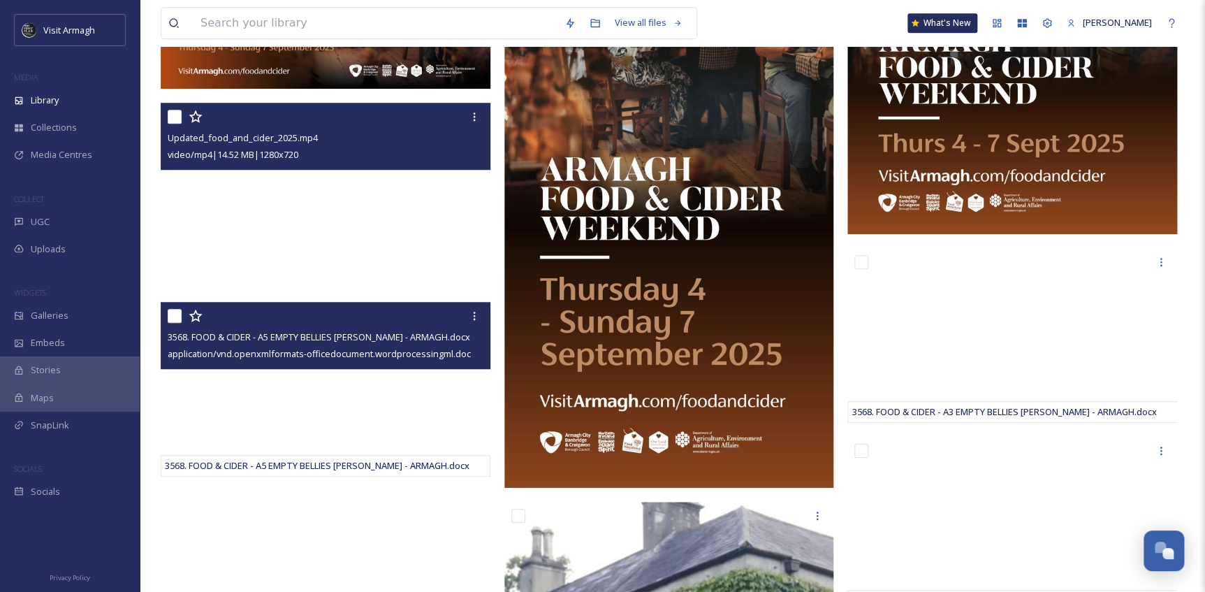
scroll to position [128, 0]
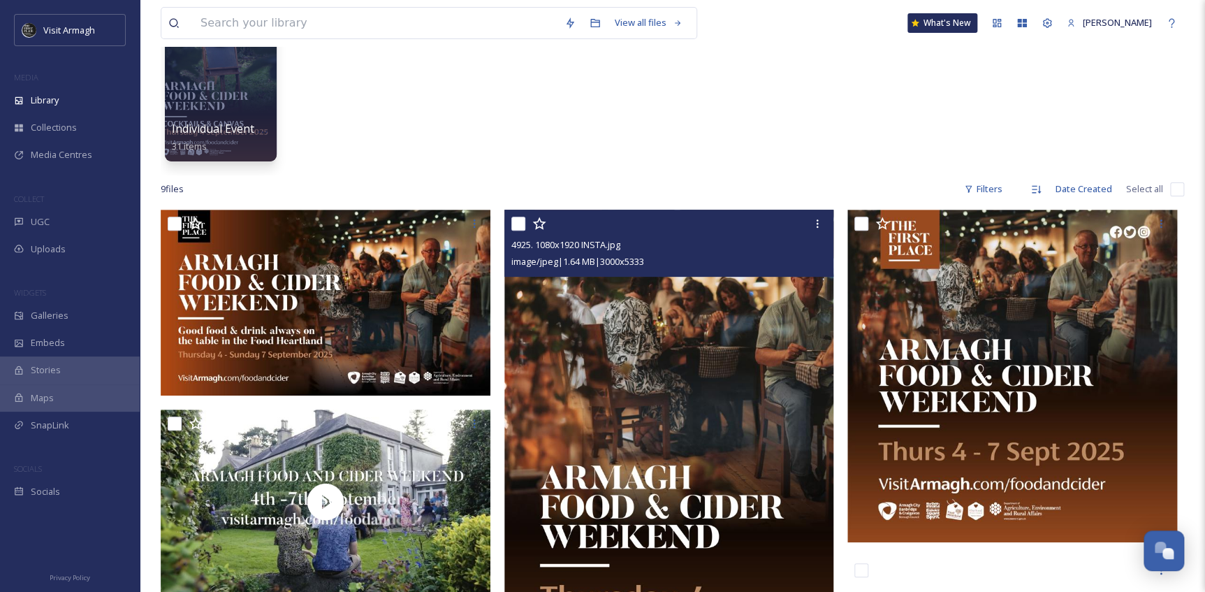
click at [605, 386] on img at bounding box center [669, 503] width 330 height 586
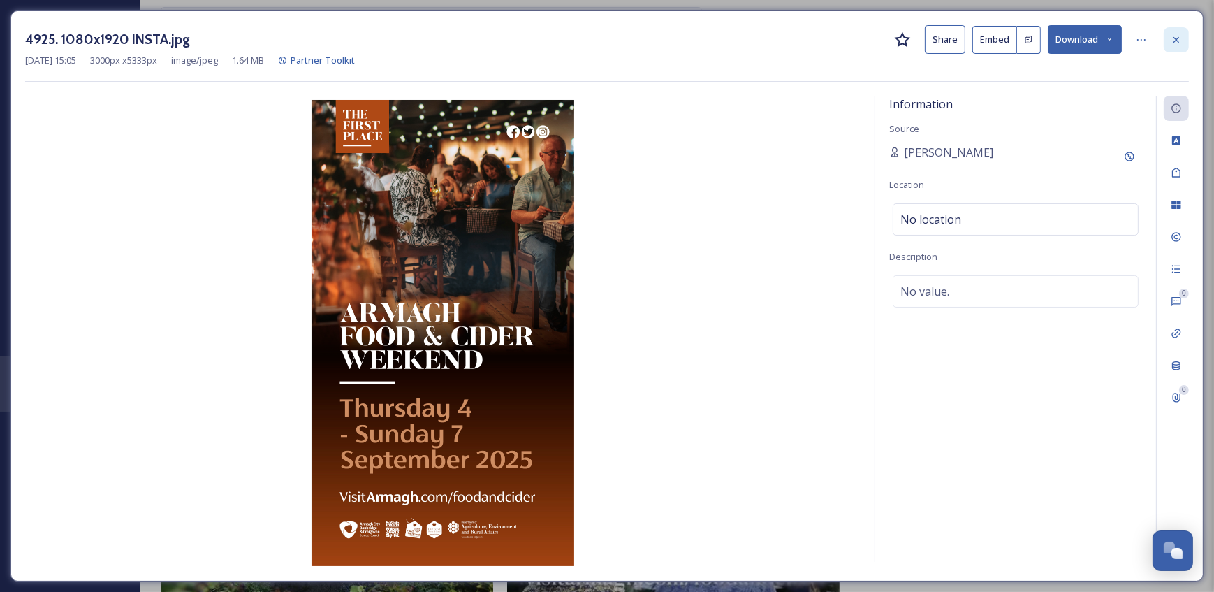
click at [1177, 47] on div at bounding box center [1176, 39] width 25 height 25
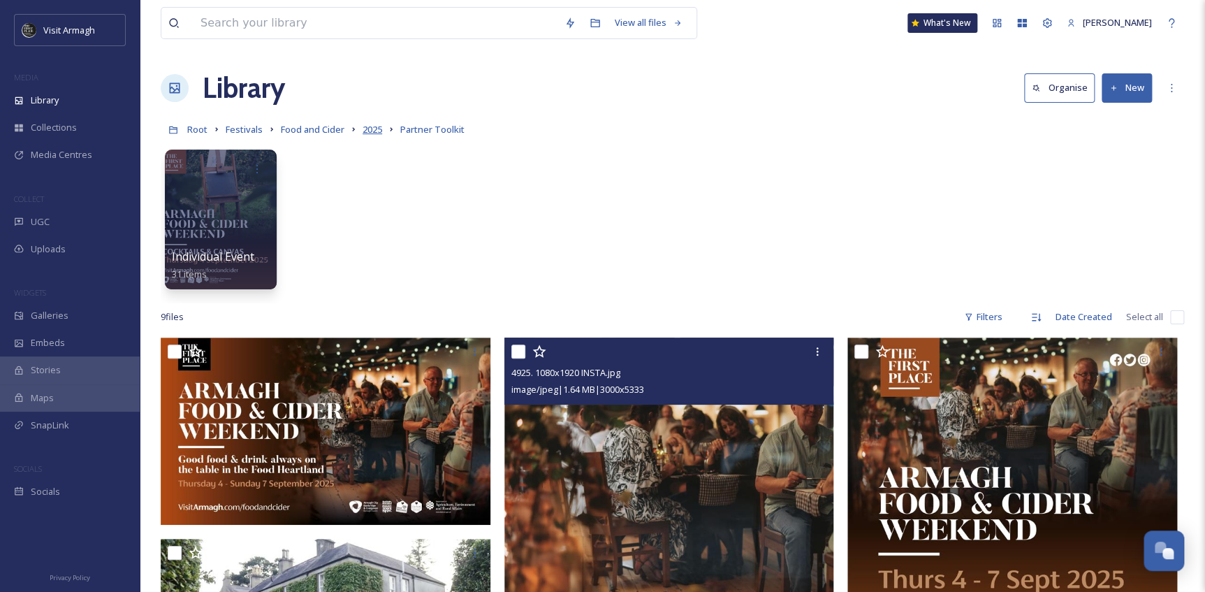
click at [363, 127] on span "2025" at bounding box center [373, 129] width 20 height 13
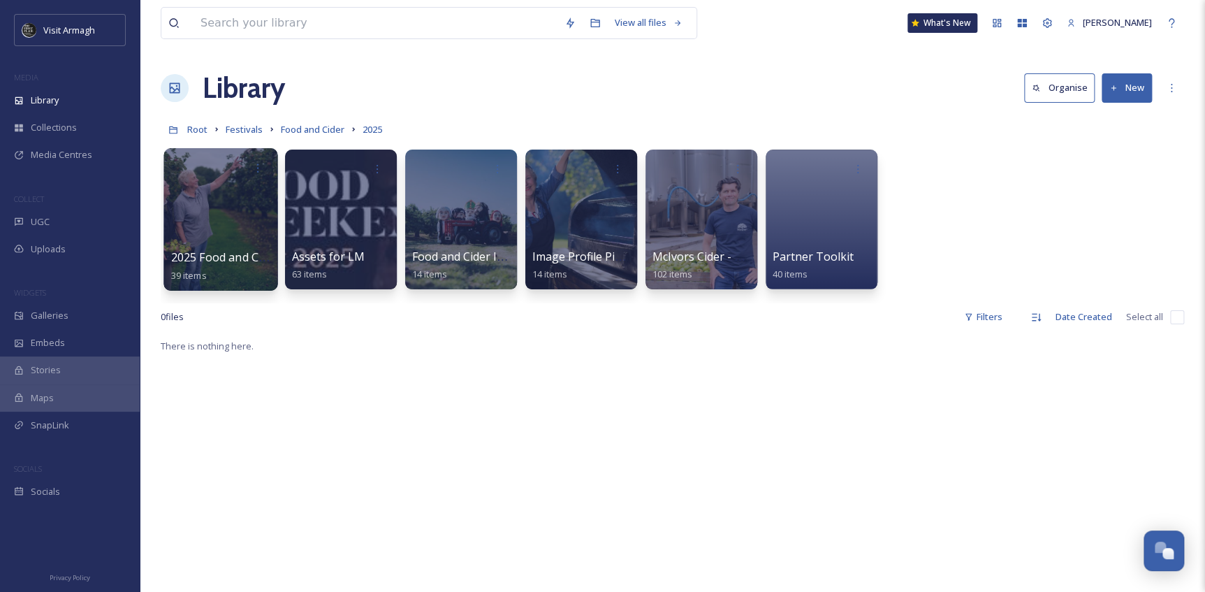
click at [209, 228] on div at bounding box center [220, 219] width 114 height 142
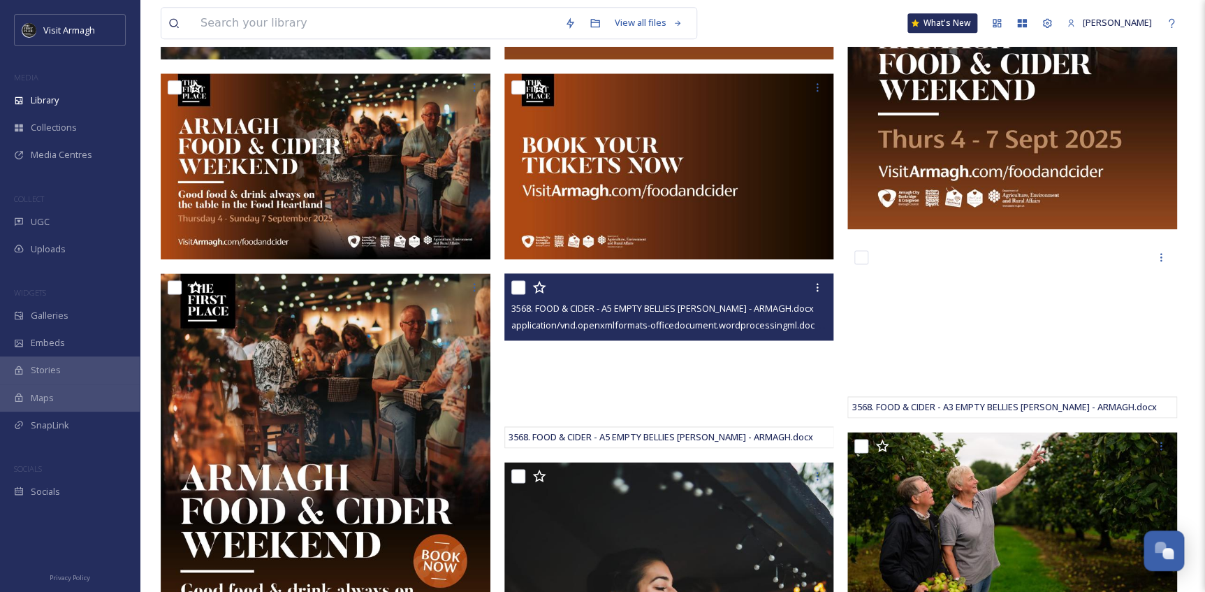
scroll to position [1079, 0]
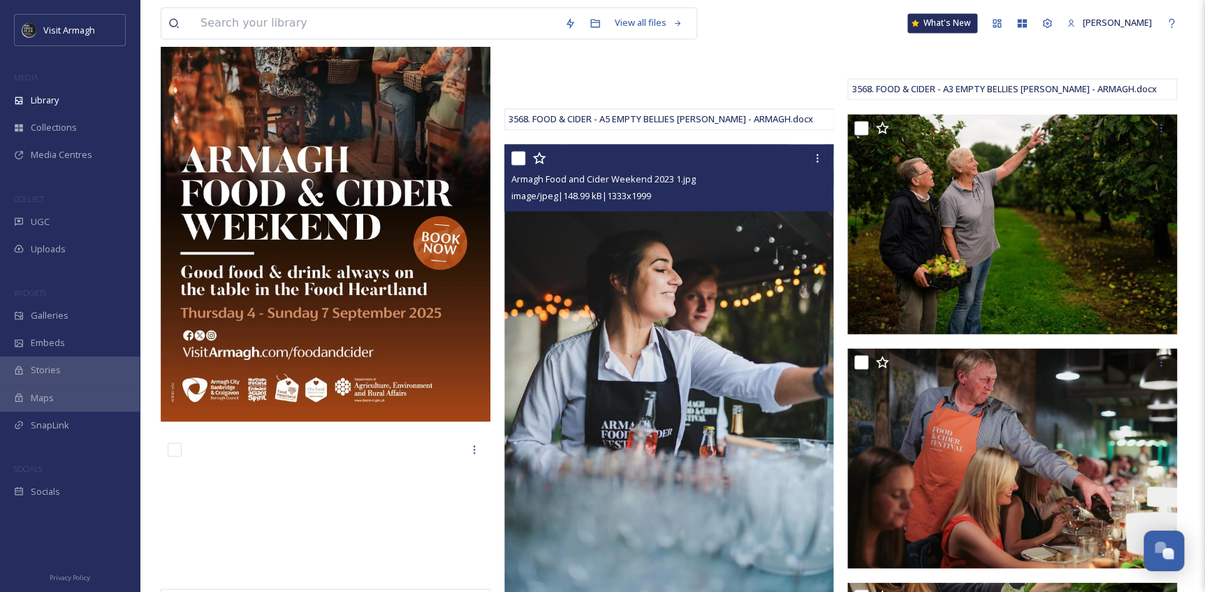
click at [615, 365] on img at bounding box center [669, 391] width 330 height 494
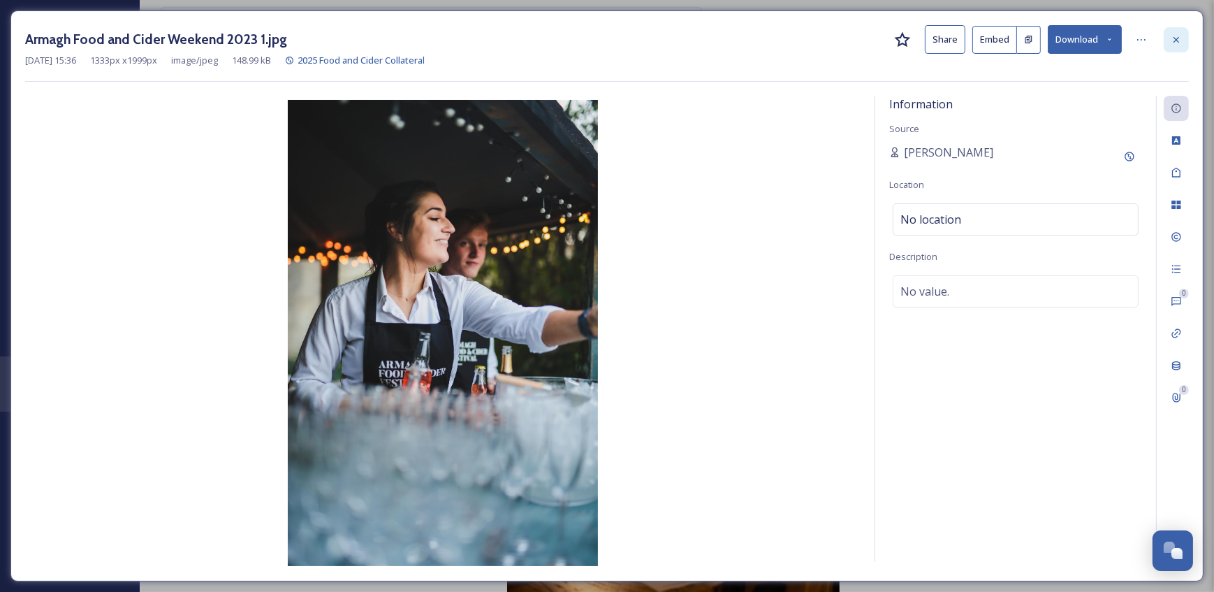
click at [1179, 40] on icon at bounding box center [1176, 39] width 11 height 11
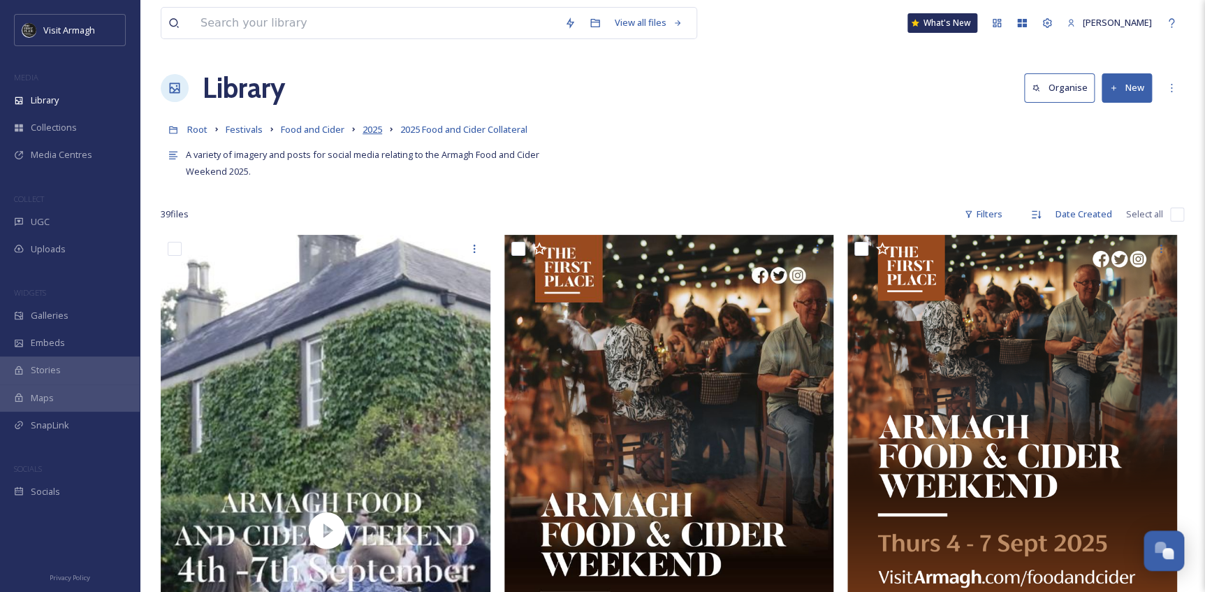
click at [365, 126] on span "2025" at bounding box center [373, 129] width 20 height 13
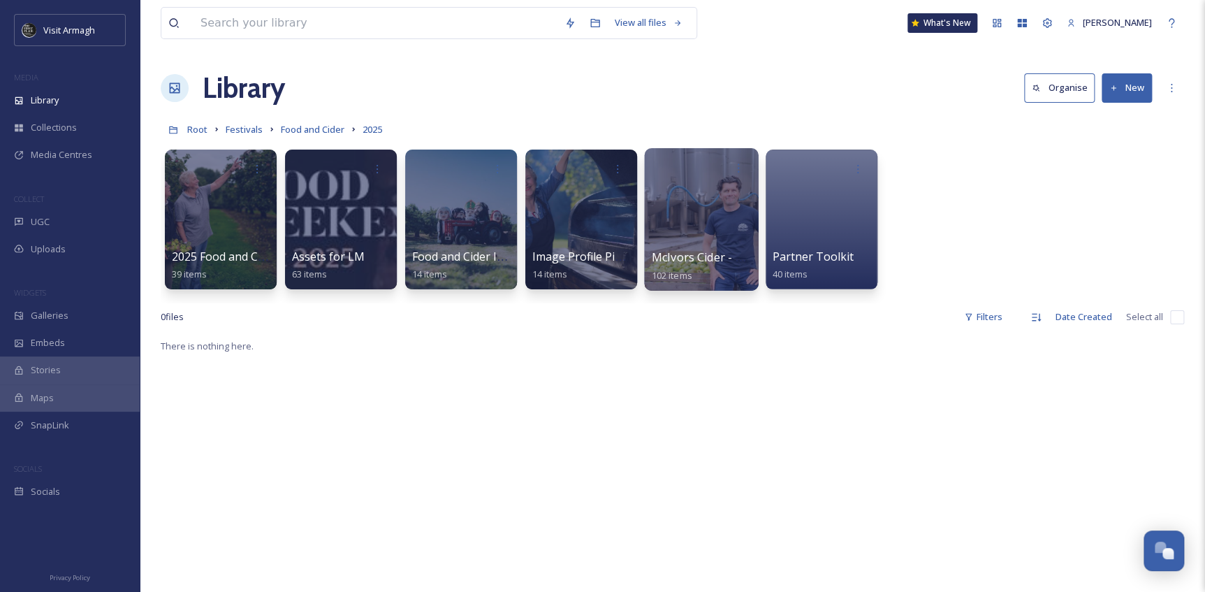
click at [697, 234] on div at bounding box center [701, 219] width 114 height 142
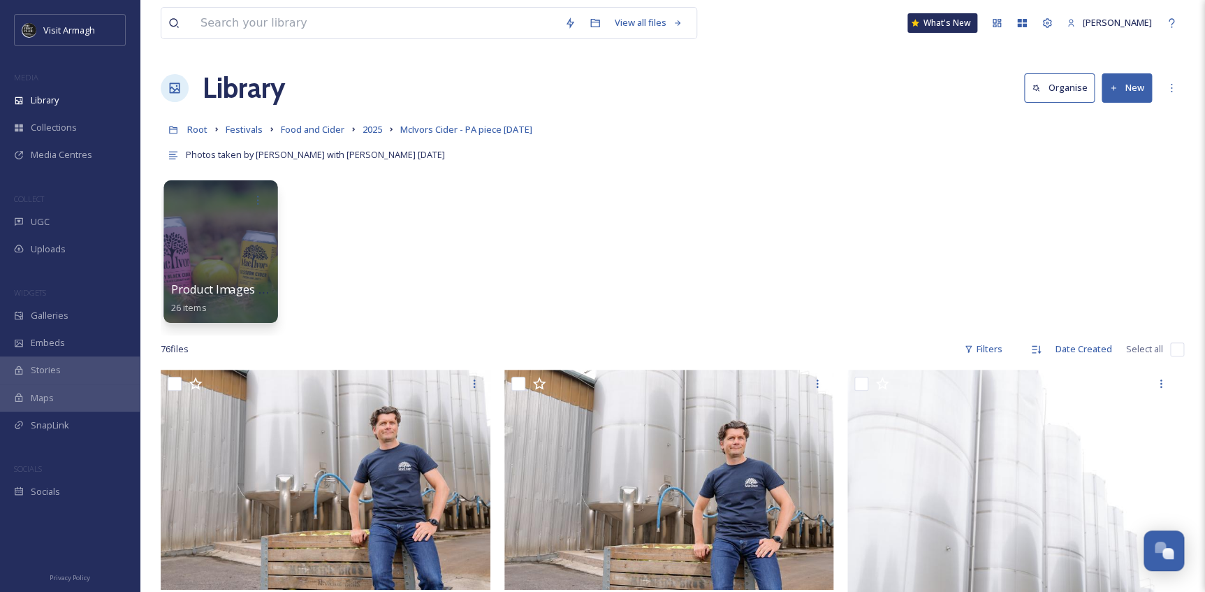
click at [231, 247] on div at bounding box center [220, 251] width 114 height 142
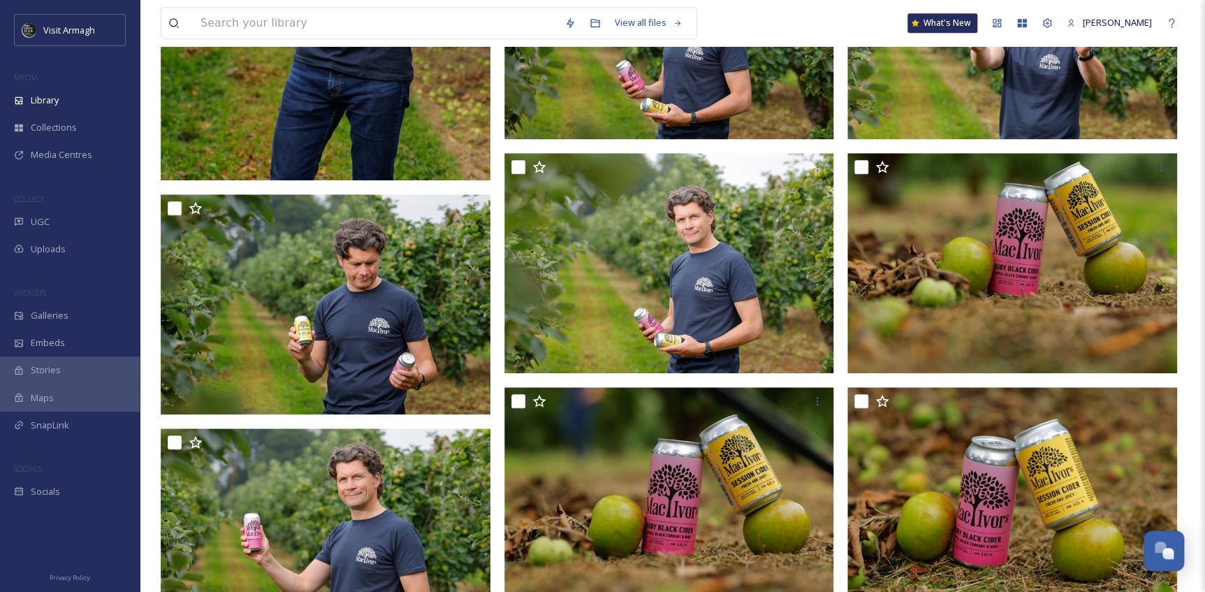
scroll to position [508, 0]
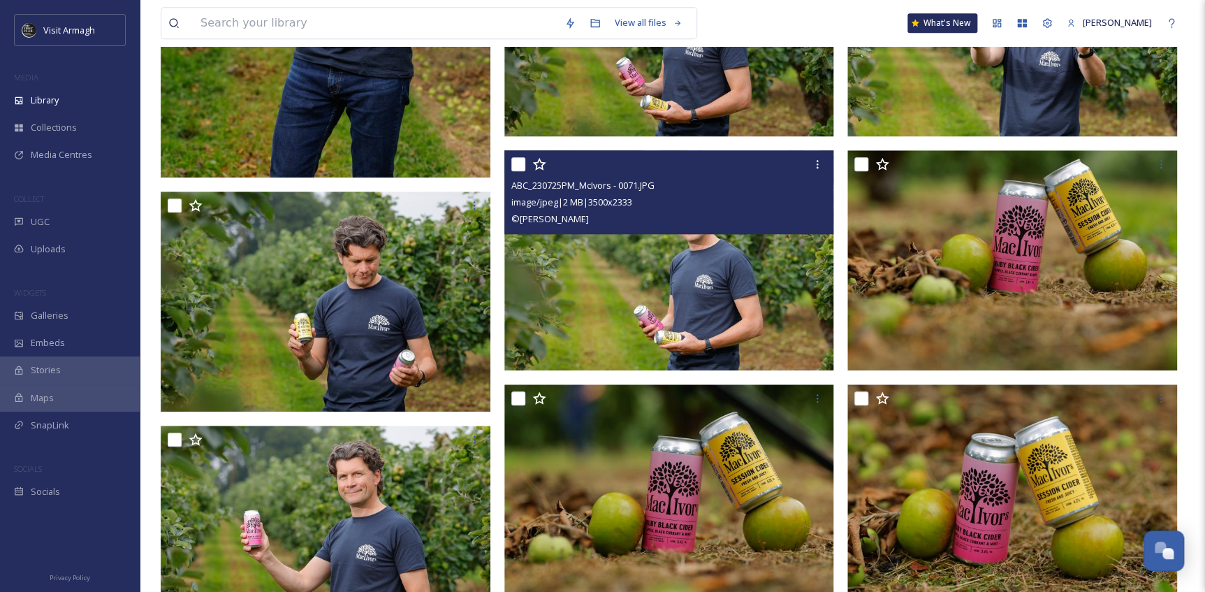
click at [722, 279] on img at bounding box center [669, 260] width 330 height 220
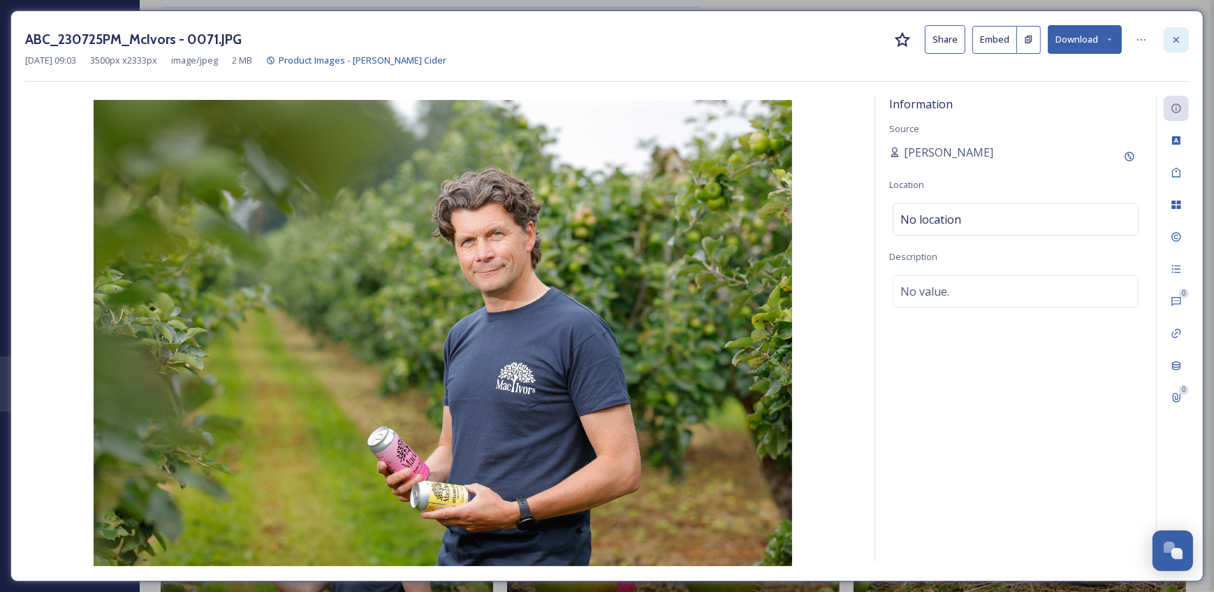
click at [1173, 36] on icon at bounding box center [1176, 39] width 6 height 6
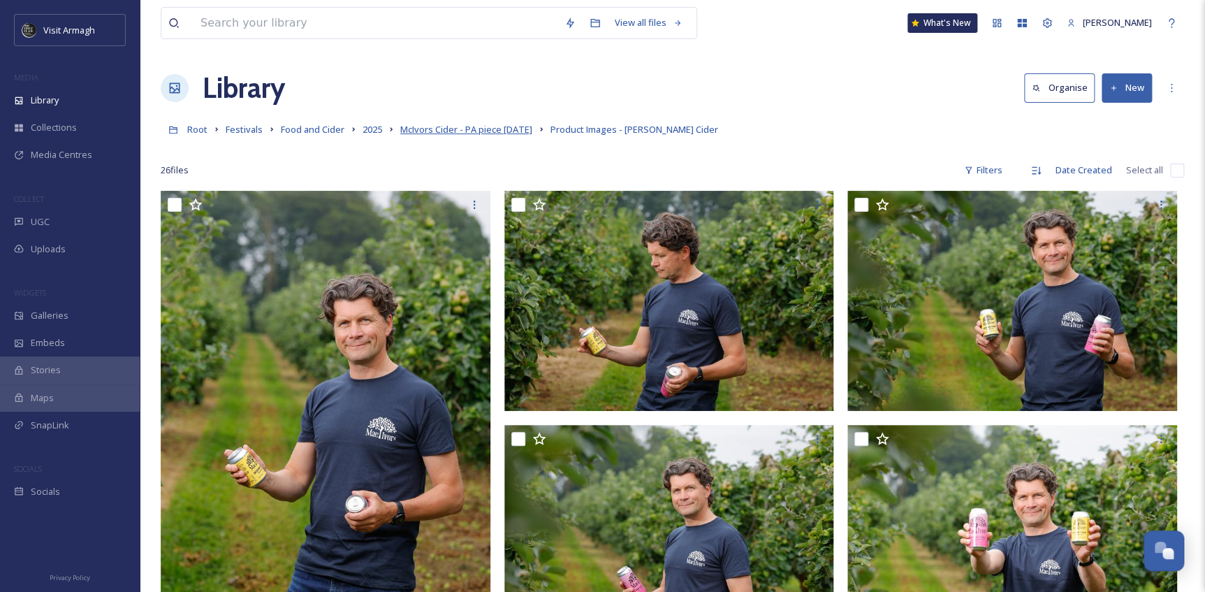
click at [485, 129] on span "McIvors Cider - PA piece [DATE]" at bounding box center [466, 129] width 132 height 13
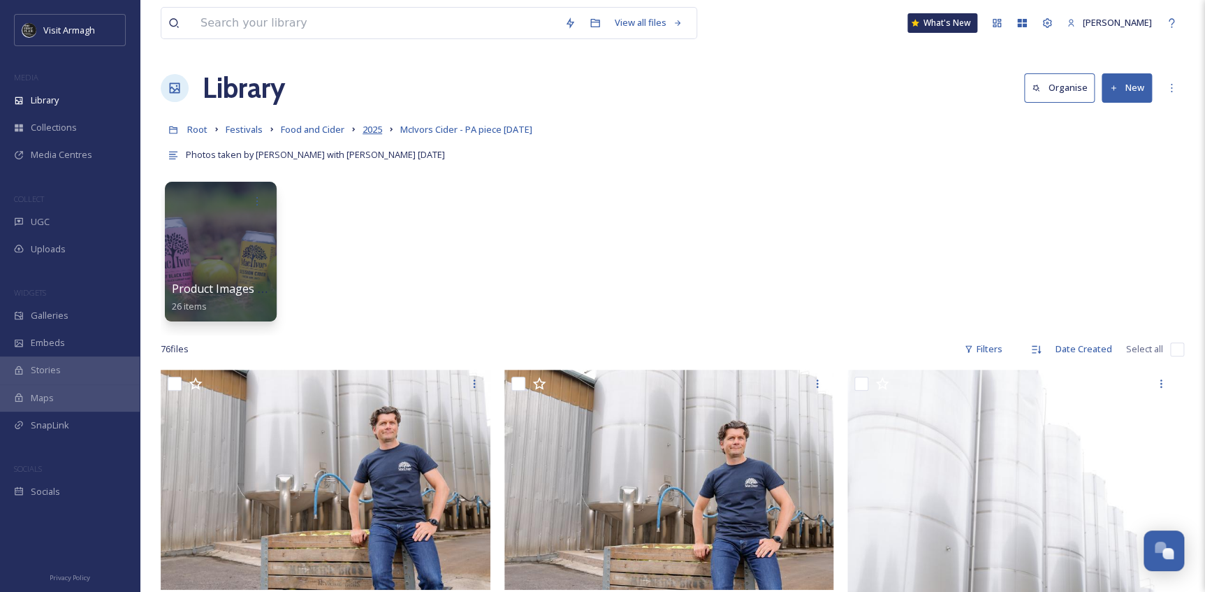
click at [370, 131] on span "2025" at bounding box center [373, 129] width 20 height 13
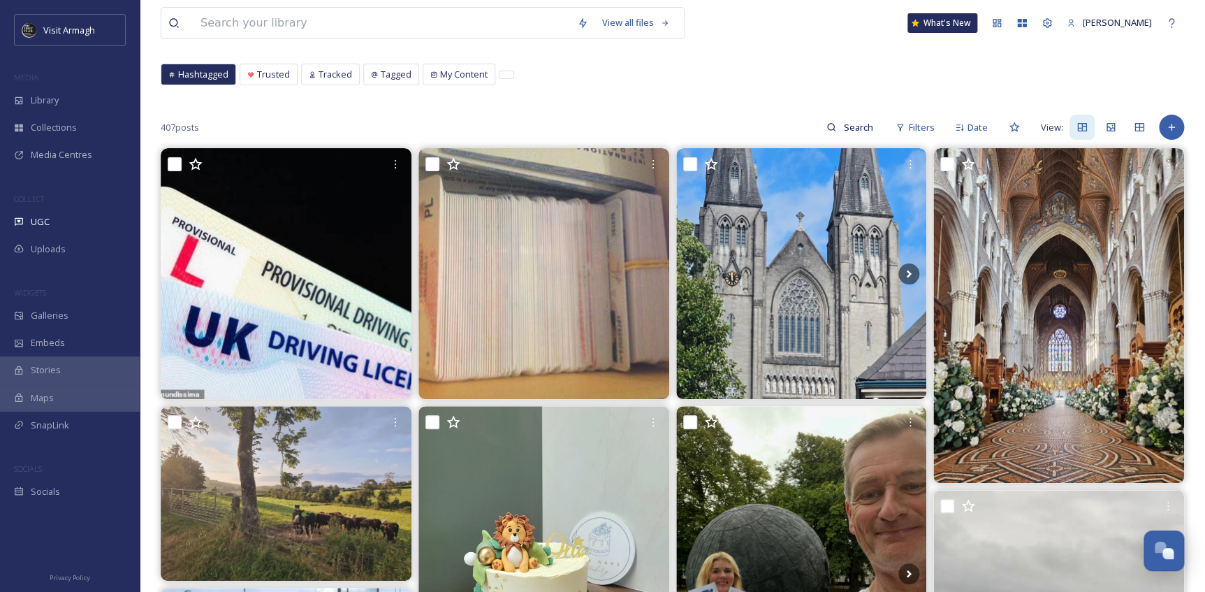
scroll to position [63, 0]
